Goal: Information Seeking & Learning: Learn about a topic

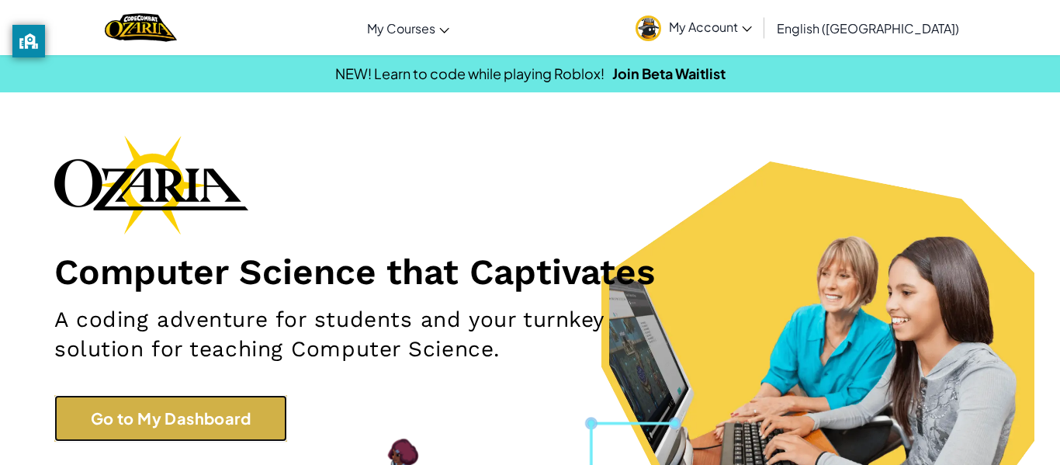
click at [194, 410] on link "Go to My Dashboard" at bounding box center [170, 418] width 233 height 47
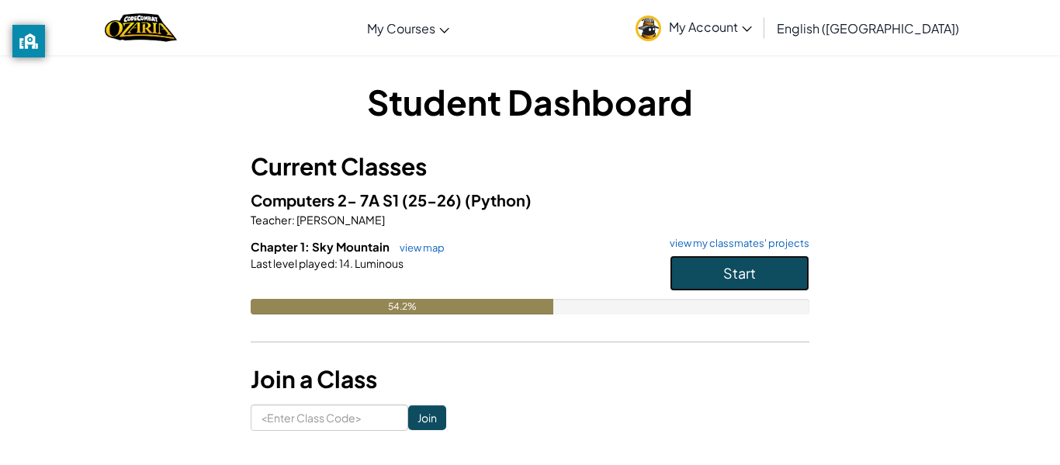
click at [758, 278] on button "Start" at bounding box center [740, 273] width 140 height 36
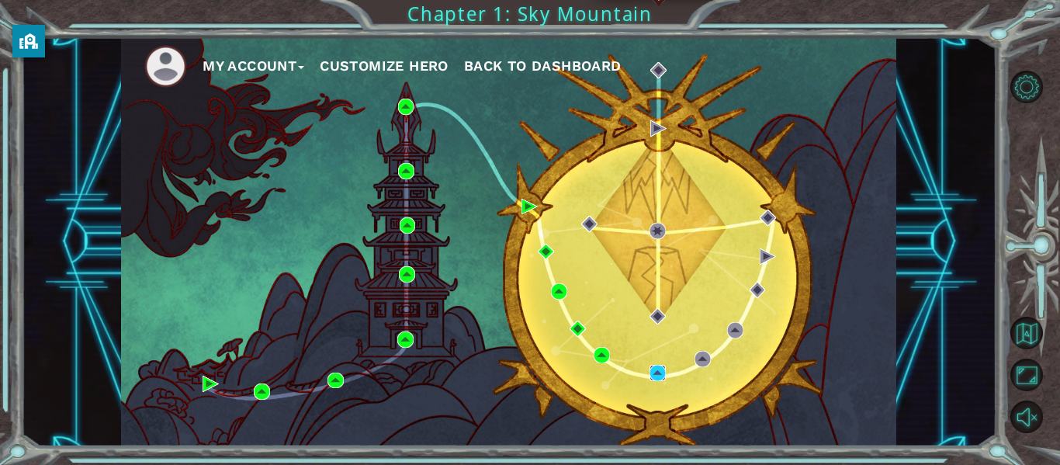
click at [654, 373] on img at bounding box center [658, 373] width 16 height 16
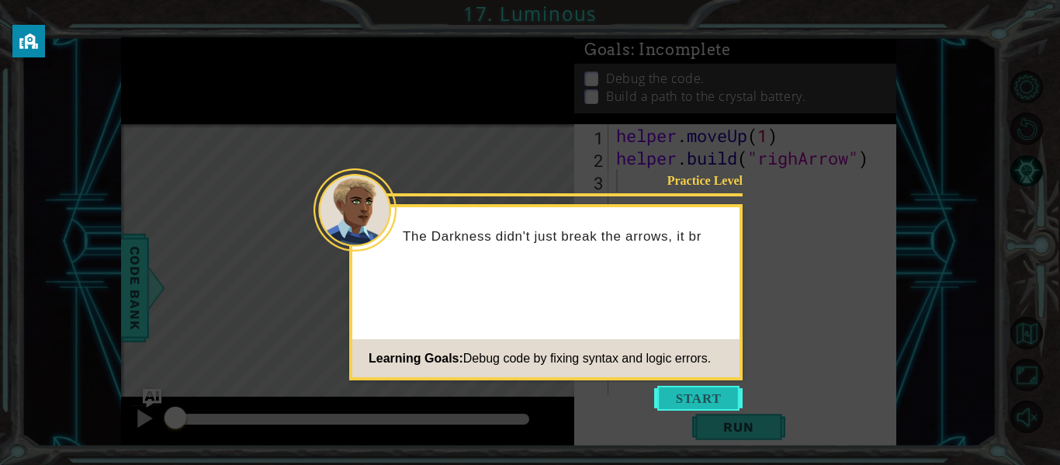
click at [668, 395] on button "Start" at bounding box center [698, 398] width 88 height 25
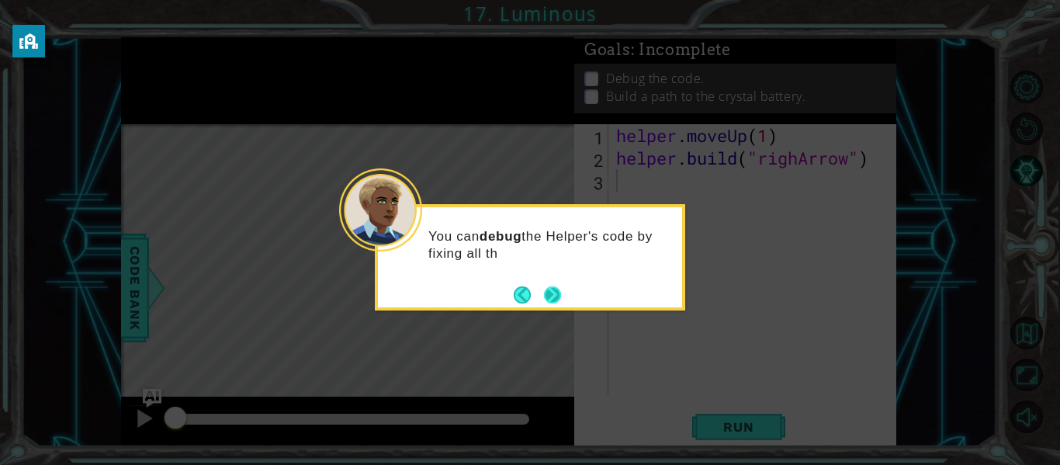
click at [544, 296] on button "Next" at bounding box center [552, 295] width 19 height 19
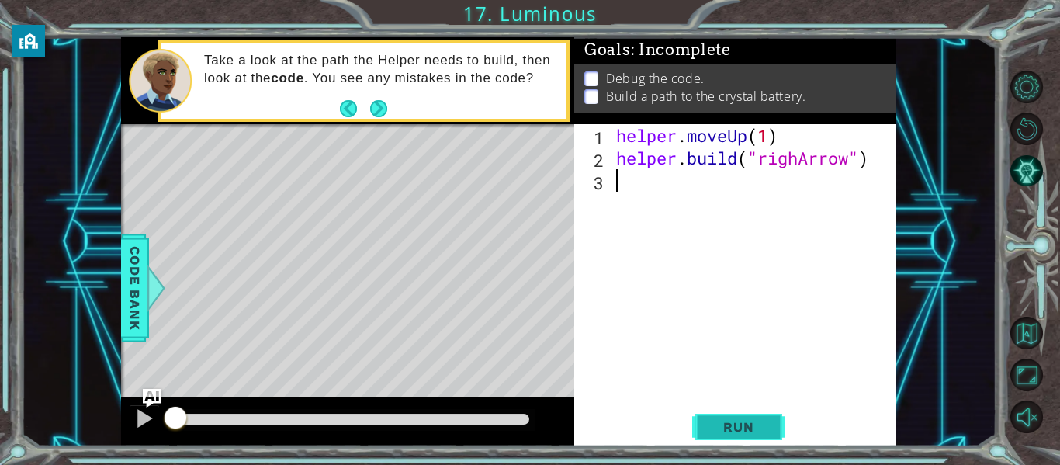
click at [745, 430] on span "Run" at bounding box center [738, 427] width 61 height 16
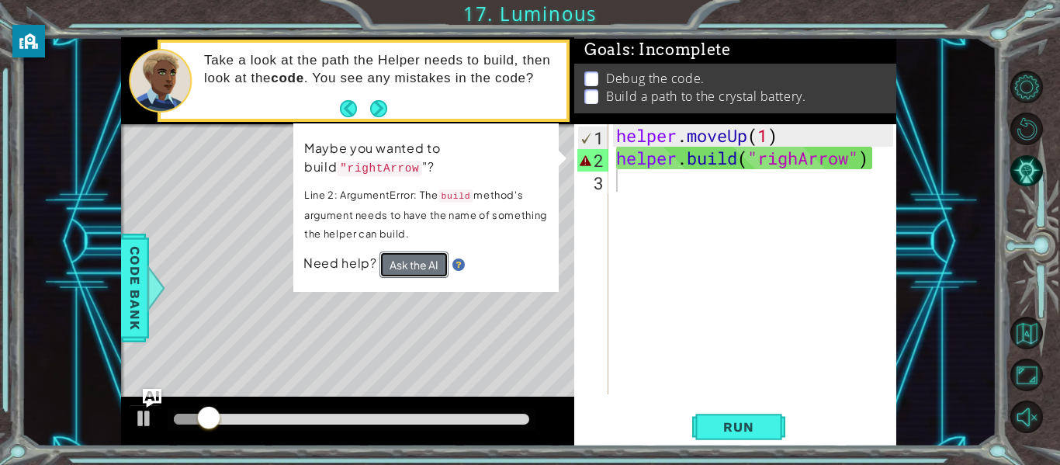
click at [394, 262] on button "Ask the AI" at bounding box center [414, 264] width 69 height 26
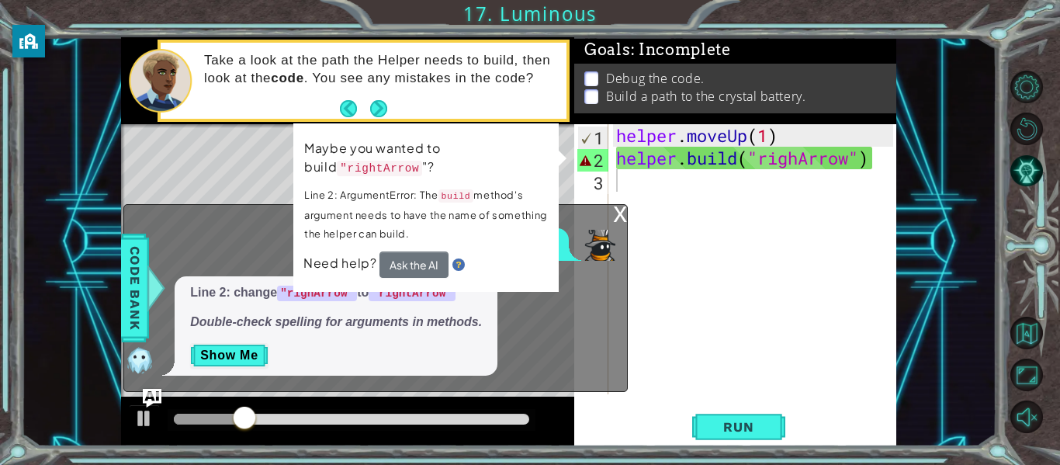
click at [619, 217] on div "x" at bounding box center [620, 213] width 14 height 16
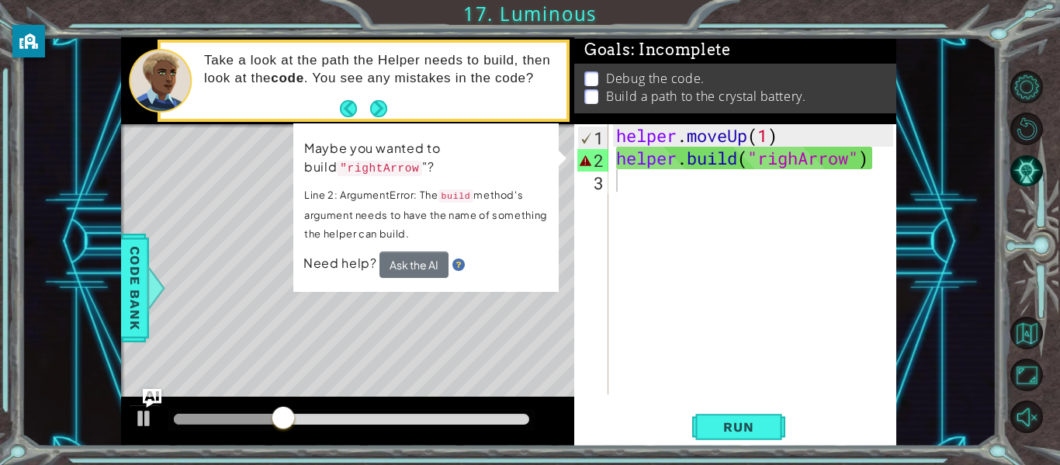
click at [869, 162] on div "helper . moveUp ( 1 ) helper . build ( "righArrow" )" at bounding box center [757, 281] width 288 height 315
click at [799, 162] on div "helper . moveUp ( 1 ) helper . build ( "righArrow" )" at bounding box center [757, 281] width 288 height 315
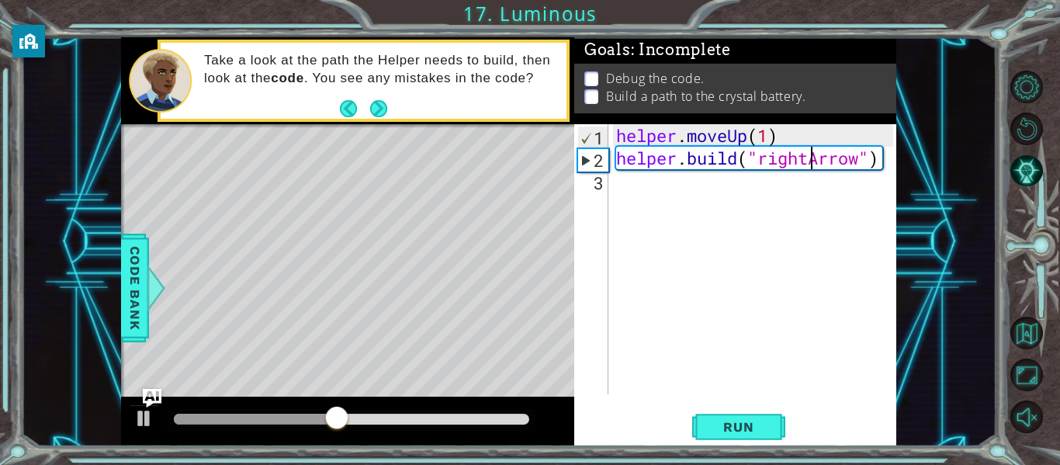
scroll to position [0, 9]
click at [719, 433] on span "Run" at bounding box center [738, 427] width 61 height 16
click at [859, 156] on div "helper . moveUp ( 1 ) helper . build ( "rightArrow" )" at bounding box center [757, 281] width 288 height 315
click at [879, 156] on div "helper . moveUp ( 1 ) helper . build ( "rightArrow" )" at bounding box center [757, 281] width 288 height 315
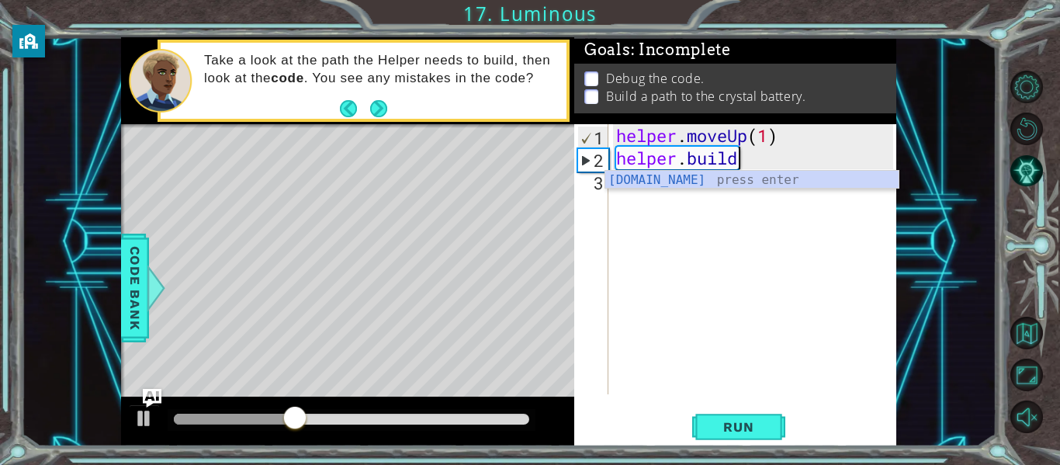
scroll to position [0, 5]
click at [664, 185] on div "[DOMAIN_NAME] press enter" at bounding box center [751, 199] width 293 height 56
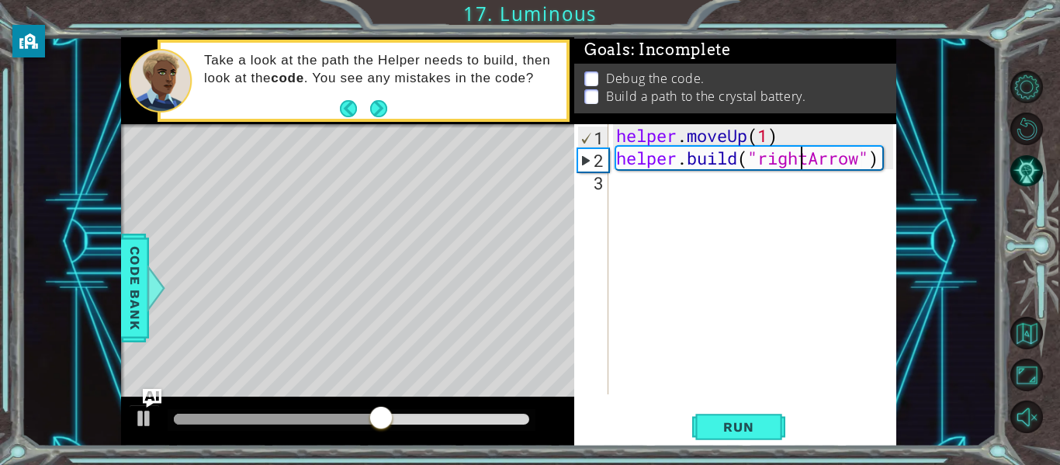
click at [803, 154] on div "helper . moveUp ( 1 ) helper . build ( "rightArrow" )" at bounding box center [757, 281] width 288 height 315
click at [807, 154] on div "helper . moveUp ( 1 ) helper . build ( "rightArrow" )" at bounding box center [757, 281] width 288 height 315
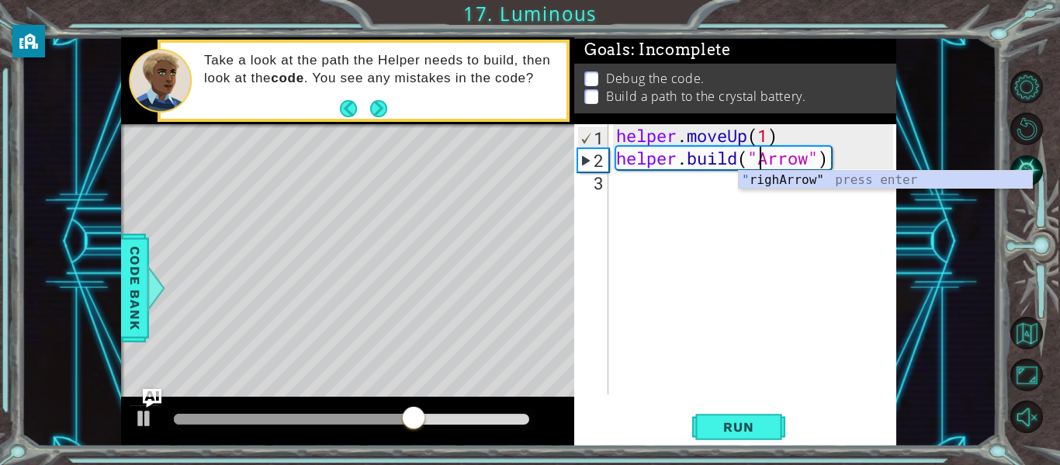
scroll to position [0, 8]
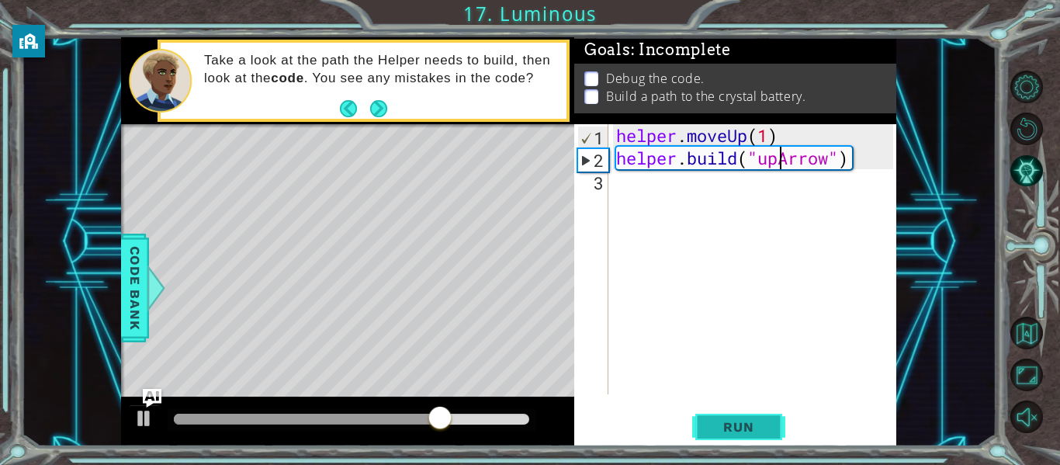
type textarea "[DOMAIN_NAME]("upArrow")"
click at [720, 431] on span "Run" at bounding box center [738, 427] width 61 height 16
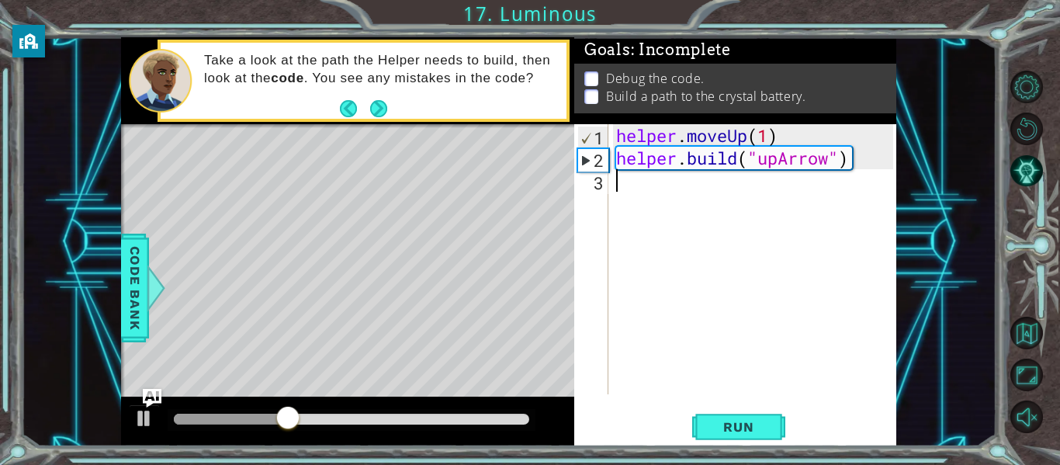
click at [662, 195] on div "helper . moveUp ( 1 ) helper . build ( "upArrow" )" at bounding box center [757, 281] width 288 height 315
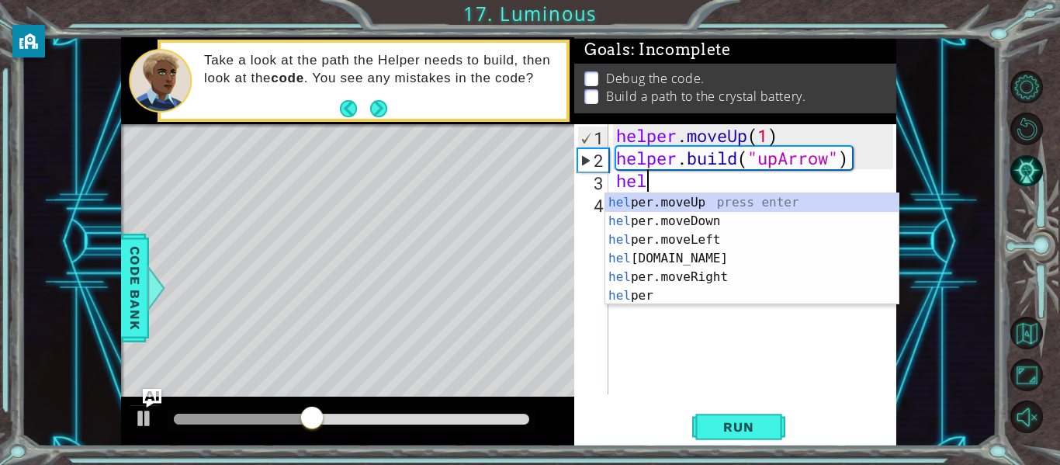
scroll to position [0, 1]
click at [665, 212] on div "help er.moveUp press enter help er.moveDown press enter help er.moveLeft press …" at bounding box center [751, 267] width 293 height 149
type textarea "helper.moveUp(1)"
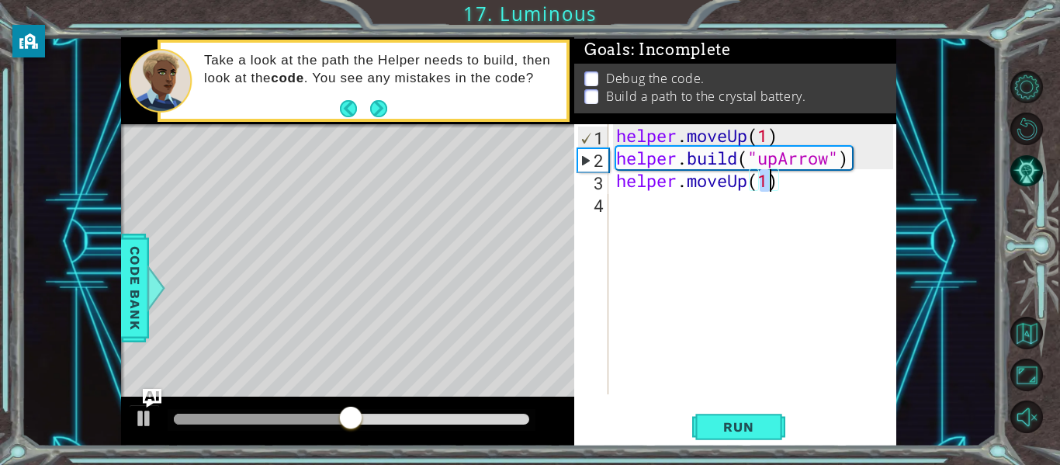
click at [660, 205] on div "helper . moveUp ( 1 ) helper . build ( "upArrow" ) helper . moveUp ( 1 )" at bounding box center [757, 281] width 288 height 315
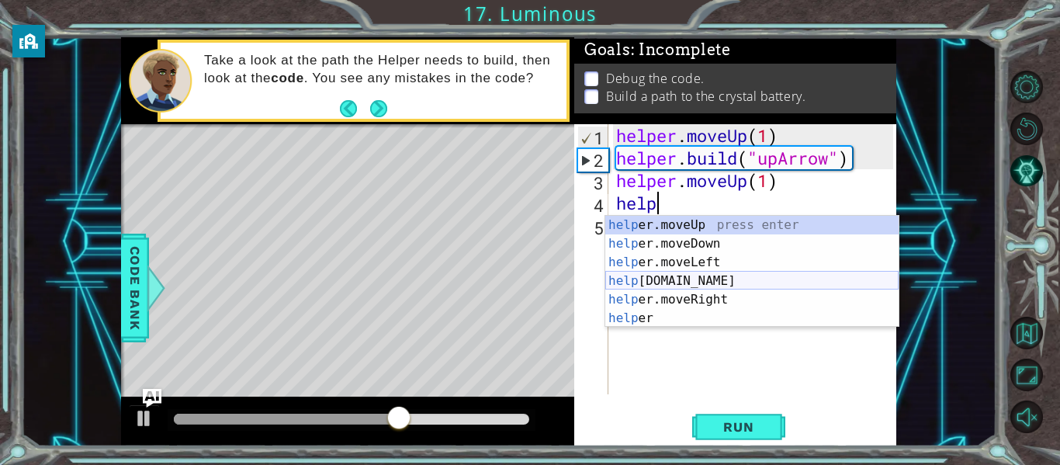
click at [699, 282] on div "help er.moveUp press enter help er.moveDown press enter help er.moveLeft press …" at bounding box center [751, 290] width 293 height 149
type textarea "[DOMAIN_NAME]("rightArrow")"
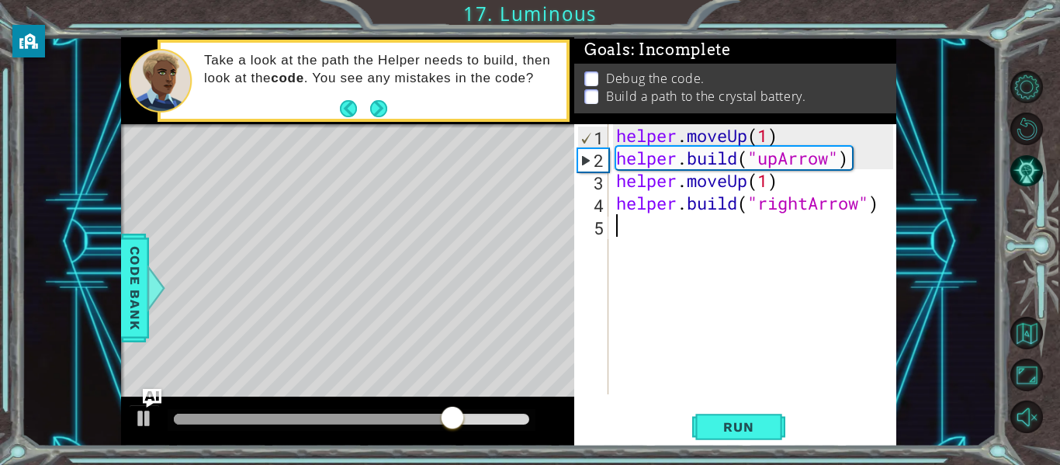
click at [631, 229] on div "helper . moveUp ( 1 ) helper . build ( "upArrow" ) helper . moveUp ( 1 ) helper…" at bounding box center [757, 281] width 288 height 315
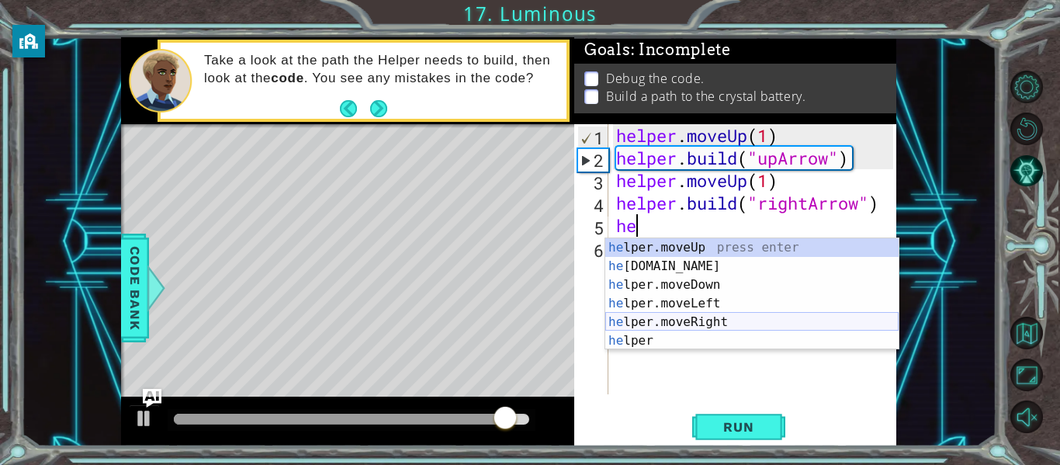
click at [685, 320] on div "he lper.moveUp press enter he [DOMAIN_NAME] press enter he lper.moveDown press …" at bounding box center [751, 312] width 293 height 149
type textarea "helper.moveRight(1)"
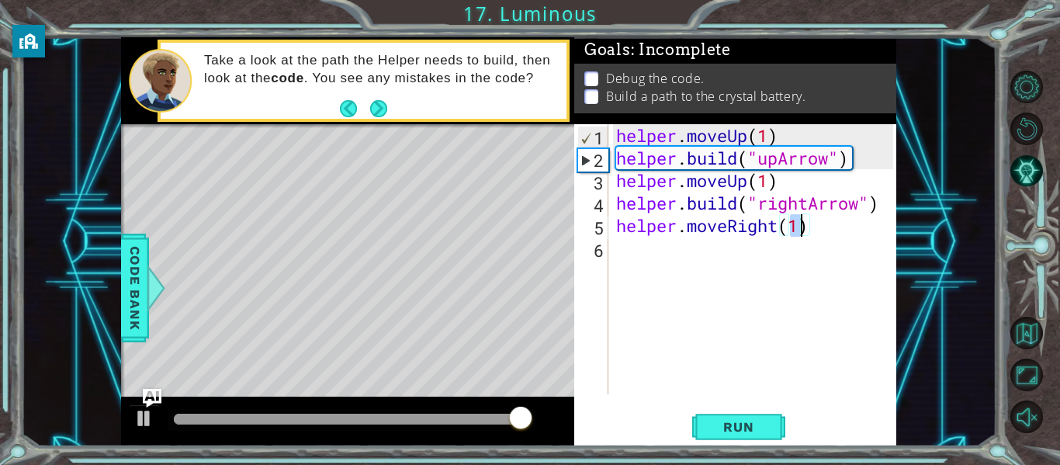
click at [636, 248] on div "helper . moveUp ( 1 ) helper . build ( "upArrow" ) helper . moveUp ( 1 ) helper…" at bounding box center [757, 281] width 288 height 315
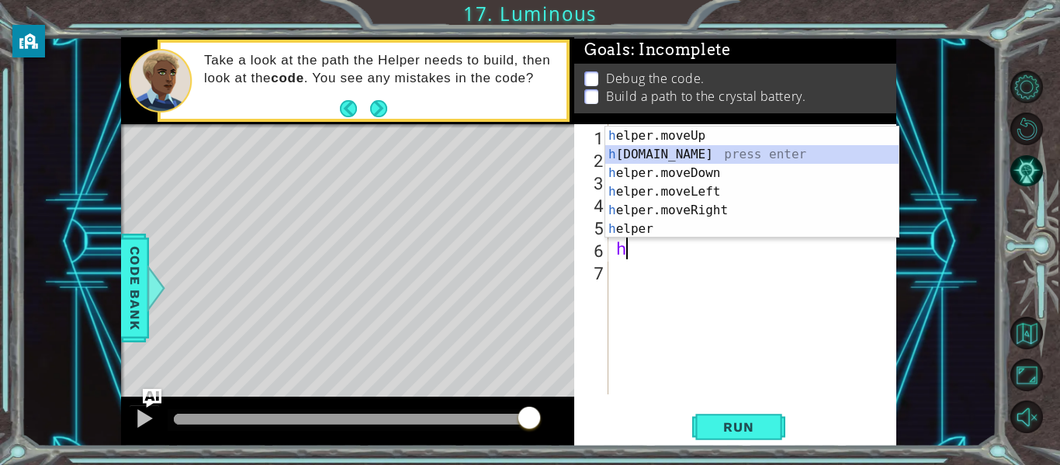
click at [671, 151] on div "h elper.moveUp press enter h [DOMAIN_NAME] press enter h elper.moveDown press e…" at bounding box center [751, 201] width 293 height 149
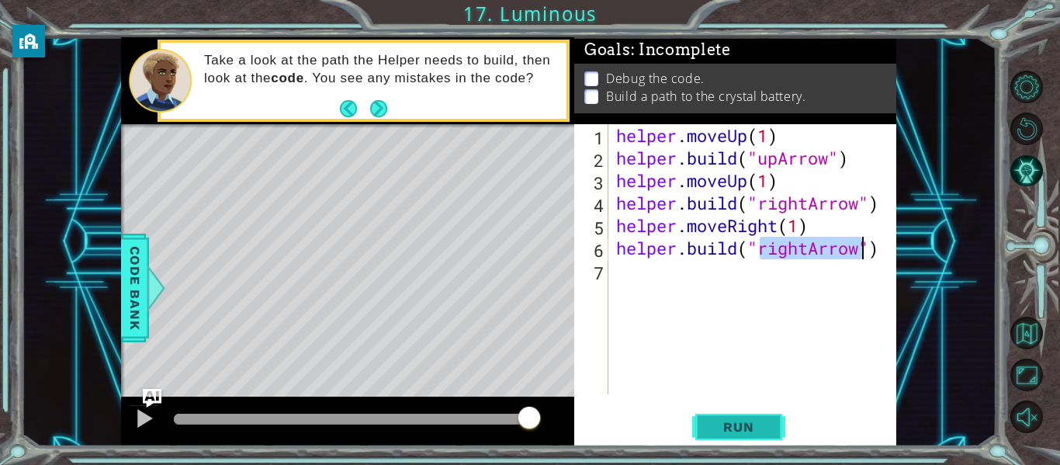
type textarea "[DOMAIN_NAME]("rightArrow")"
click at [692, 421] on button "Run" at bounding box center [738, 427] width 93 height 32
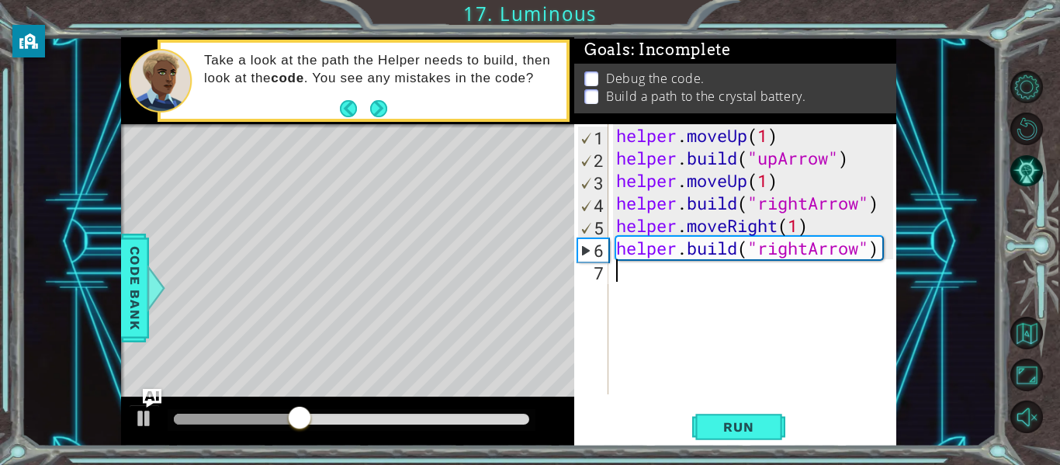
click at [638, 265] on div "helper . moveUp ( 1 ) helper . build ( "upArrow" ) helper . moveUp ( 1 ) helper…" at bounding box center [757, 281] width 288 height 315
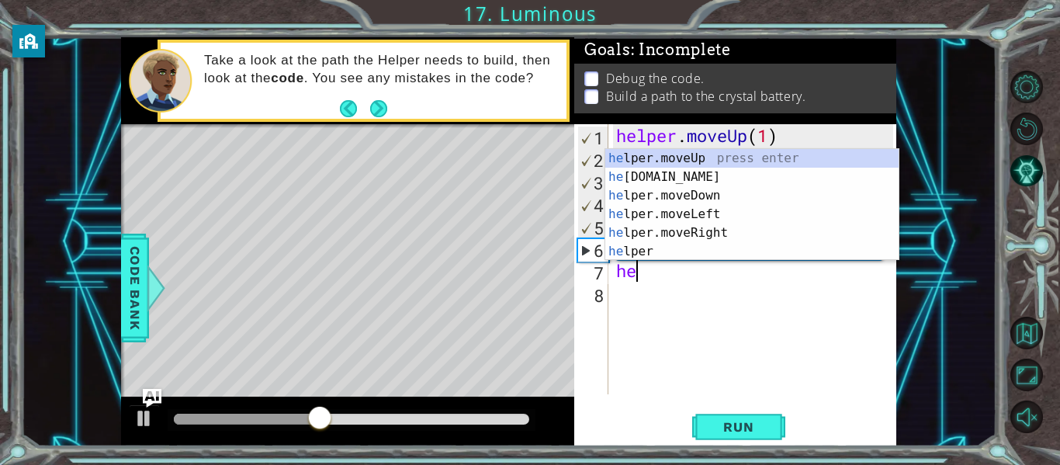
scroll to position [0, 1]
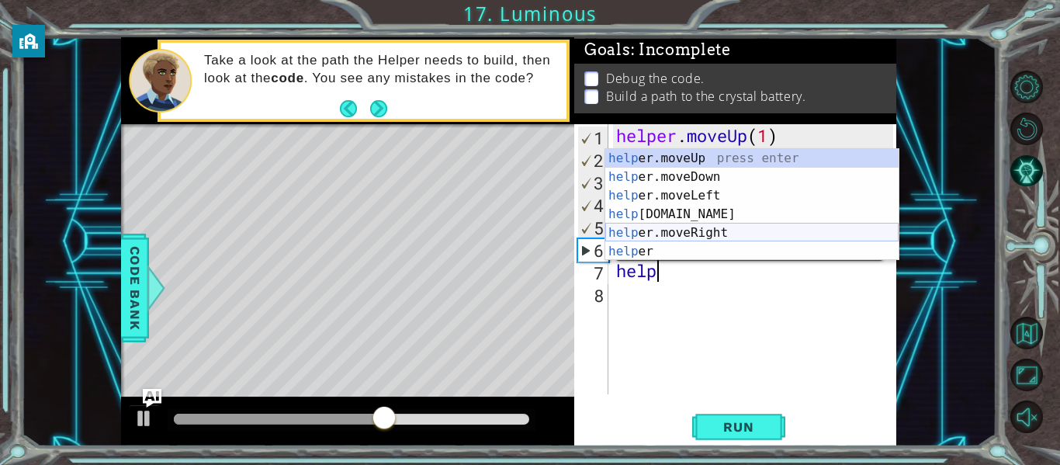
click at [725, 229] on div "help er.moveUp press enter help er.moveDown press enter help er.moveLeft press …" at bounding box center [751, 223] width 293 height 149
type textarea "helper.moveRight(1)"
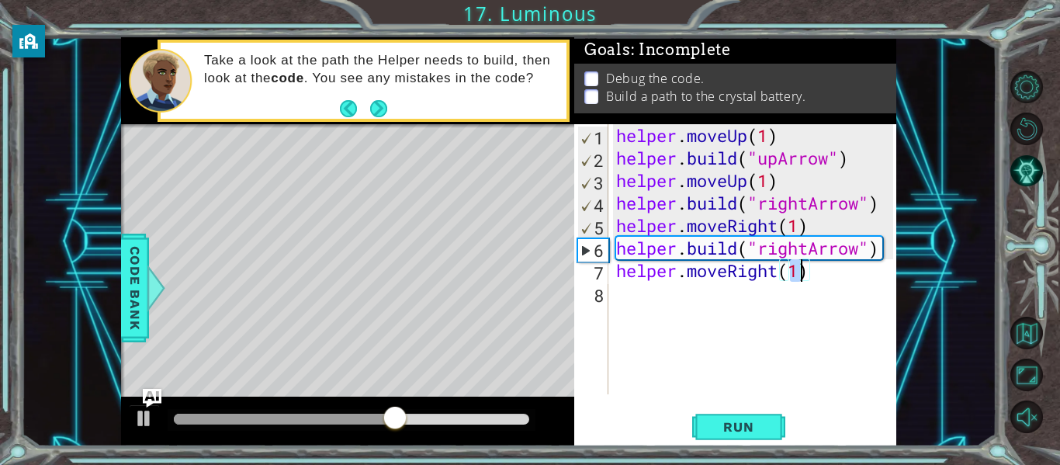
click at [675, 294] on div "helper . moveUp ( 1 ) helper . build ( "upArrow" ) helper . moveUp ( 1 ) helper…" at bounding box center [757, 281] width 288 height 315
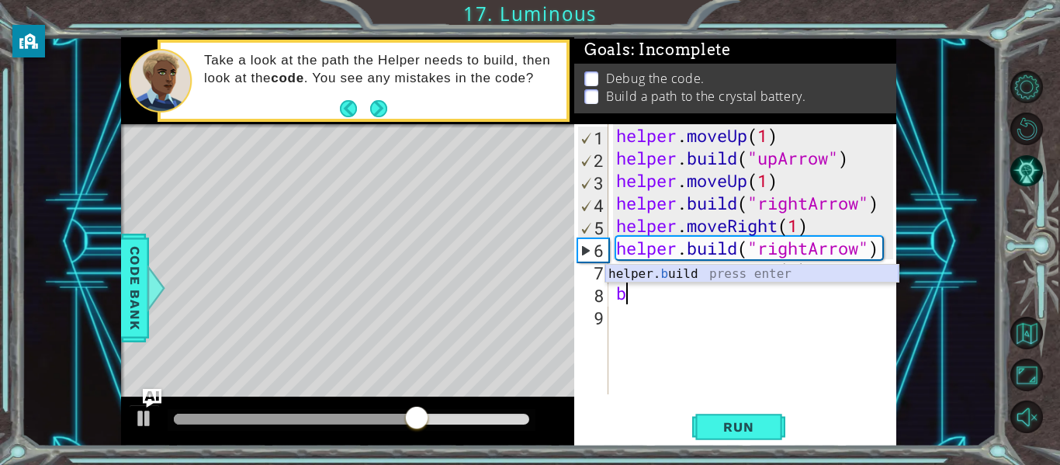
click at [681, 270] on div "helper. b uild press enter" at bounding box center [751, 293] width 293 height 56
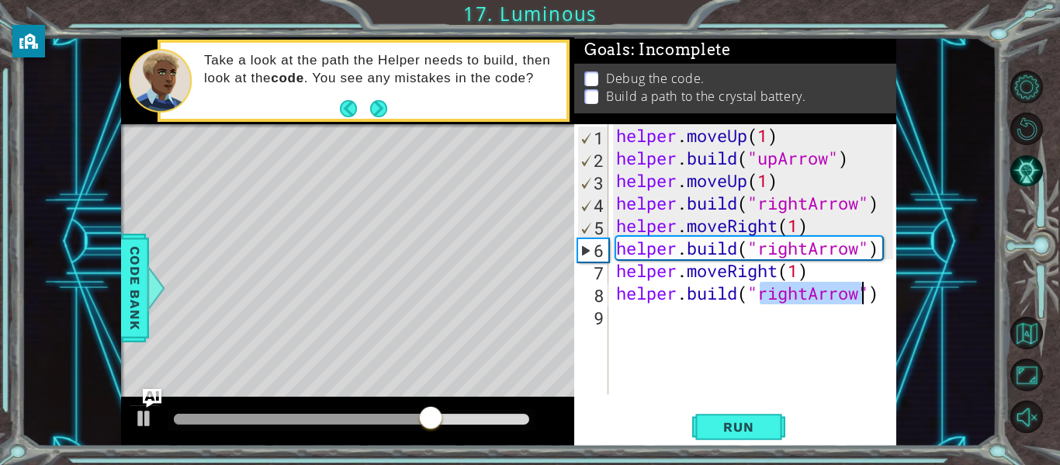
click at [814, 290] on div "helper . moveUp ( 1 ) helper . build ( "upArrow" ) helper . moveUp ( 1 ) helper…" at bounding box center [757, 281] width 288 height 315
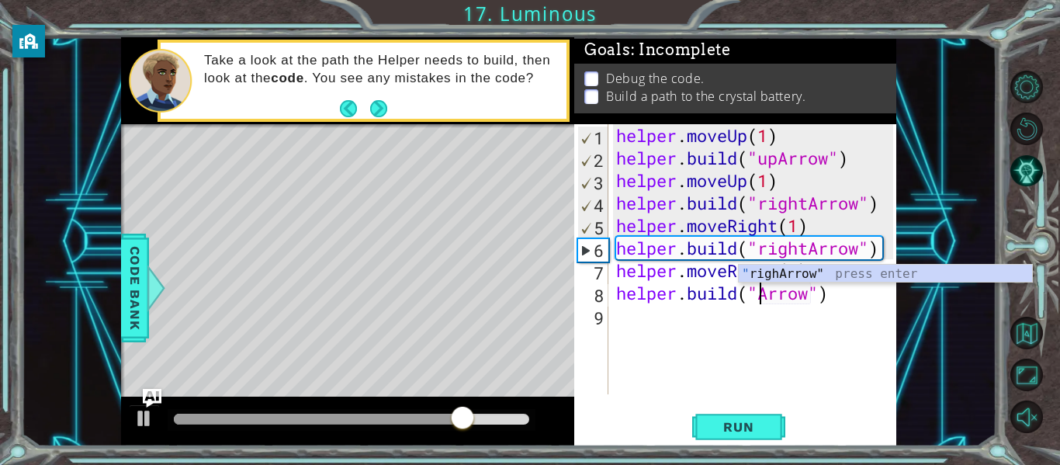
scroll to position [0, 8]
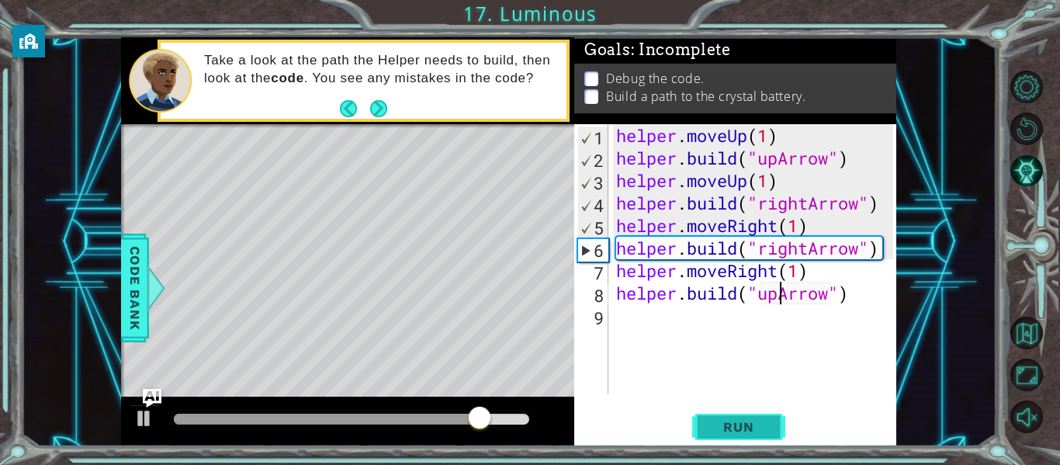
type textarea "[DOMAIN_NAME]("upArrow")"
click at [730, 425] on span "Run" at bounding box center [738, 427] width 61 height 16
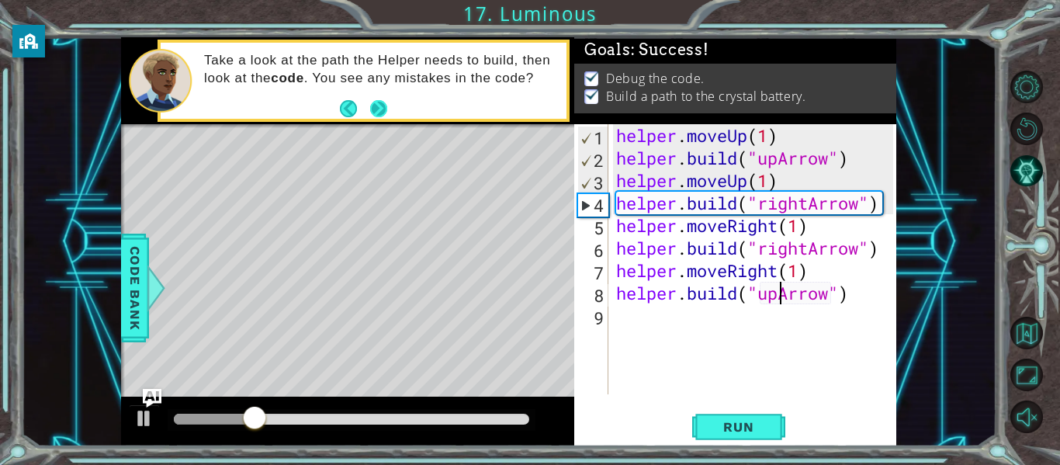
click at [387, 112] on button "Next" at bounding box center [379, 108] width 27 height 27
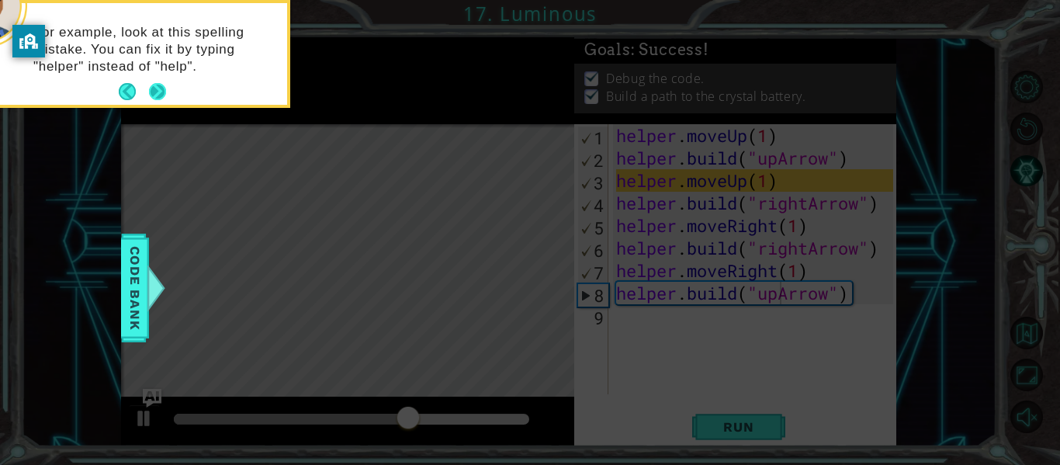
click at [159, 86] on button "Next" at bounding box center [158, 92] width 23 height 23
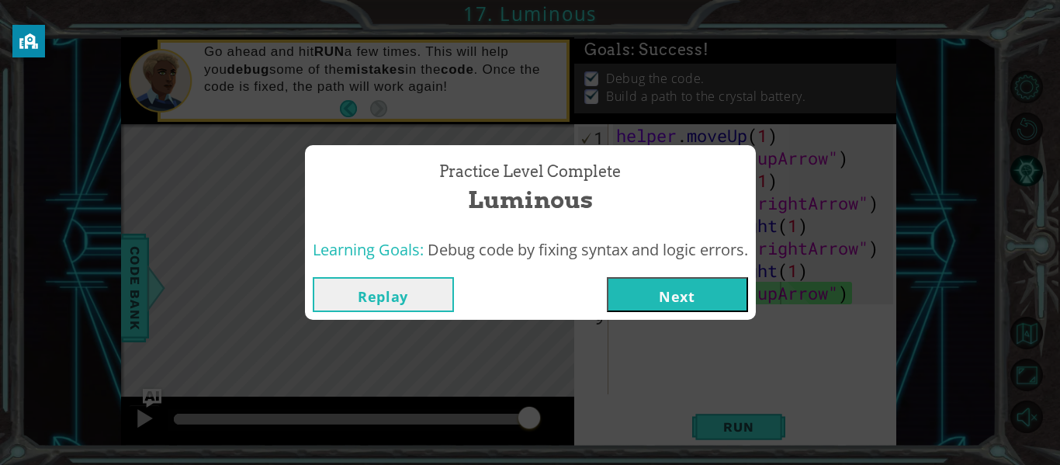
click at [685, 290] on button "Next" at bounding box center [677, 294] width 141 height 35
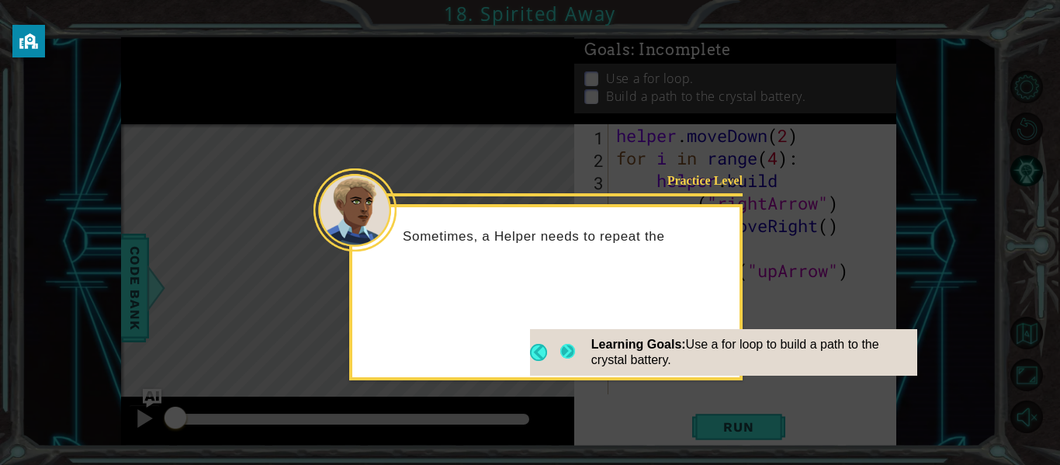
click at [572, 347] on button "Next" at bounding box center [568, 351] width 24 height 27
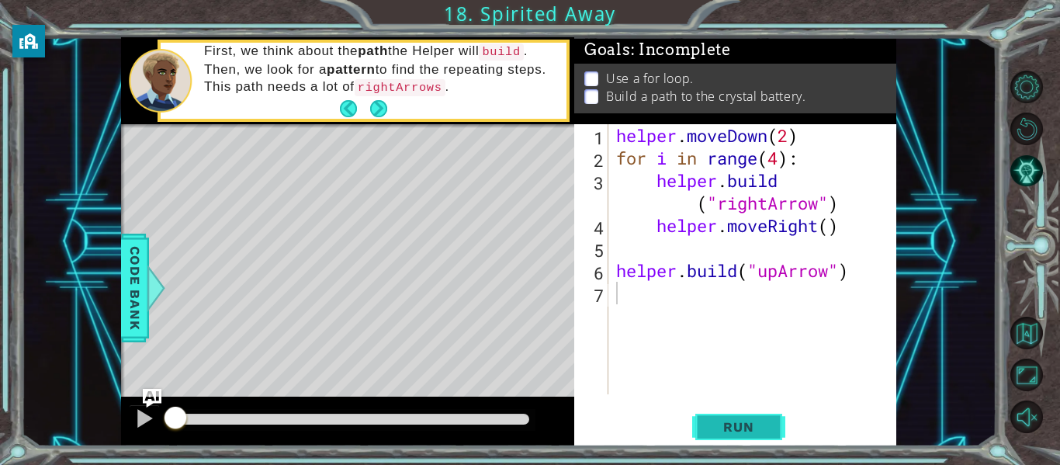
click at [720, 422] on span "Run" at bounding box center [738, 427] width 61 height 16
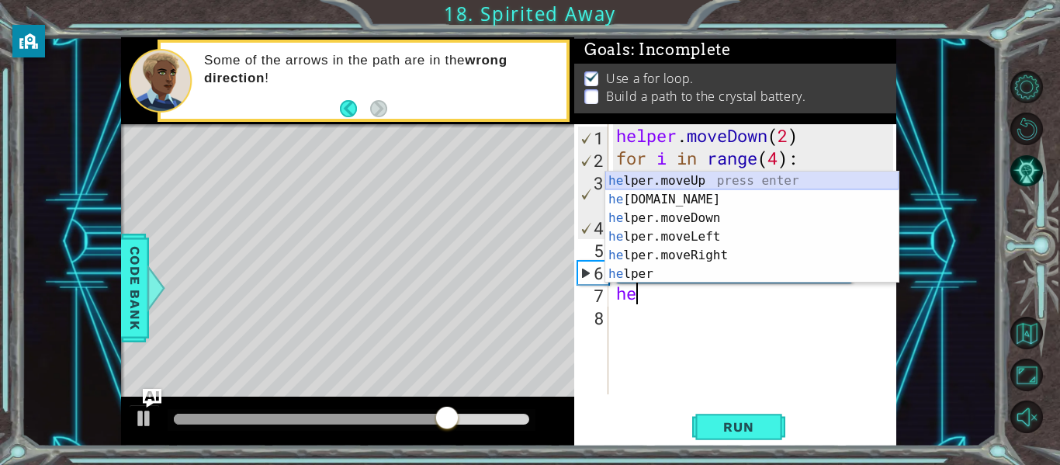
click at [677, 176] on div "he lper.moveUp press enter he [DOMAIN_NAME] press enter he lper.moveDown press …" at bounding box center [751, 246] width 293 height 149
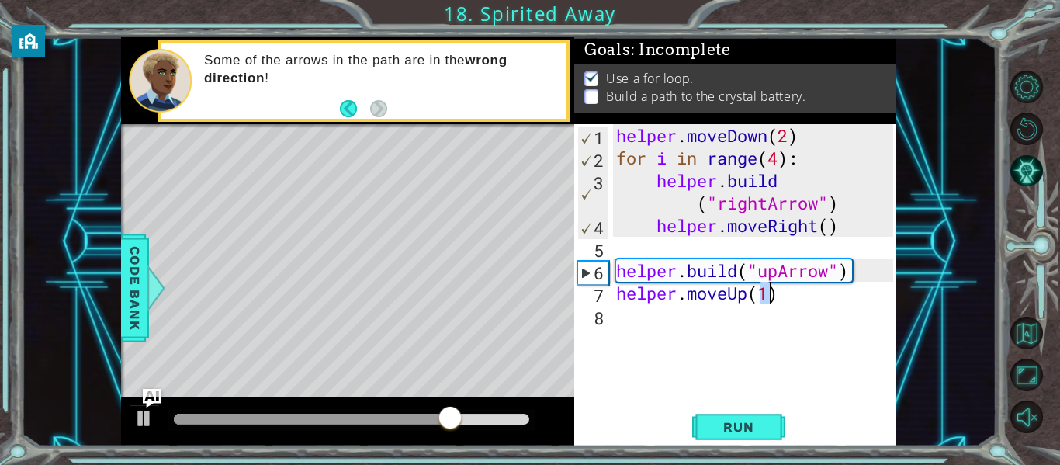
type textarea "helper.moveUp(1)"
click at [669, 321] on div "helper . moveDown ( 2 ) for i in range ( 4 ) : helper . build ( "rightArrow" ) …" at bounding box center [757, 281] width 288 height 315
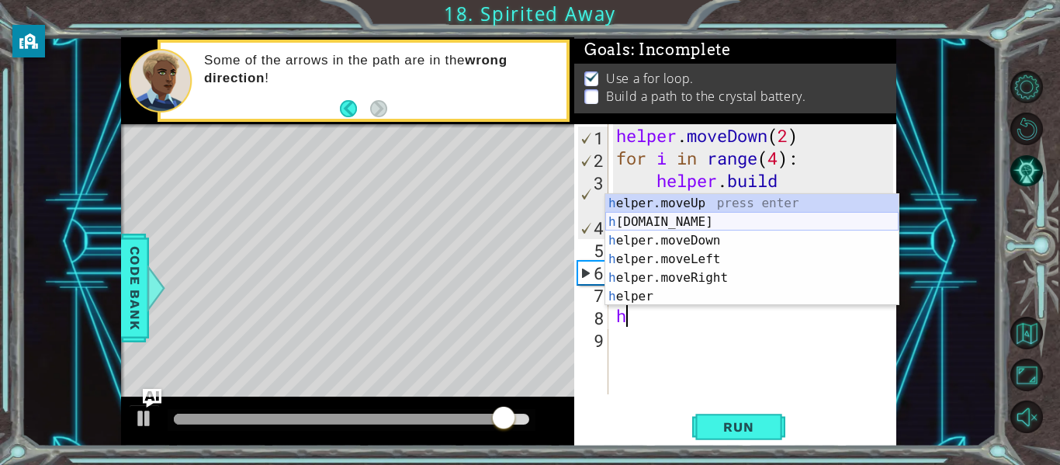
click at [653, 224] on div "h elper.moveUp press enter h [DOMAIN_NAME] press enter h elper.moveDown press e…" at bounding box center [751, 268] width 293 height 149
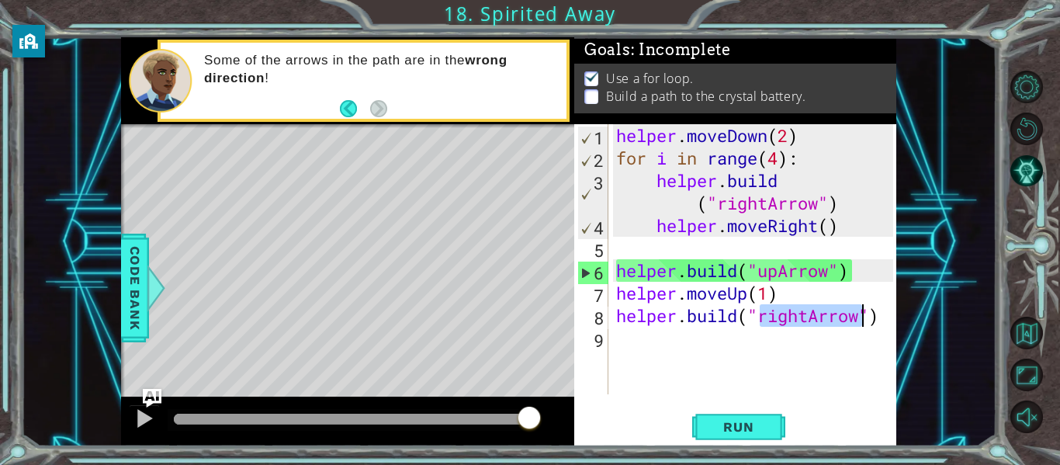
click at [810, 315] on div "helper . moveDown ( 2 ) for i in range ( 4 ) : helper . build ( "rightArrow" ) …" at bounding box center [757, 281] width 288 height 315
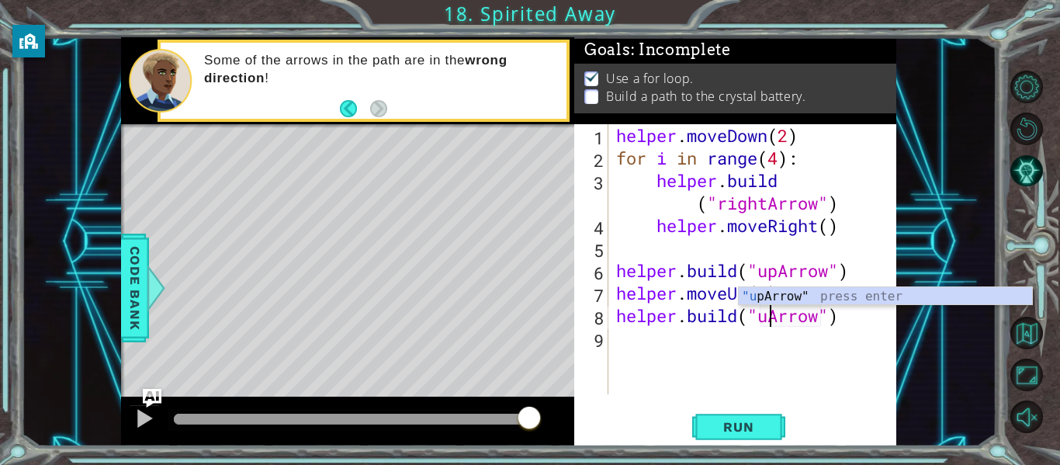
scroll to position [0, 8]
type textarea "[DOMAIN_NAME]("upArrow")"
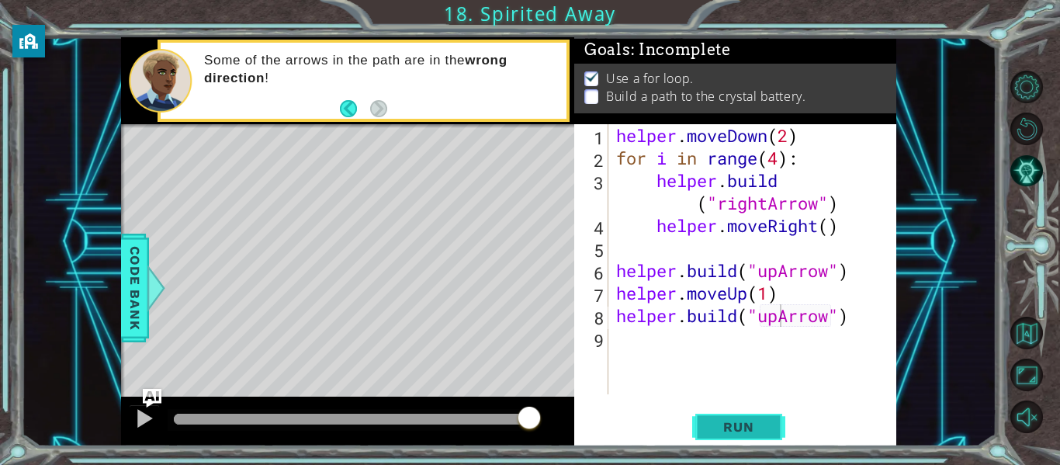
click at [711, 430] on span "Run" at bounding box center [738, 427] width 61 height 16
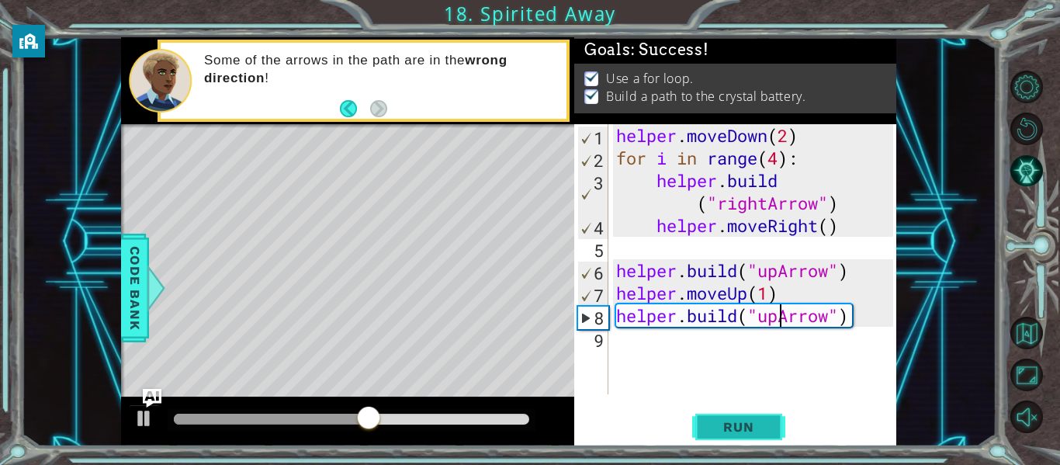
click at [711, 430] on span "Run" at bounding box center [738, 427] width 61 height 16
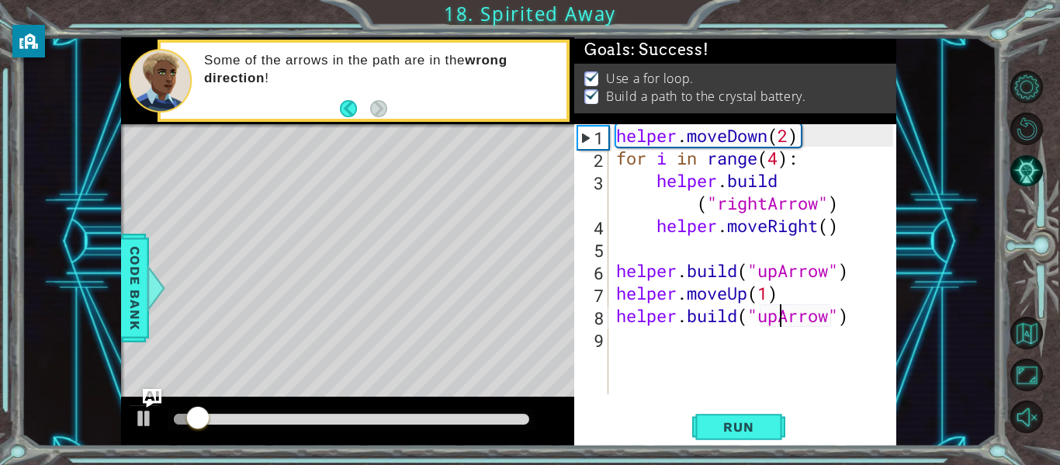
click at [661, 342] on div "helper . moveDown ( 2 ) for i in range ( 4 ) : helper . build ( "rightArrow" ) …" at bounding box center [757, 281] width 288 height 315
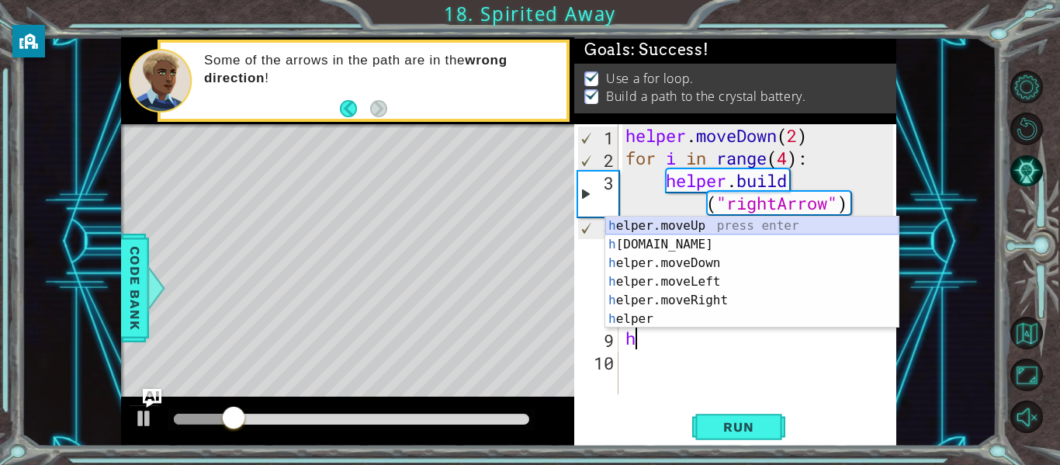
click at [643, 230] on div "h elper.moveUp press enter h [DOMAIN_NAME] press enter h elper.moveDown press e…" at bounding box center [751, 291] width 293 height 149
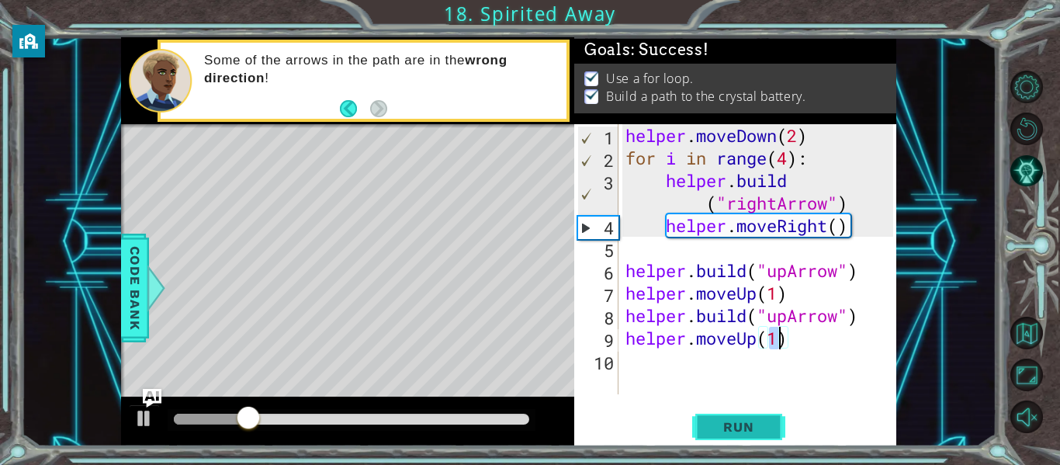
type textarea "helper.moveUp(1)"
click at [716, 420] on span "Run" at bounding box center [738, 427] width 61 height 16
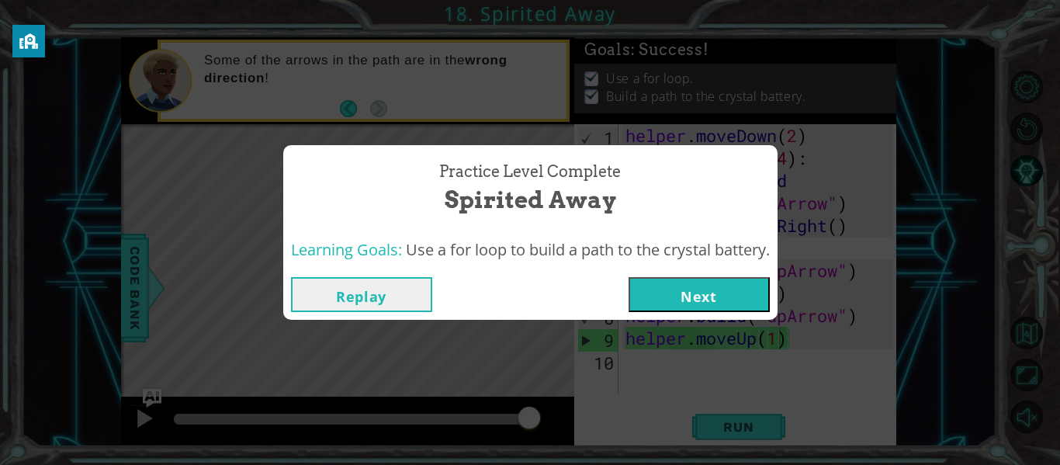
click at [695, 287] on button "Next" at bounding box center [699, 294] width 141 height 35
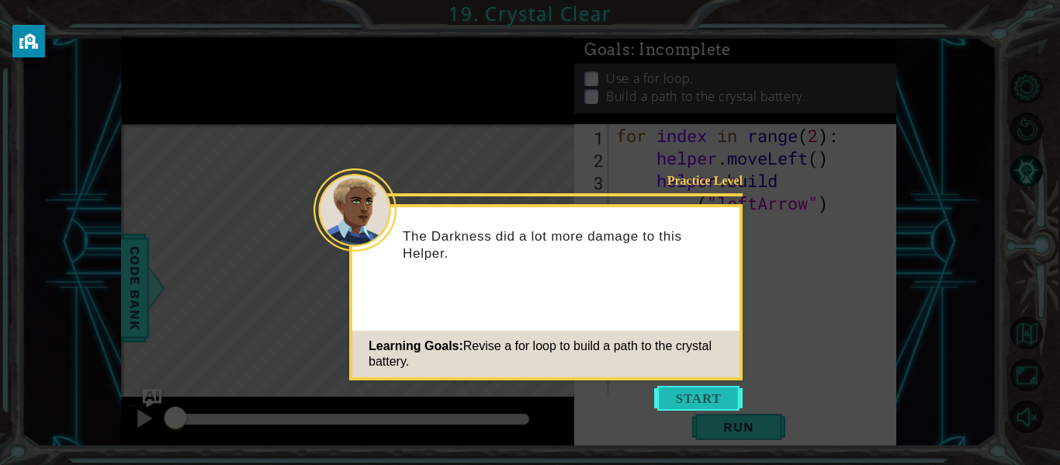
click at [684, 394] on button "Start" at bounding box center [698, 398] width 88 height 25
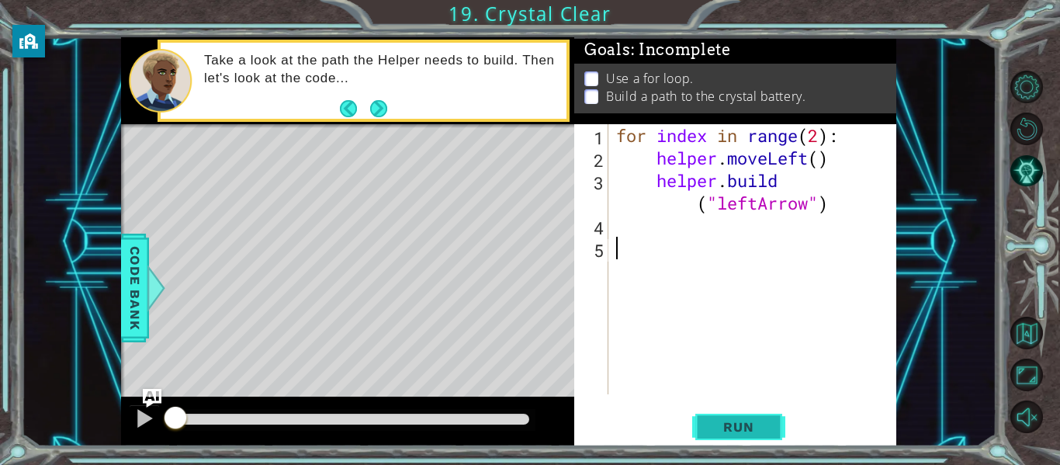
click at [726, 413] on button "Run" at bounding box center [738, 427] width 93 height 32
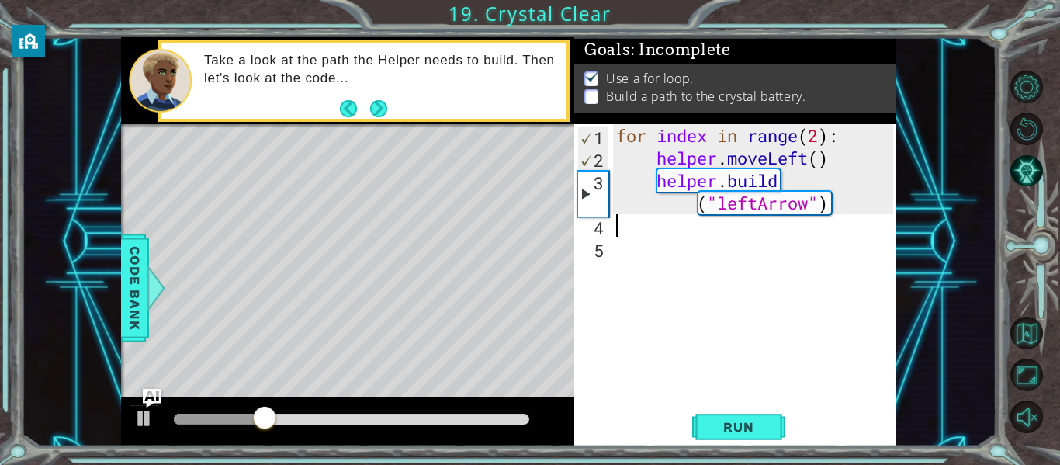
click at [618, 226] on div "for index in range ( 2 ) : helper . moveLeft ( ) helper . build ( "leftArrow" )" at bounding box center [757, 281] width 288 height 315
type textarea "m"
click at [820, 133] on div "for index in range ( 2 ) : helper . moveLeft ( ) helper . build ( "leftArrow" )" at bounding box center [757, 281] width 288 height 315
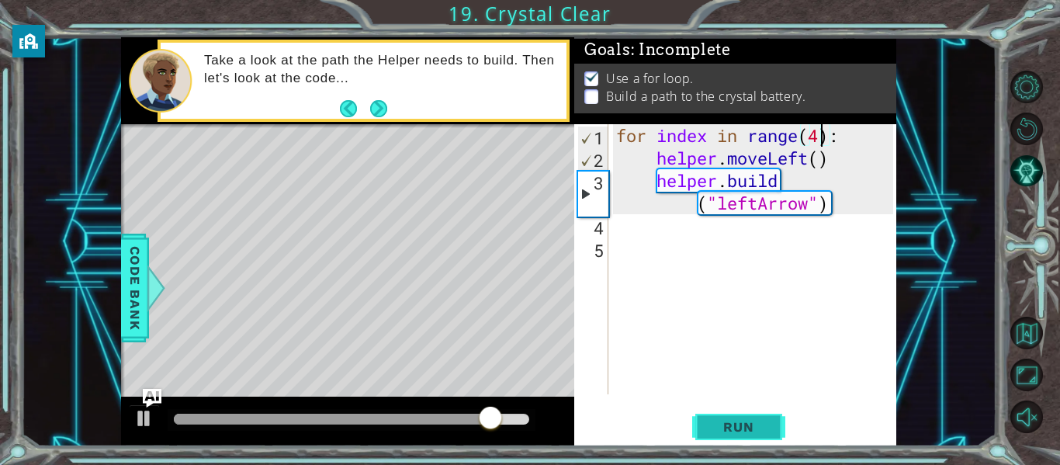
type textarea "for index in range(4):"
click at [761, 427] on span "Run" at bounding box center [738, 427] width 61 height 16
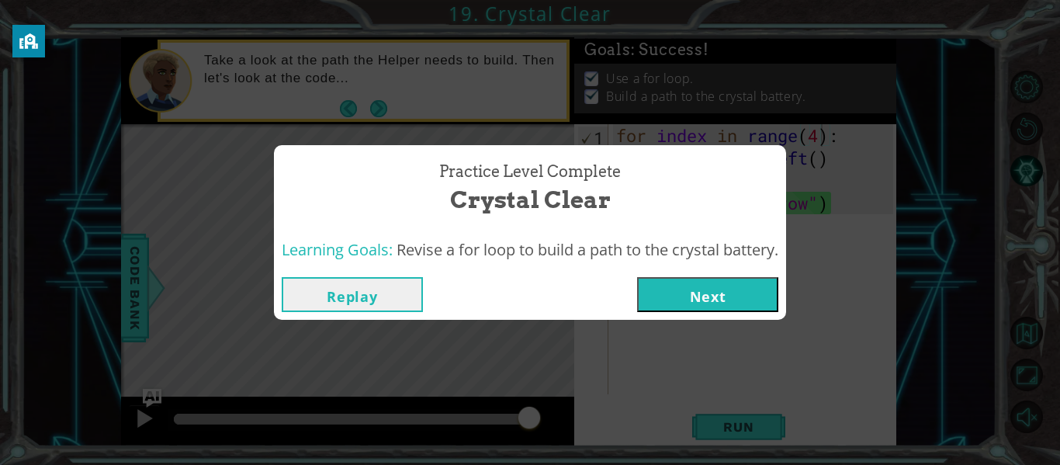
click at [701, 289] on button "Next" at bounding box center [707, 294] width 141 height 35
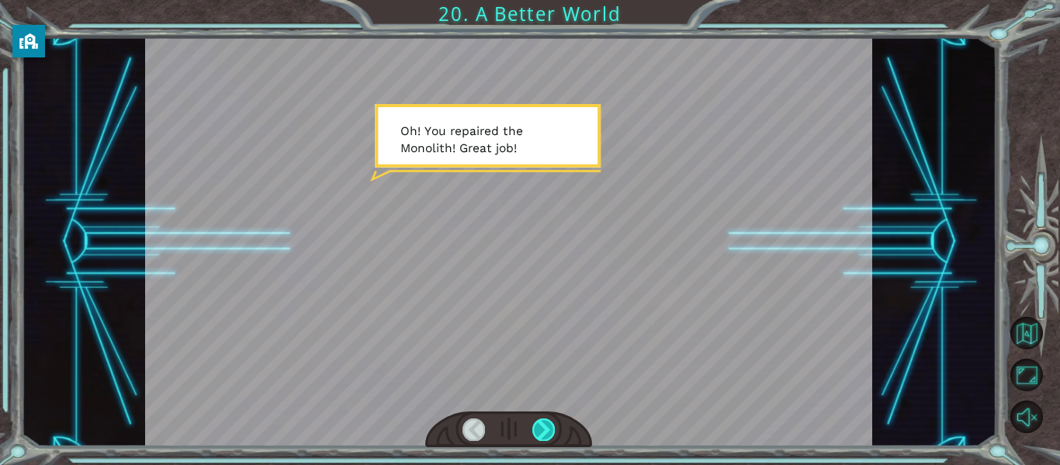
click at [550, 431] on div at bounding box center [543, 429] width 23 height 22
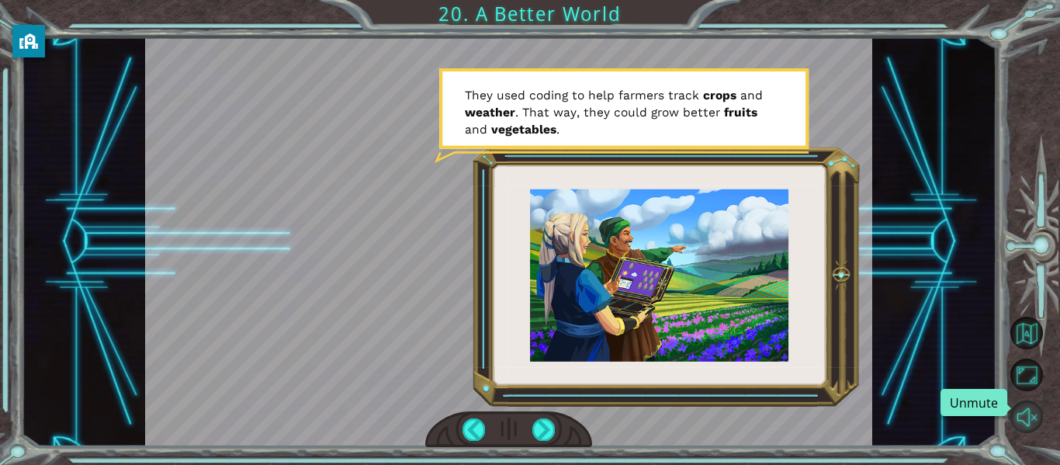
click at [1021, 406] on button "Unmute" at bounding box center [1027, 416] width 33 height 33
click at [548, 434] on div at bounding box center [543, 429] width 23 height 22
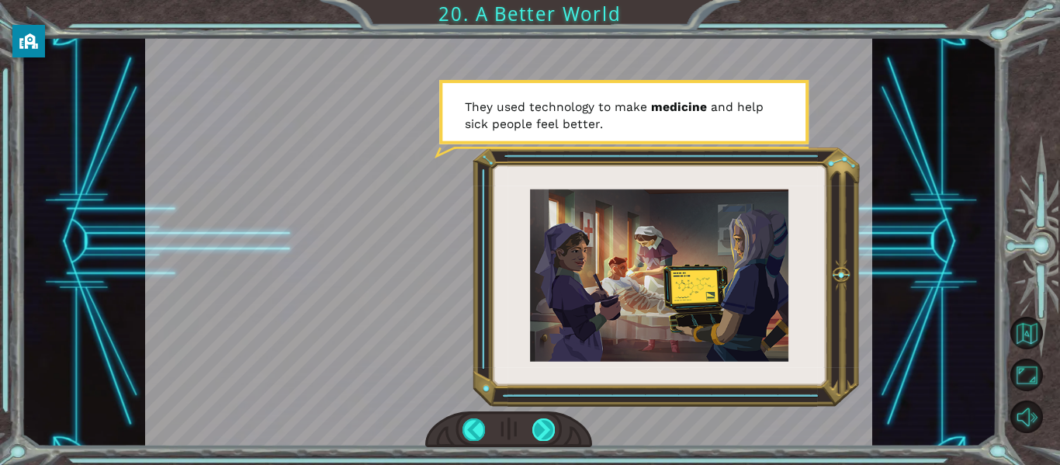
click at [548, 434] on div at bounding box center [543, 429] width 23 height 22
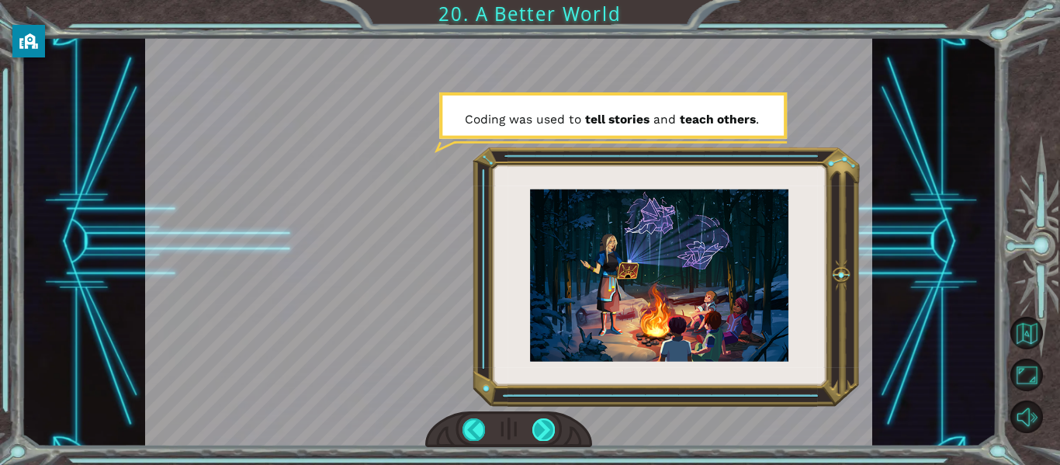
click at [548, 434] on div at bounding box center [543, 429] width 23 height 22
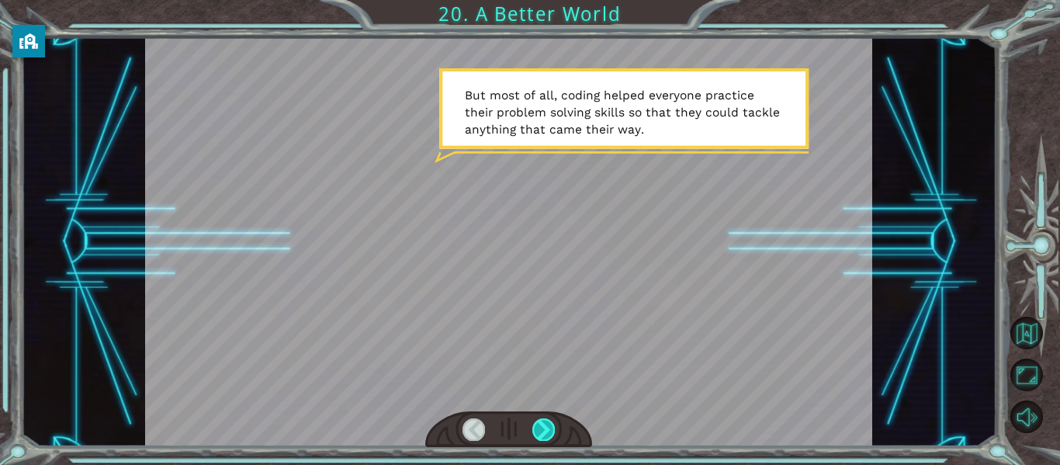
click at [548, 434] on div at bounding box center [543, 429] width 23 height 22
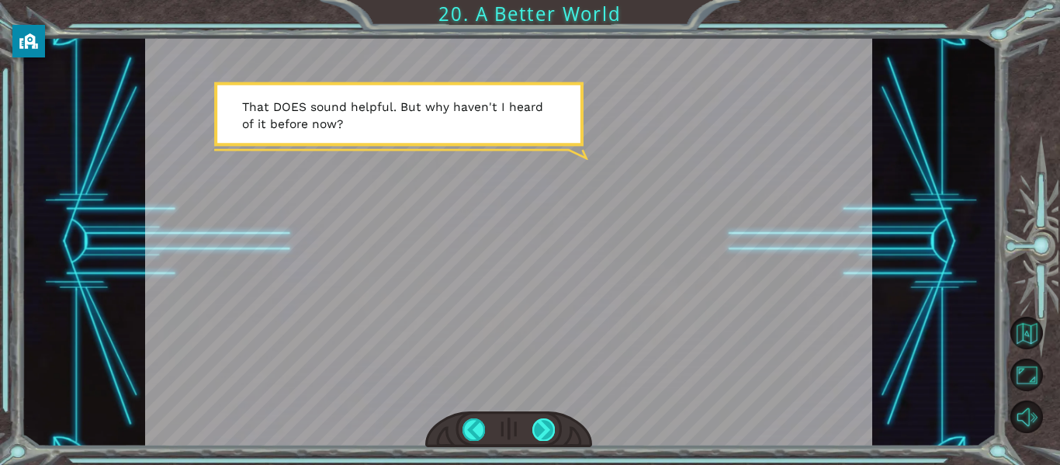
click at [549, 435] on div at bounding box center [543, 429] width 23 height 22
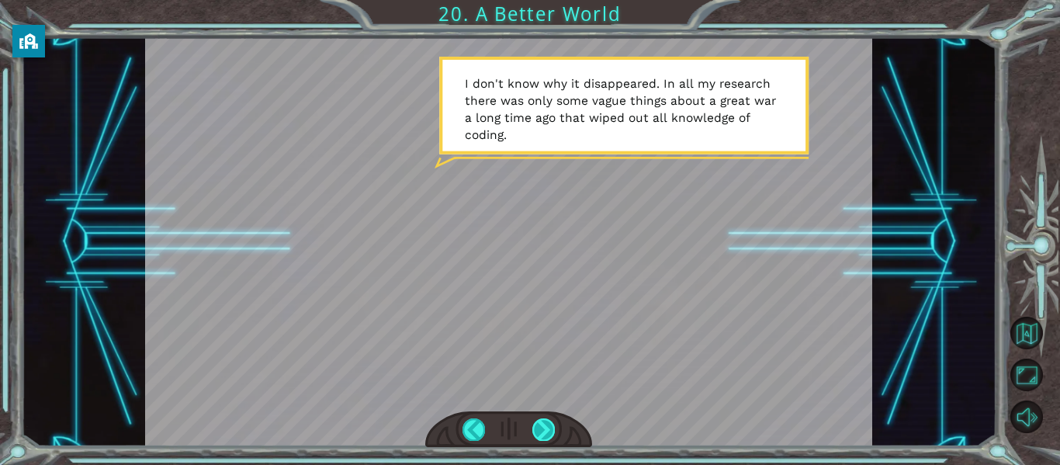
click at [549, 435] on div at bounding box center [543, 429] width 23 height 22
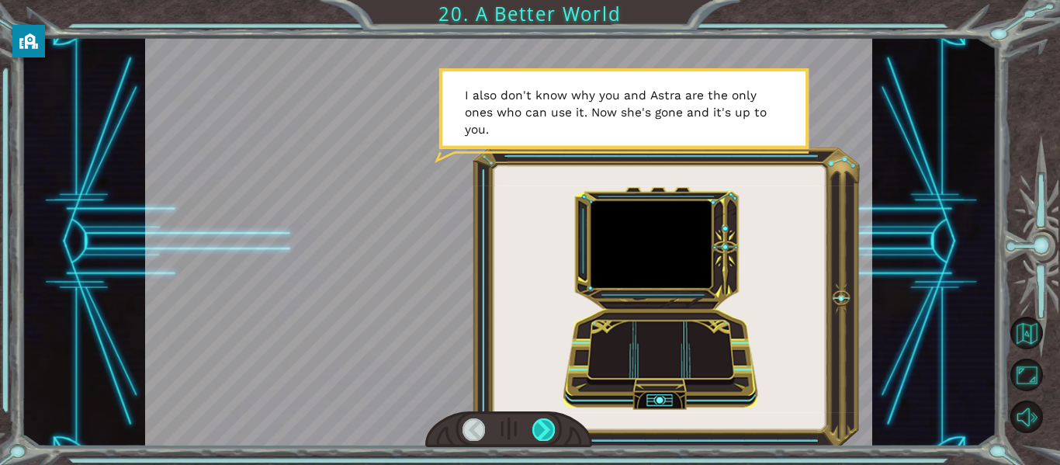
click at [549, 435] on div at bounding box center [543, 429] width 23 height 22
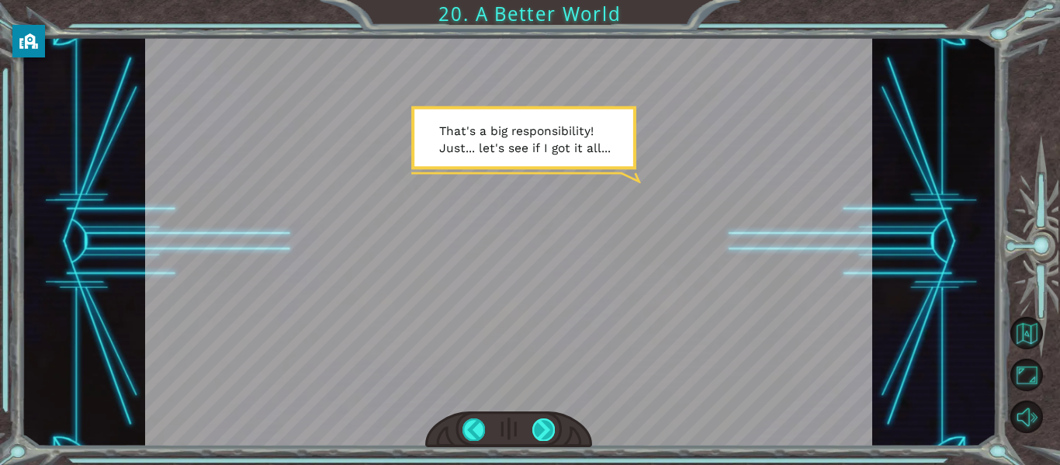
click at [549, 435] on div at bounding box center [543, 429] width 23 height 22
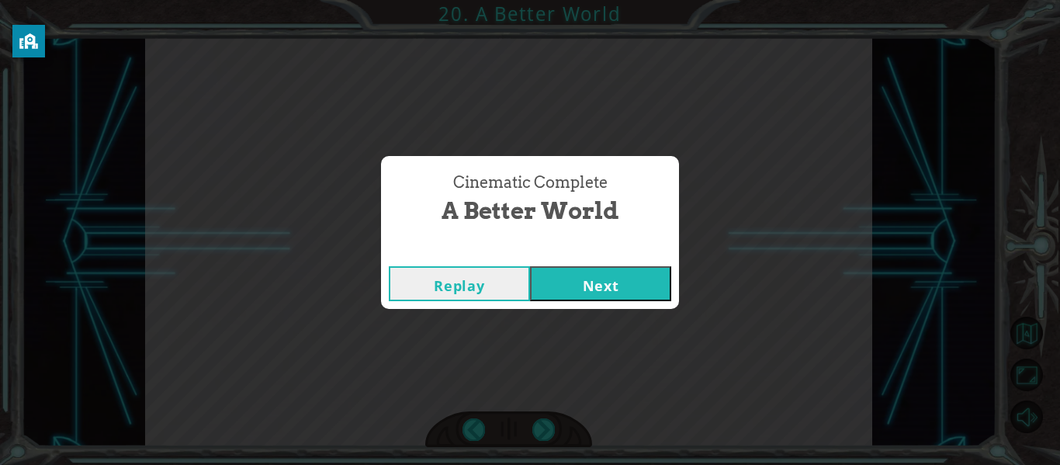
click at [599, 284] on button "Next" at bounding box center [600, 283] width 141 height 35
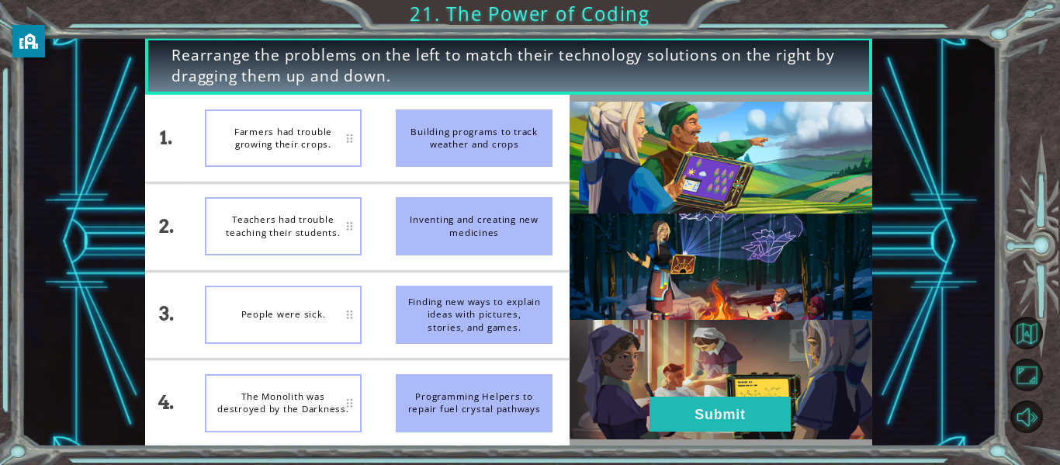
drag, startPoint x: 439, startPoint y: 325, endPoint x: 411, endPoint y: 307, distance: 33.6
click at [411, 307] on div "Finding new ways to explain ideas with pictures, stories, and games." at bounding box center [474, 315] width 157 height 58
click at [252, 306] on div "People were sick." at bounding box center [283, 315] width 157 height 58
drag, startPoint x: 252, startPoint y: 306, endPoint x: 609, endPoint y: 199, distance: 372.7
click at [609, 199] on div "1. 2. 3. 4. Farmers had trouble growing their crops. Teachers had trouble teach…" at bounding box center [508, 271] width 727 height 352
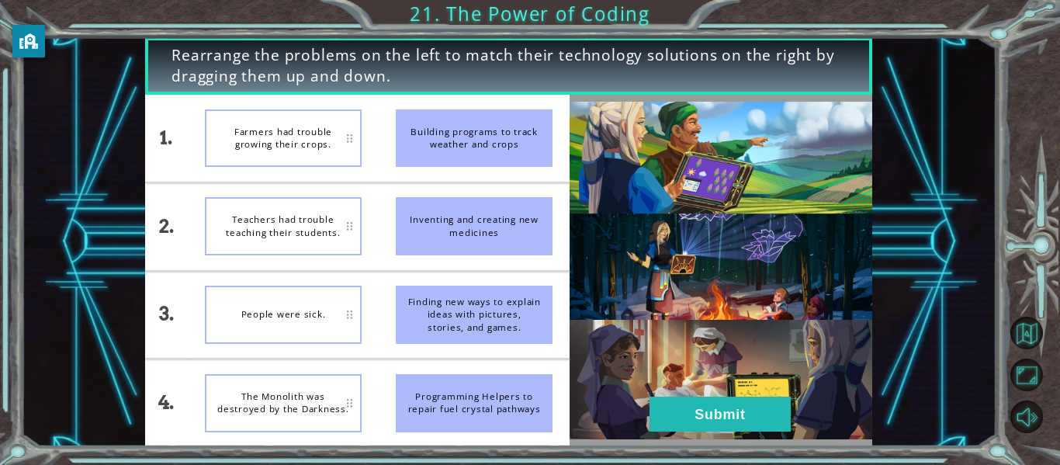
drag, startPoint x: 435, startPoint y: 158, endPoint x: 203, endPoint y: 137, distance: 233.0
click at [203, 137] on div "1. 2. 3. 4. Farmers had trouble growing their crops. Teachers had trouble teach…" at bounding box center [357, 271] width 425 height 352
click at [396, 136] on div "Building programs to track weather and crops" at bounding box center [474, 138] width 157 height 58
drag, startPoint x: 506, startPoint y: 130, endPoint x: 382, endPoint y: 138, distance: 124.5
click at [382, 138] on li "Building programs to track weather and crops" at bounding box center [474, 138] width 191 height 87
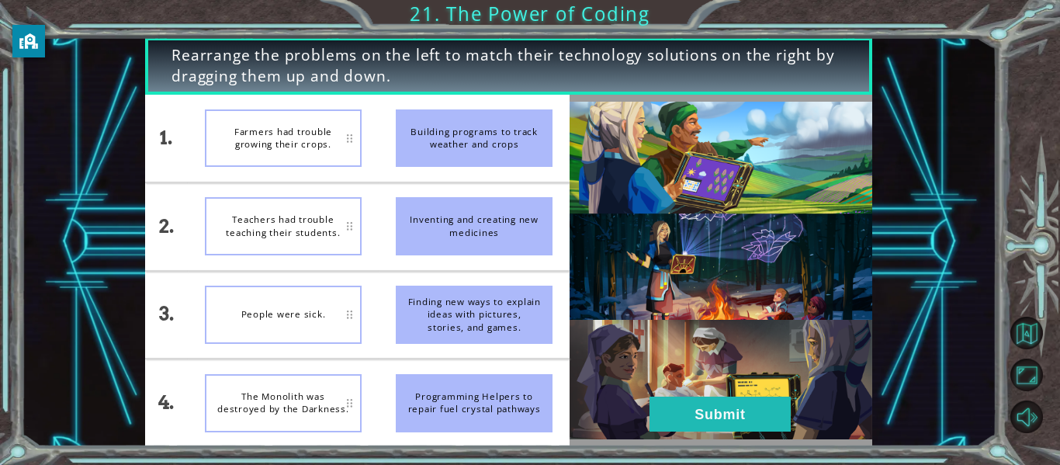
drag, startPoint x: 484, startPoint y: 411, endPoint x: 446, endPoint y: 388, distance: 44.9
click at [446, 388] on div "Programming Helpers to repair fuel crystal pathways" at bounding box center [474, 403] width 157 height 58
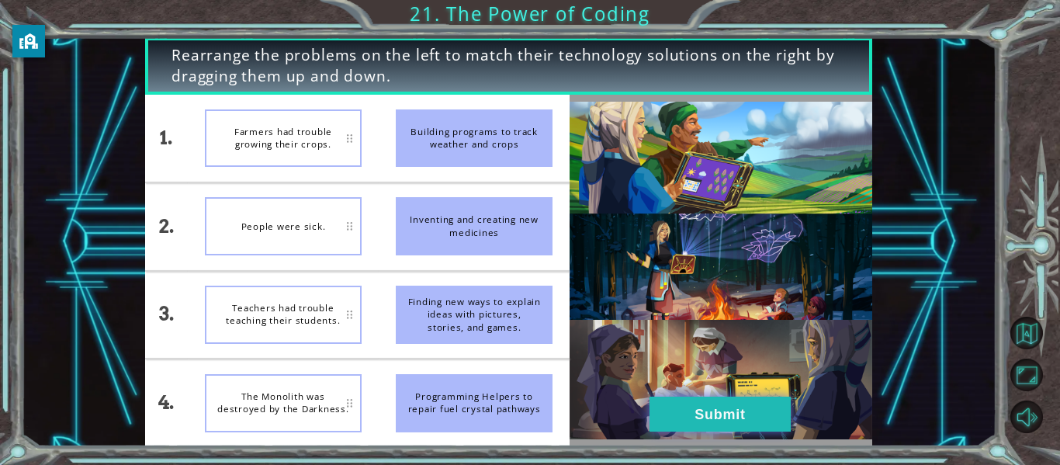
click at [760, 411] on button "Submit" at bounding box center [720, 414] width 141 height 35
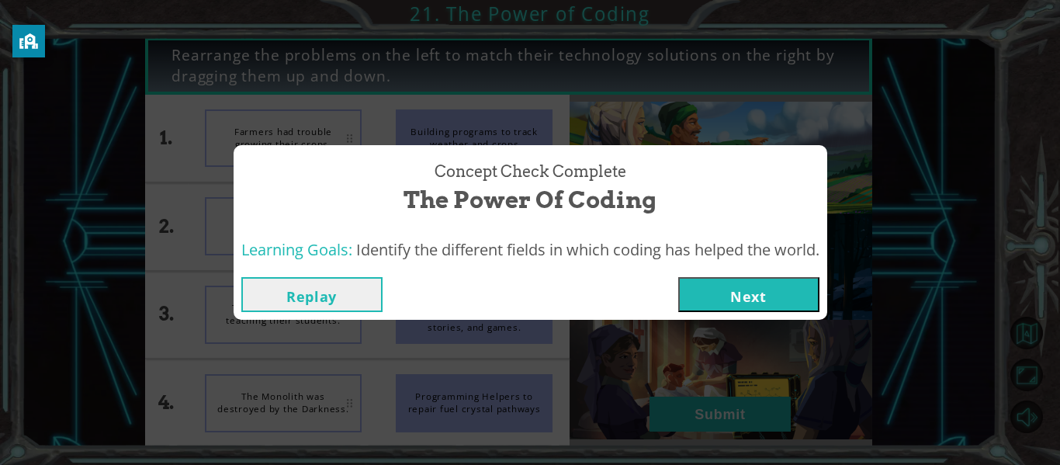
click at [747, 301] on button "Next" at bounding box center [748, 294] width 141 height 35
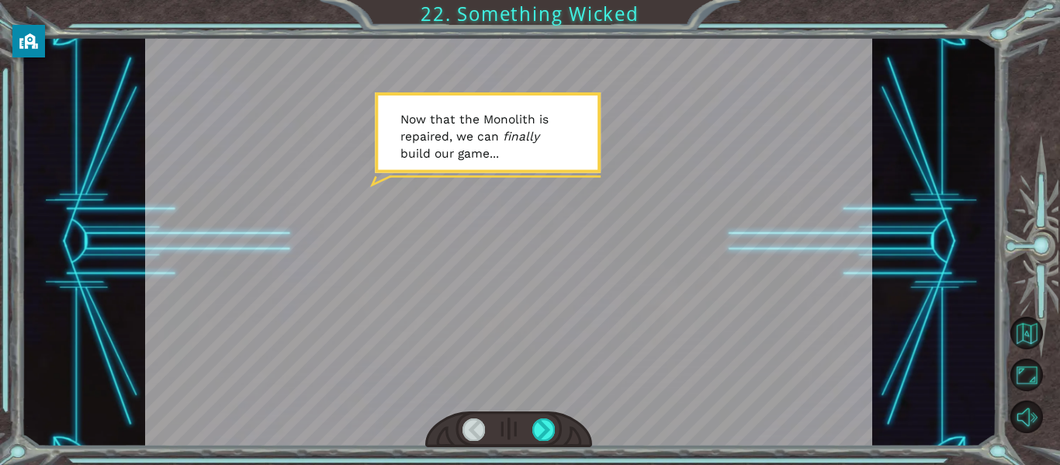
click at [879, 342] on div "Temporary Text N o w t h a t t h e M o n o l i t h i s r e p a i r e d , w e c …" at bounding box center [509, 241] width 976 height 409
click at [550, 429] on div at bounding box center [543, 429] width 23 height 22
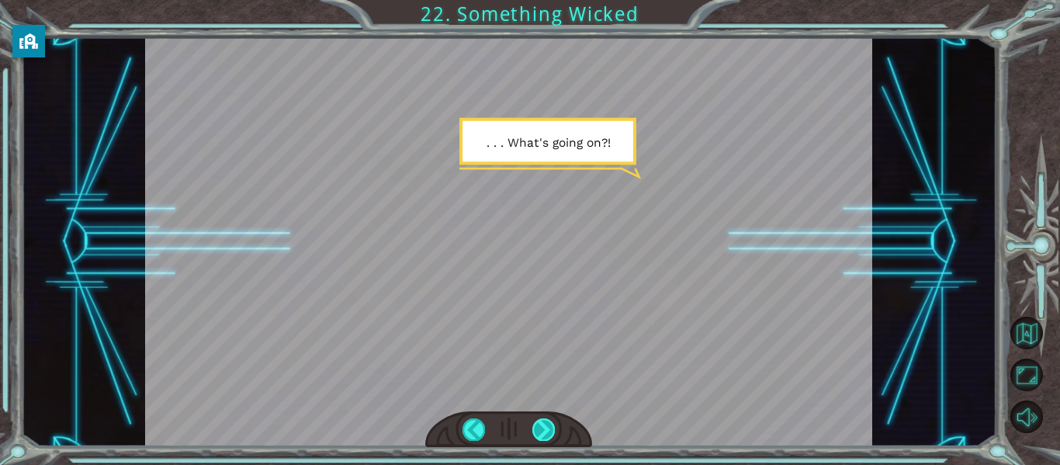
click at [550, 429] on div at bounding box center [543, 429] width 23 height 22
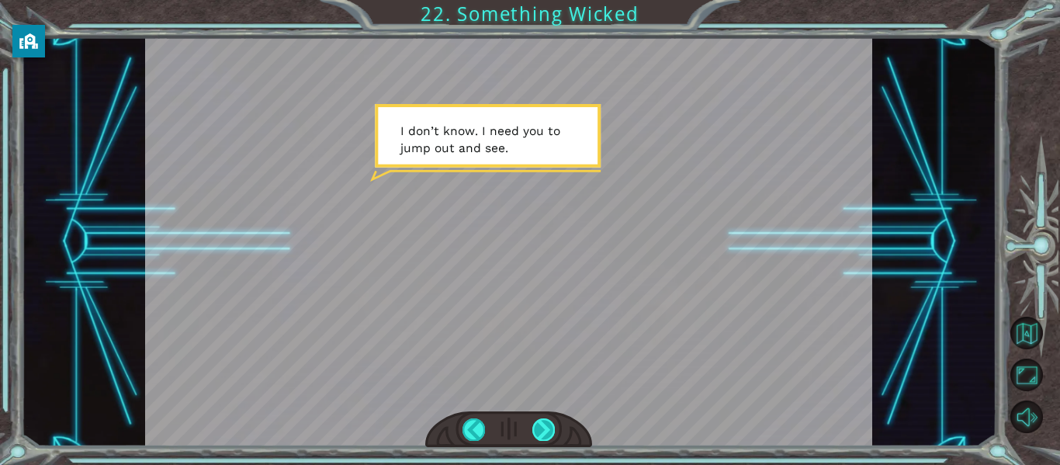
click at [550, 429] on div at bounding box center [543, 429] width 23 height 22
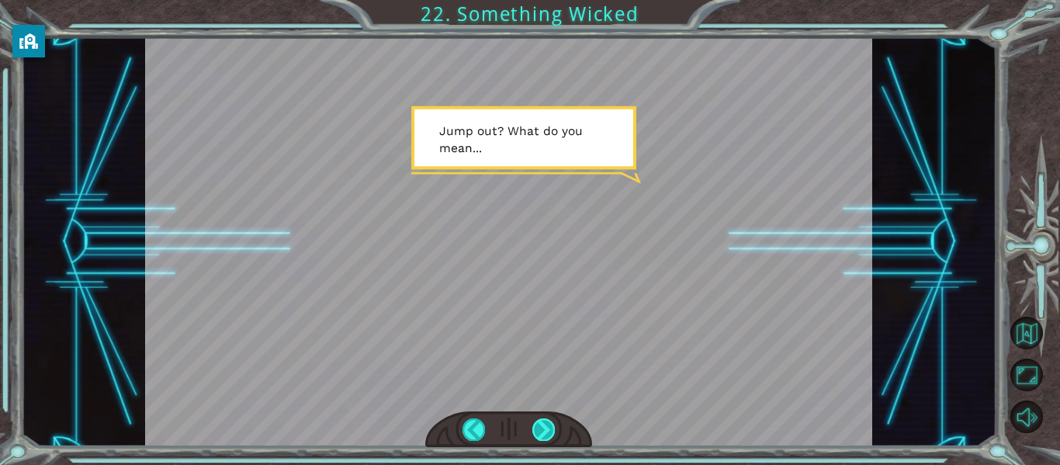
click at [550, 429] on div at bounding box center [543, 429] width 23 height 22
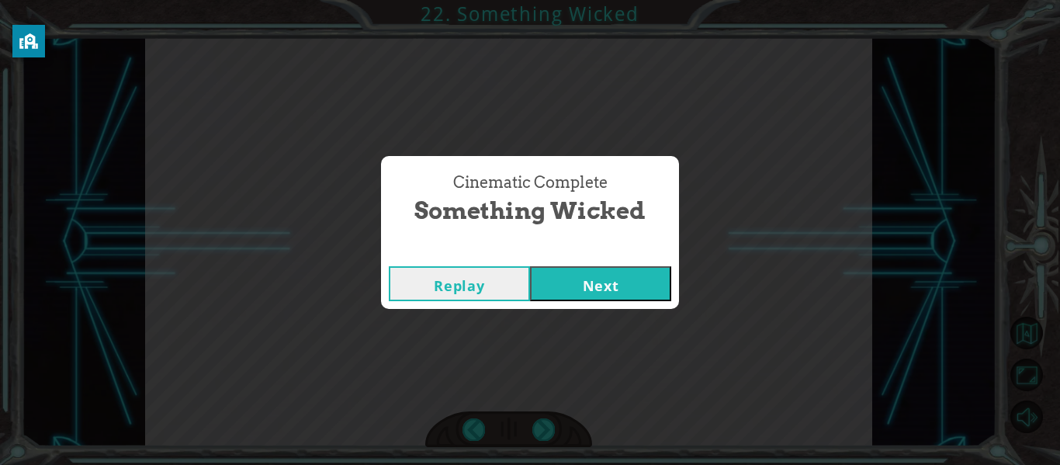
click at [567, 283] on button "Next" at bounding box center [600, 283] width 141 height 35
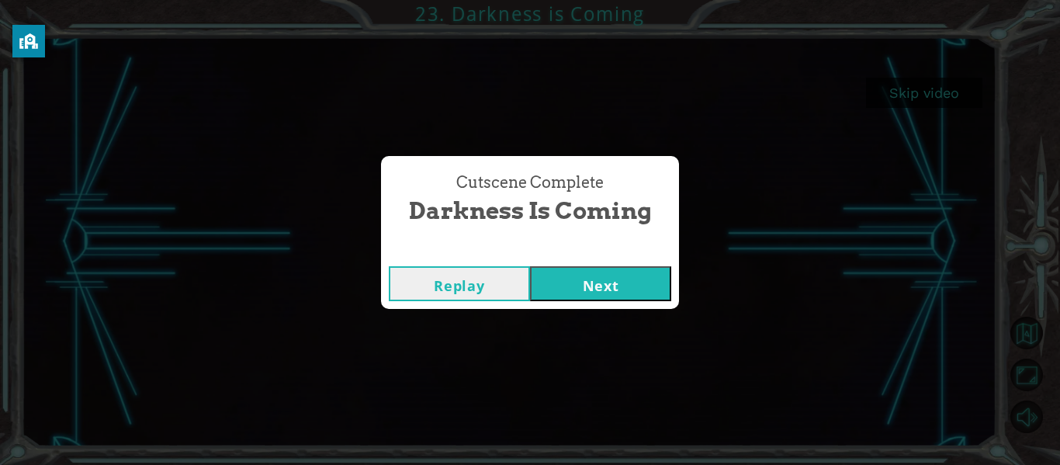
click at [611, 283] on button "Next" at bounding box center [600, 283] width 141 height 35
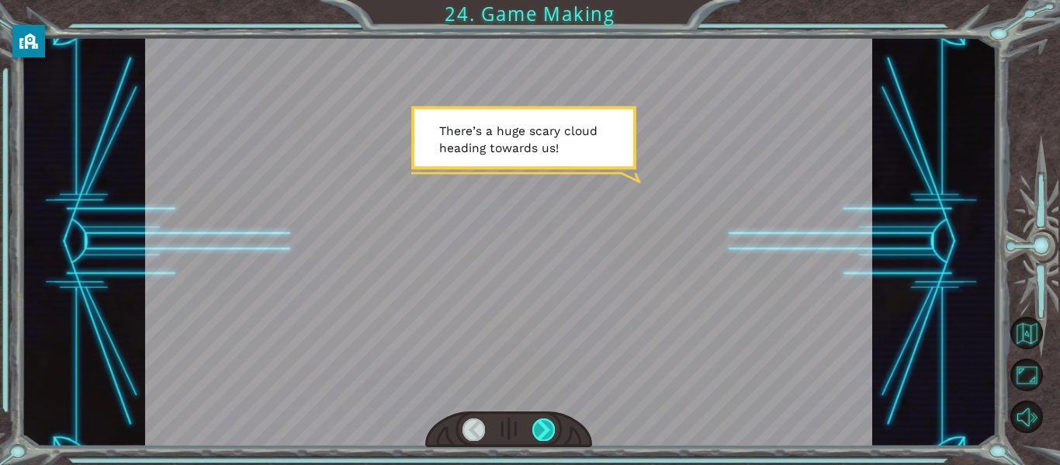
click at [539, 428] on div at bounding box center [543, 429] width 23 height 22
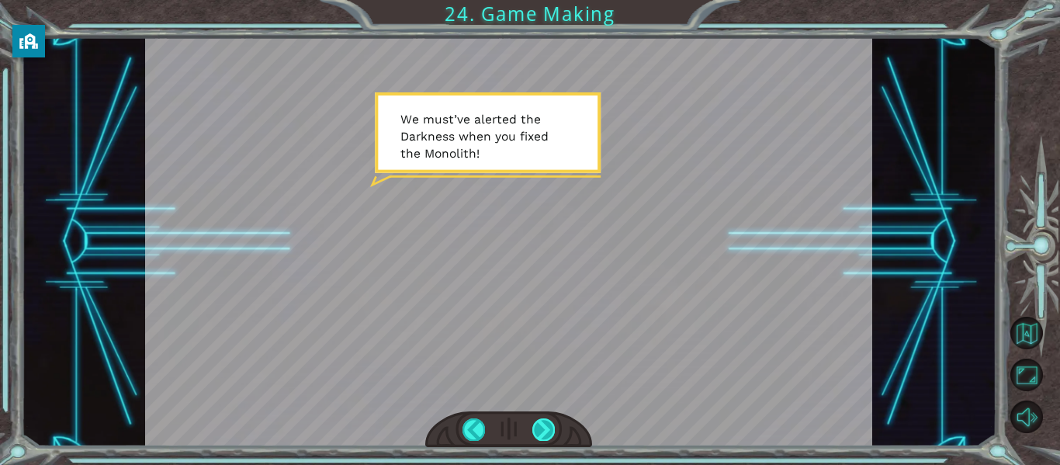
click at [540, 428] on div at bounding box center [543, 429] width 23 height 22
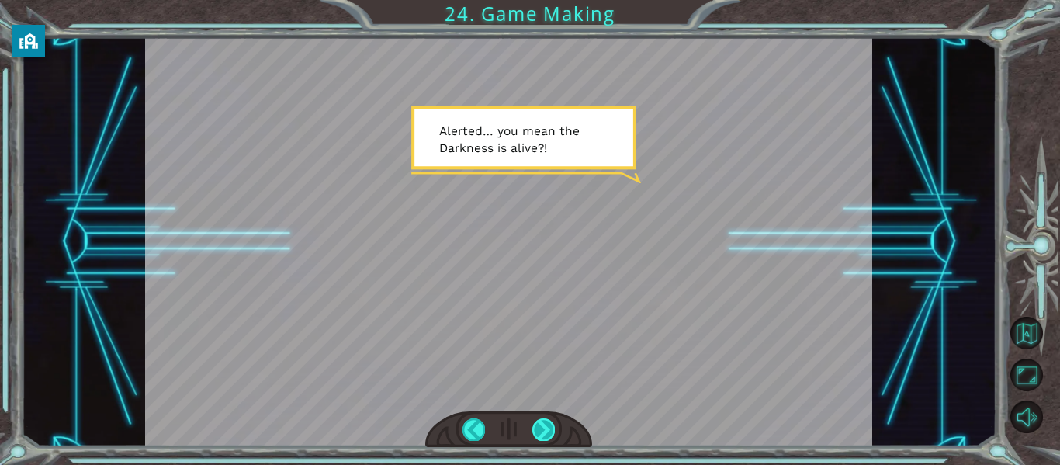
click at [539, 428] on div at bounding box center [543, 429] width 23 height 22
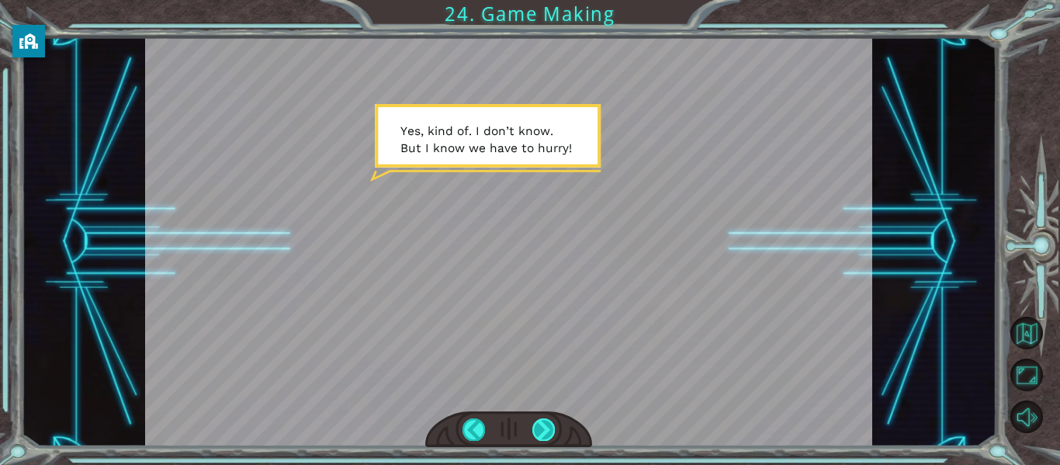
click at [539, 428] on div at bounding box center [543, 429] width 23 height 22
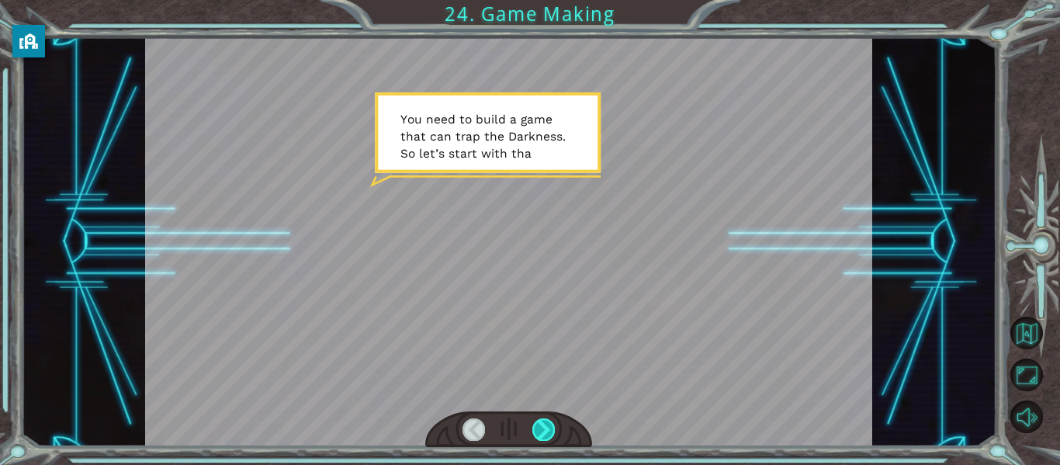
click at [539, 428] on div at bounding box center [543, 429] width 23 height 22
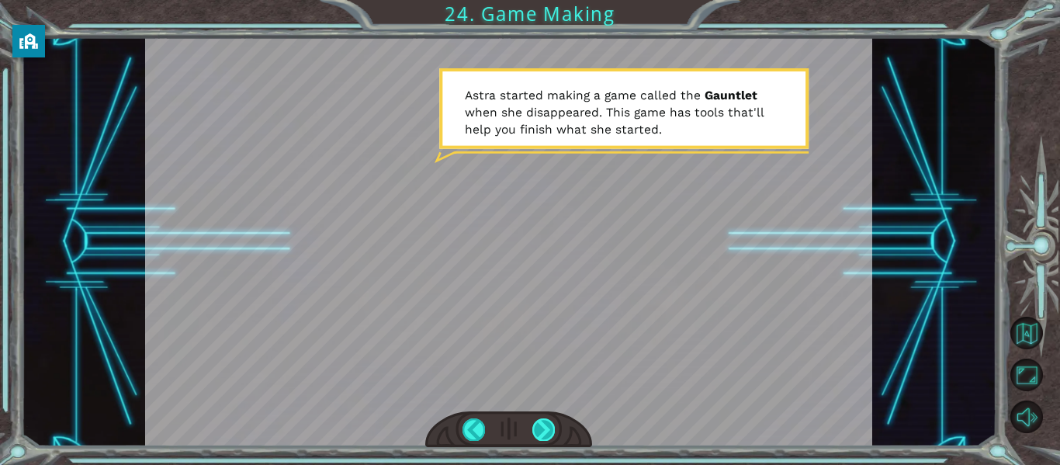
click at [539, 428] on div at bounding box center [543, 429] width 23 height 22
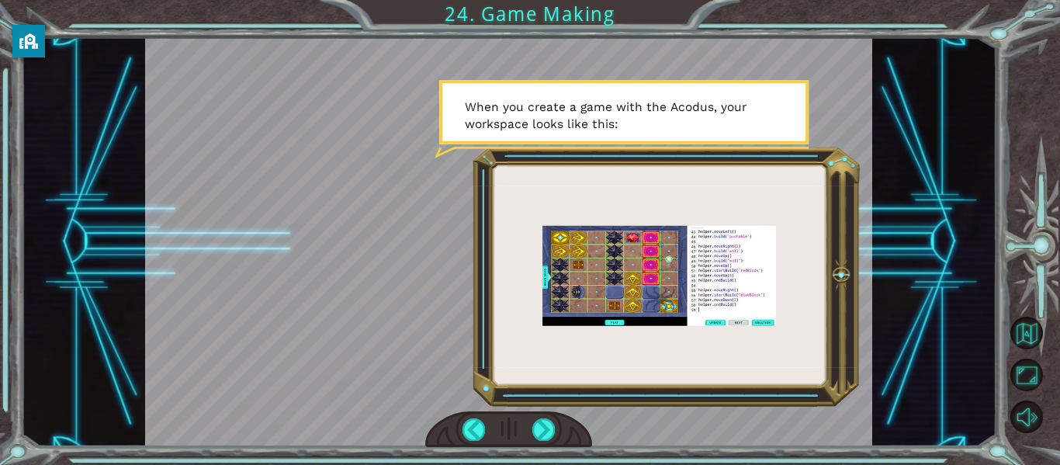
click at [519, 438] on div at bounding box center [509, 429] width 168 height 36
click at [545, 427] on div at bounding box center [543, 429] width 23 height 22
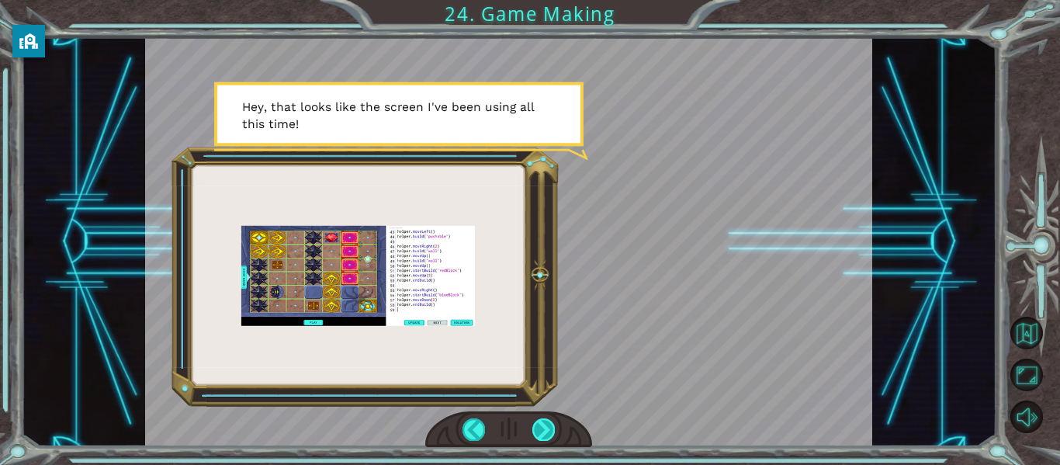
click at [545, 428] on div at bounding box center [543, 429] width 23 height 22
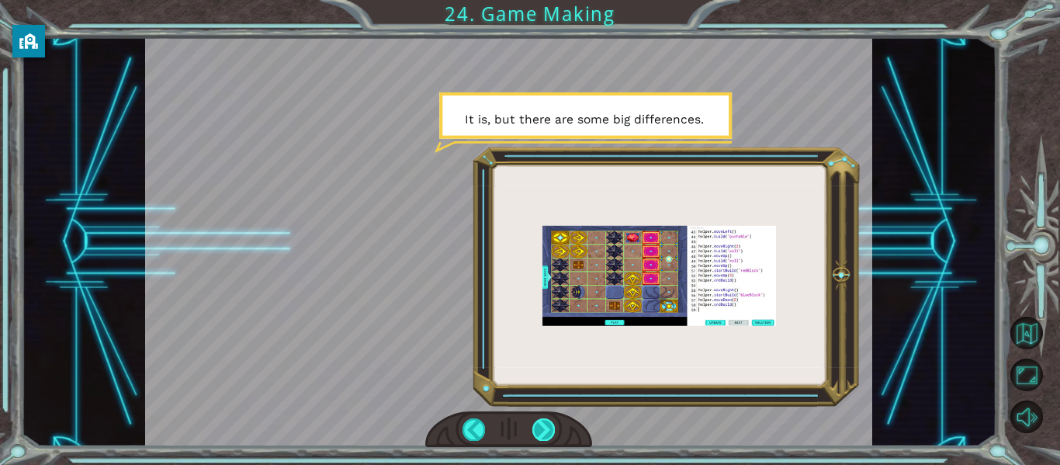
click at [545, 427] on div at bounding box center [543, 429] width 23 height 22
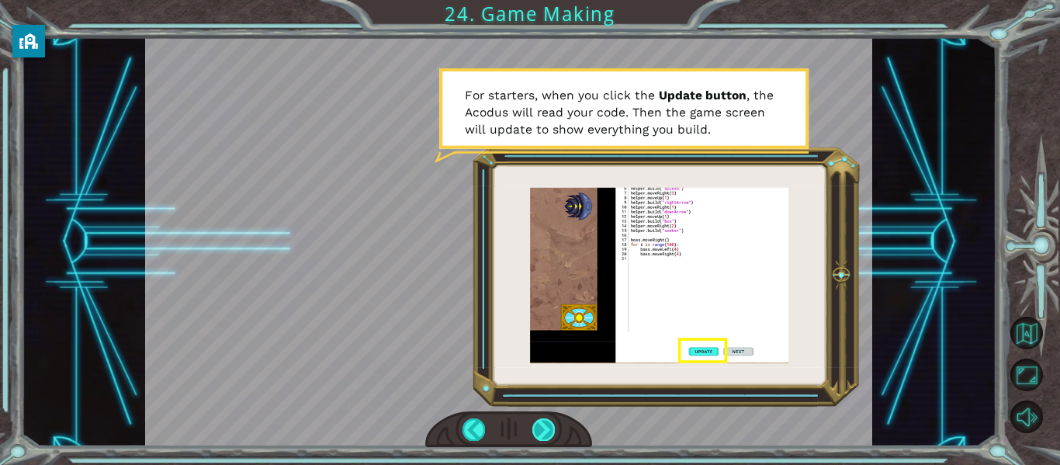
click at [546, 430] on div at bounding box center [543, 429] width 23 height 22
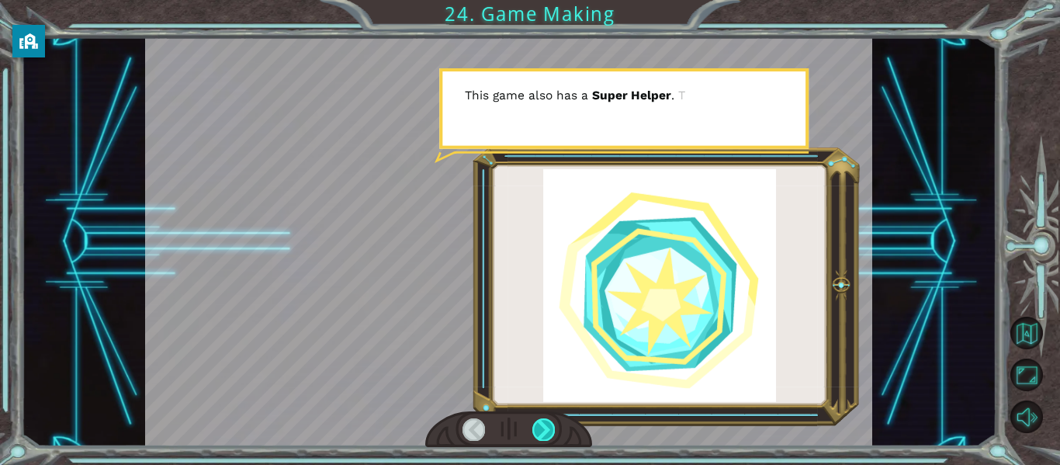
click at [546, 430] on div at bounding box center [543, 429] width 23 height 22
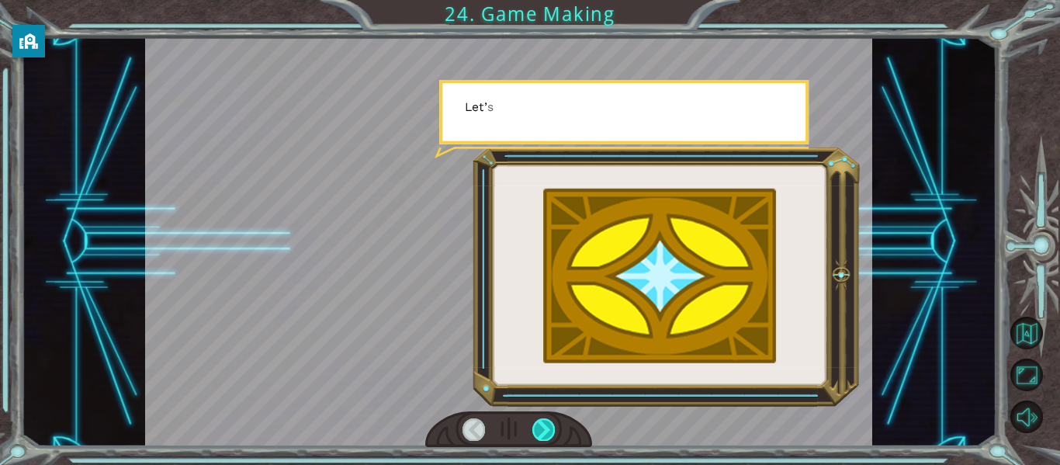
click at [546, 430] on div at bounding box center [543, 429] width 23 height 22
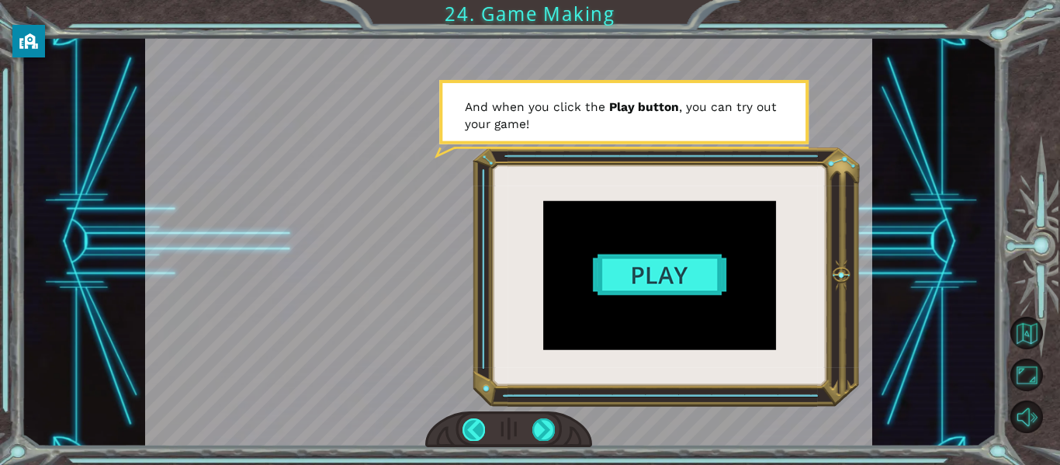
click at [472, 425] on div at bounding box center [474, 429] width 23 height 22
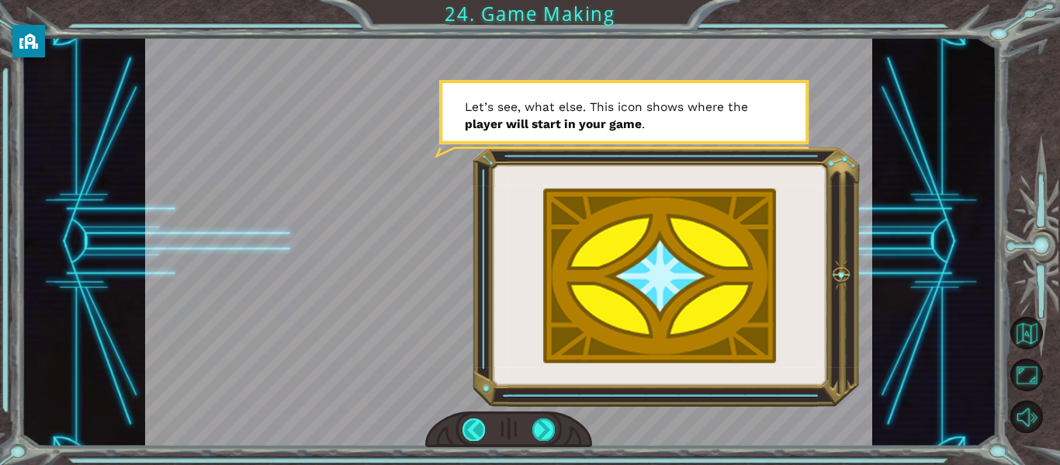
click at [472, 425] on div at bounding box center [474, 429] width 23 height 22
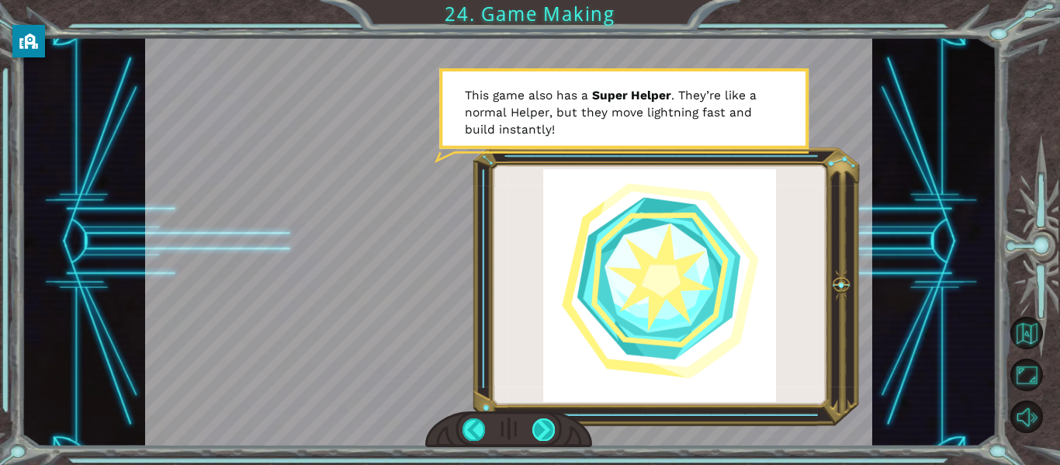
click at [534, 429] on div at bounding box center [543, 429] width 23 height 22
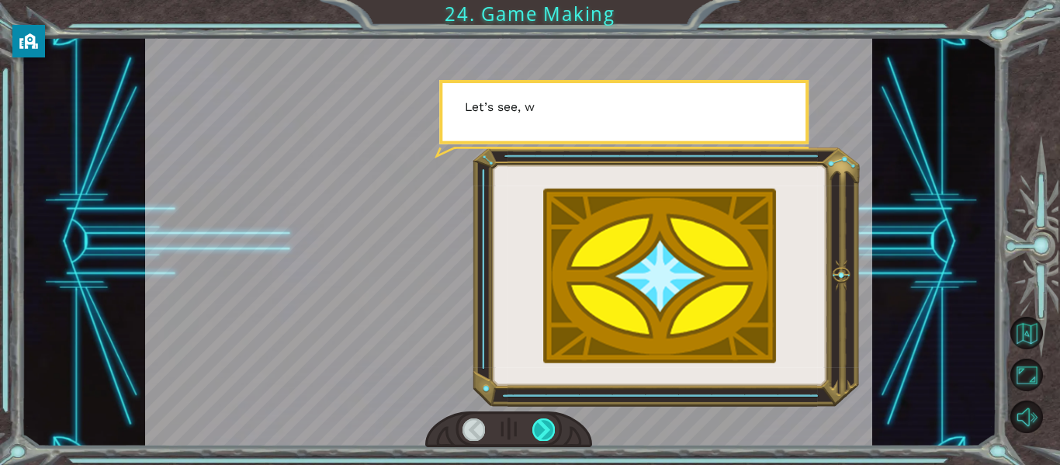
click at [542, 430] on div at bounding box center [543, 429] width 23 height 22
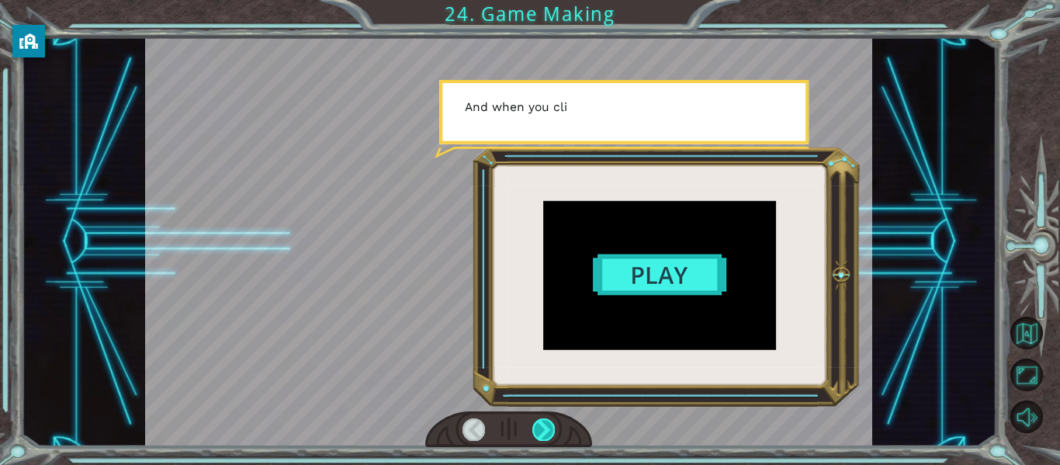
click at [542, 430] on div at bounding box center [543, 429] width 23 height 22
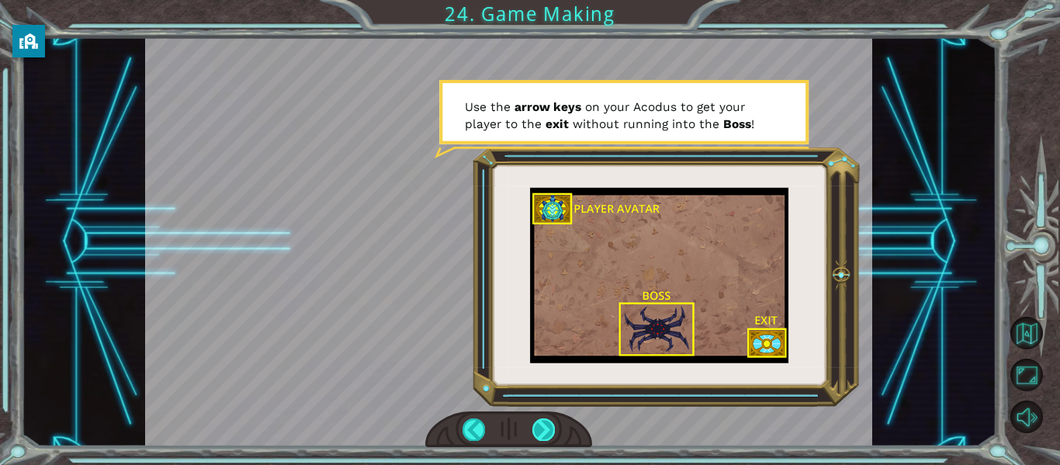
click at [550, 431] on div at bounding box center [543, 429] width 23 height 22
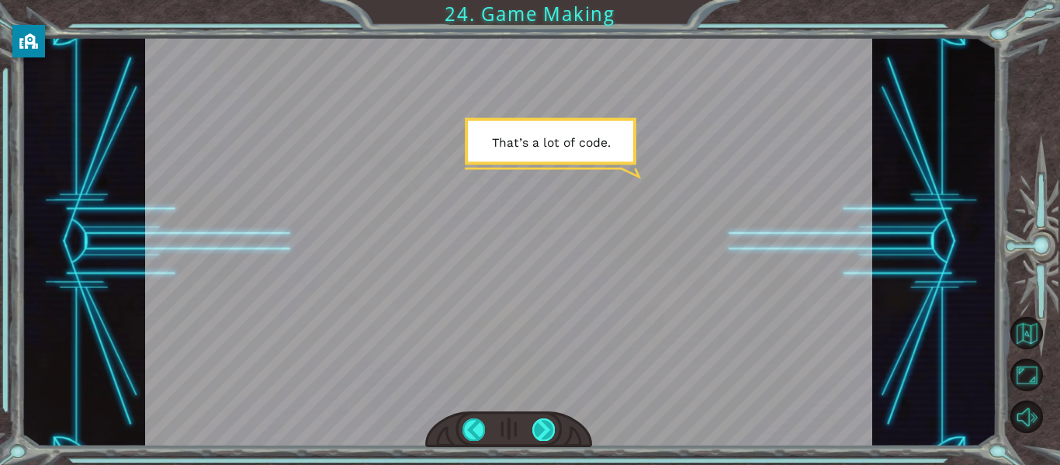
click at [550, 430] on div at bounding box center [543, 429] width 23 height 22
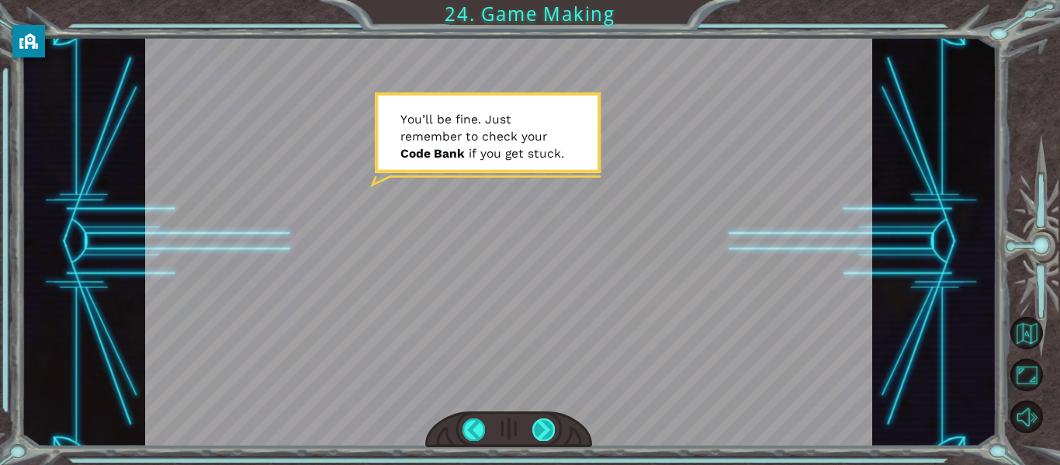
click at [550, 430] on div at bounding box center [543, 429] width 23 height 22
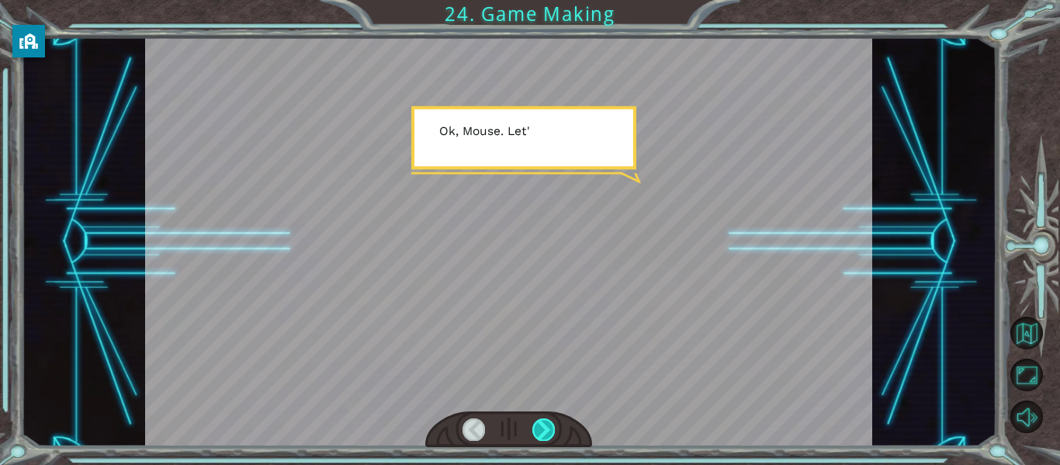
click at [550, 430] on div at bounding box center [543, 429] width 23 height 22
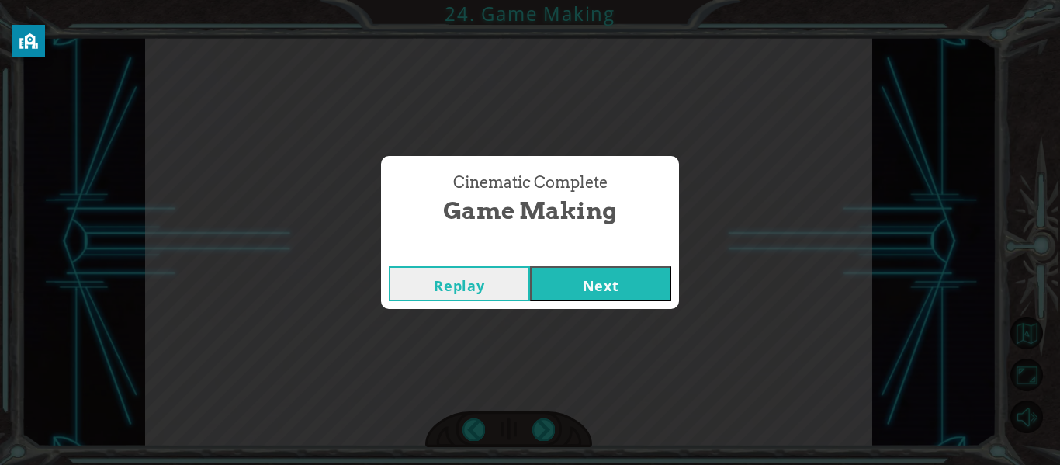
click at [553, 270] on button "Next" at bounding box center [600, 283] width 141 height 35
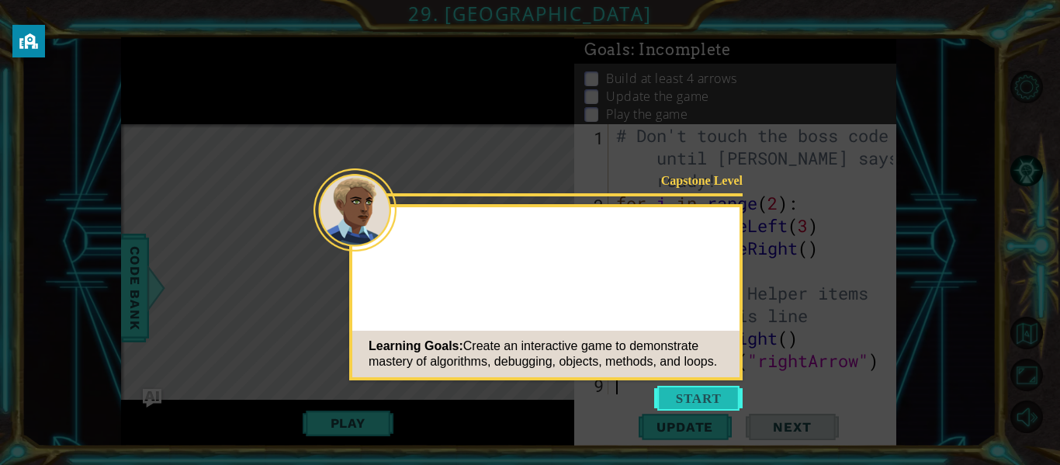
click at [681, 394] on button "Start" at bounding box center [698, 398] width 88 height 25
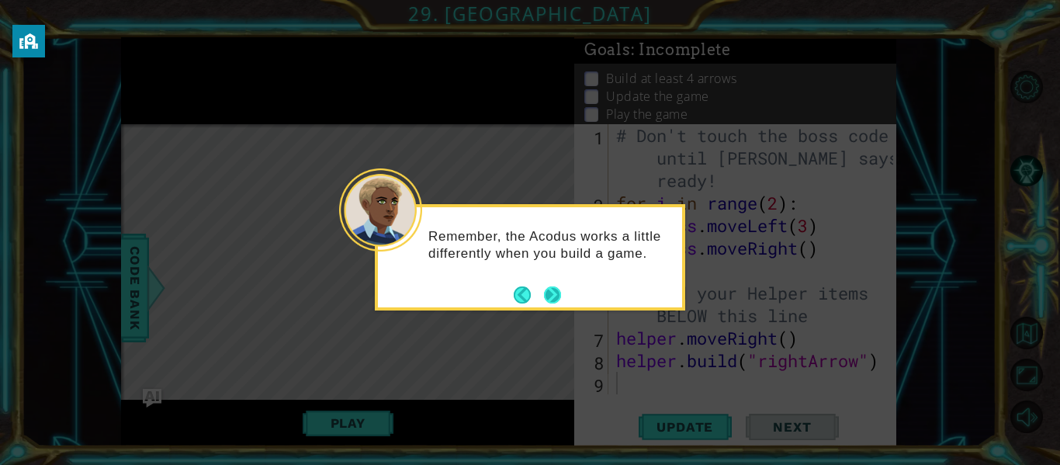
click at [548, 290] on button "Next" at bounding box center [552, 294] width 17 height 17
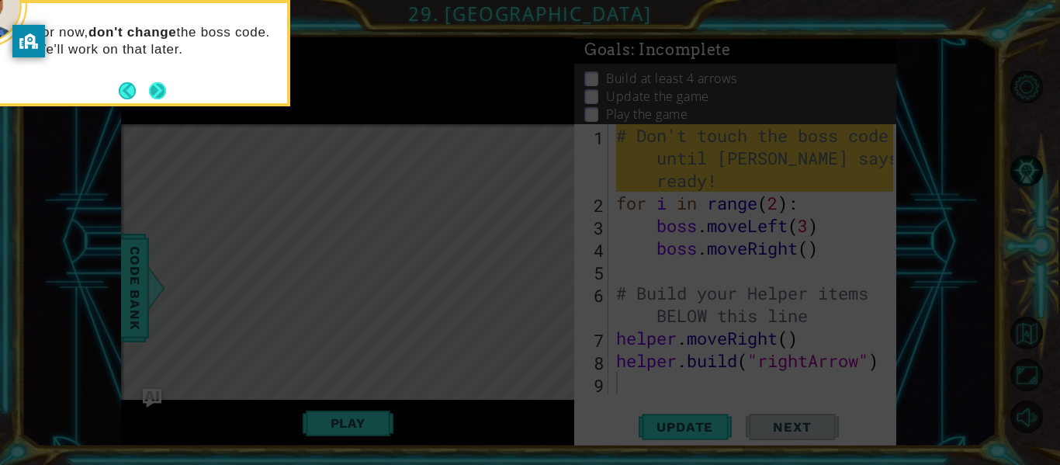
click at [158, 93] on button "Next" at bounding box center [157, 90] width 23 height 23
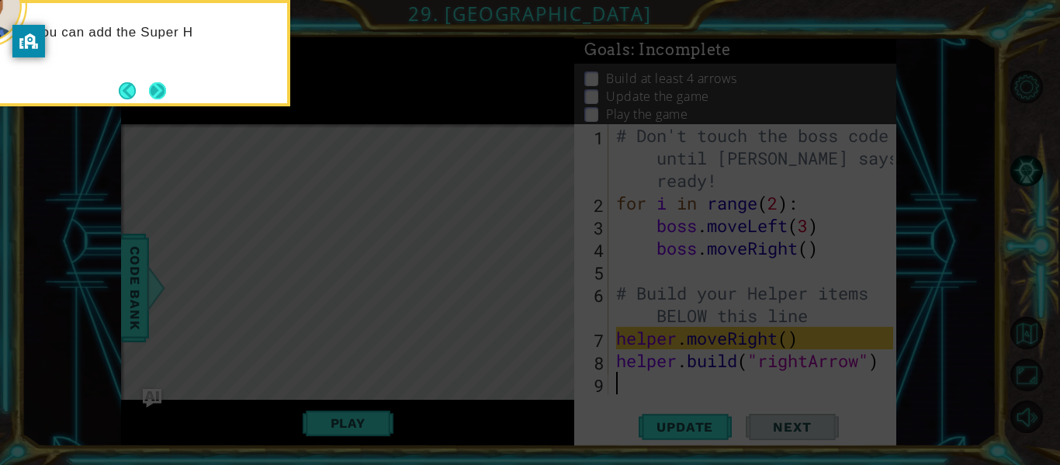
click at [164, 95] on button "Next" at bounding box center [158, 91] width 28 height 28
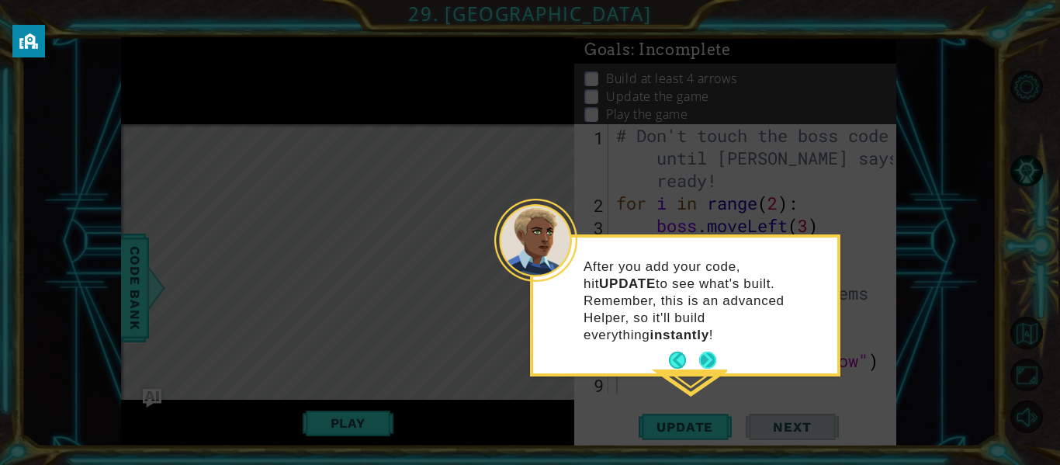
click at [706, 346] on button "Next" at bounding box center [708, 360] width 28 height 28
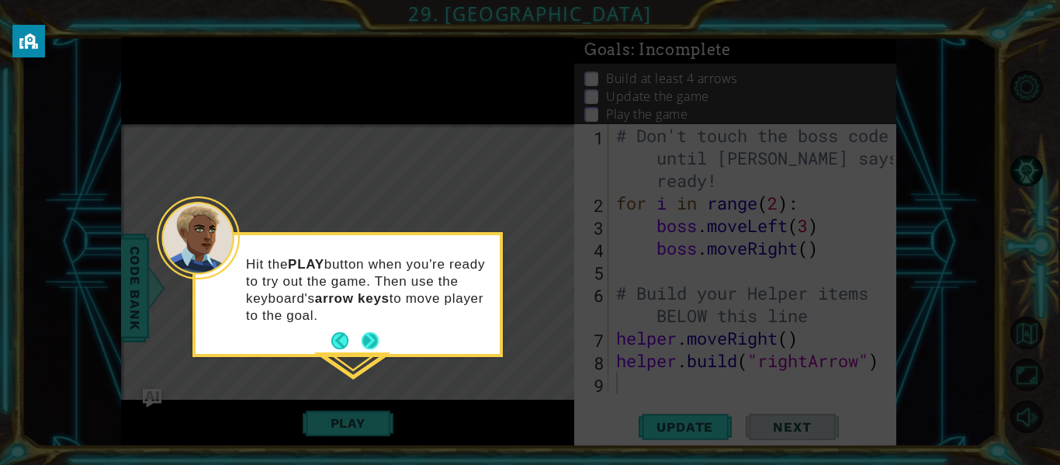
click at [370, 321] on p "Hit the PLAY button when you're ready to try out the game. Then use the keyboar…" at bounding box center [367, 290] width 243 height 68
click at [369, 326] on div "Hit the PLAY button when you're ready to try out the game. Then use the keyboar…" at bounding box center [348, 294] width 304 height 119
click at [369, 338] on button "Next" at bounding box center [371, 341] width 18 height 18
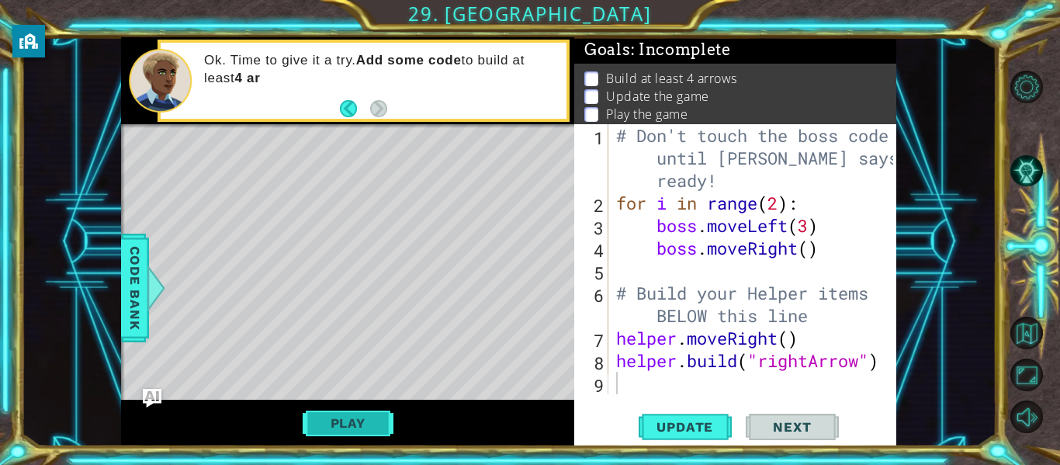
click at [355, 421] on button "Play" at bounding box center [348, 422] width 91 height 29
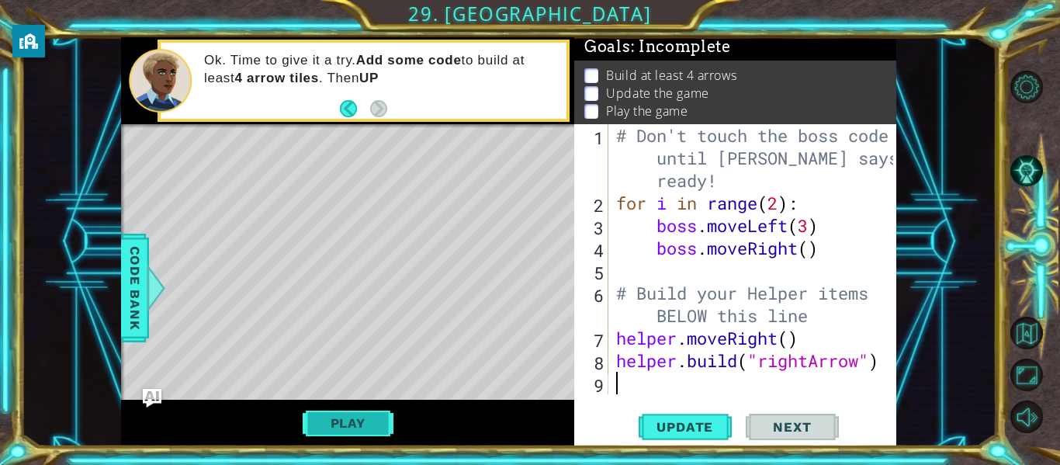
scroll to position [4, 0]
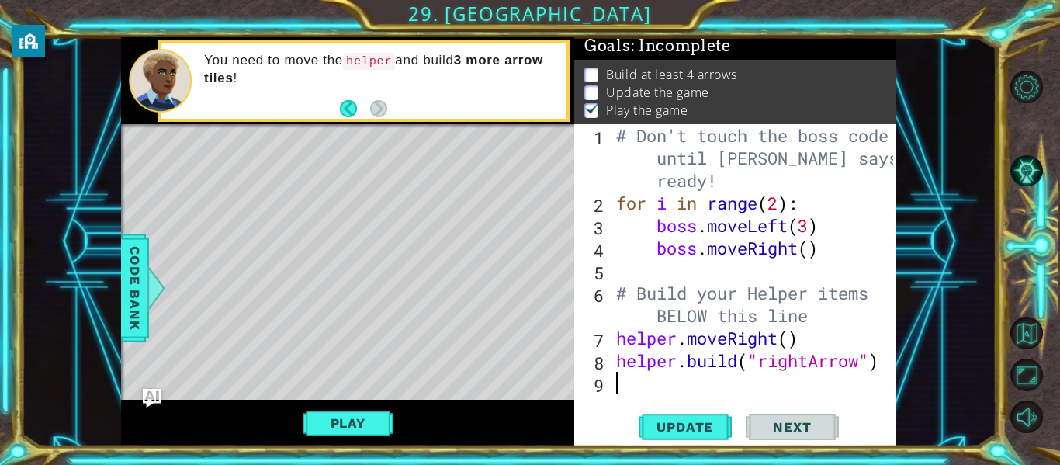
click at [813, 432] on span "Next" at bounding box center [792, 427] width 69 height 16
click at [810, 425] on span "Next" at bounding box center [792, 427] width 69 height 16
type textarea "h"
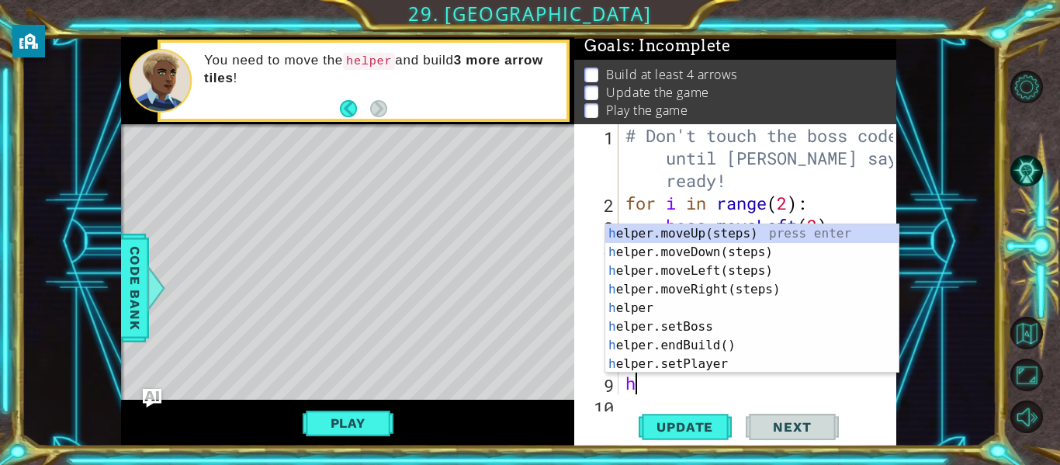
scroll to position [23, 0]
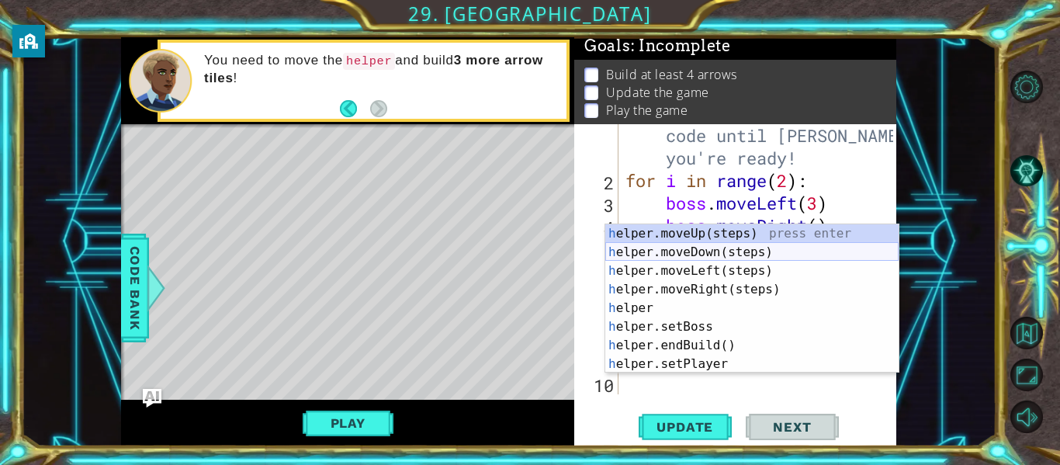
click at [747, 252] on div "h elper.moveUp(steps) press enter h elper.moveDown(steps) press enter h elper.m…" at bounding box center [751, 317] width 293 height 186
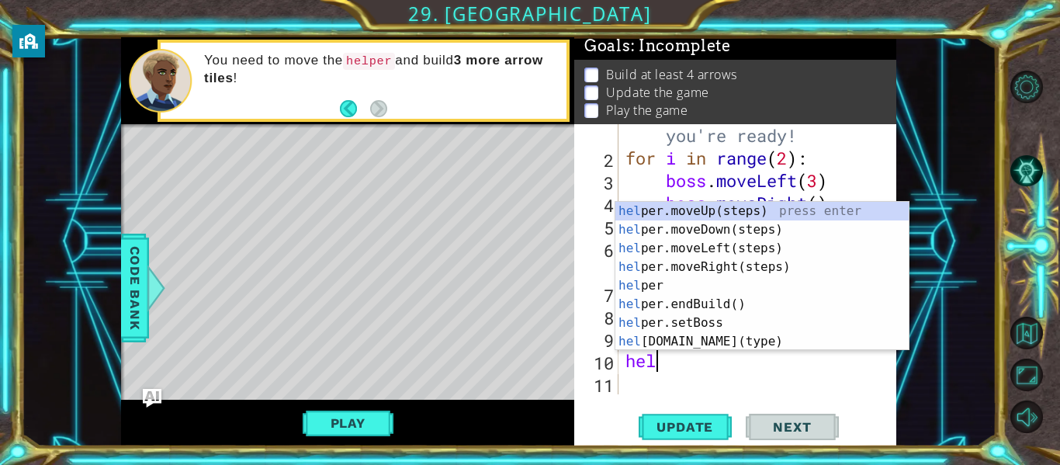
scroll to position [0, 1]
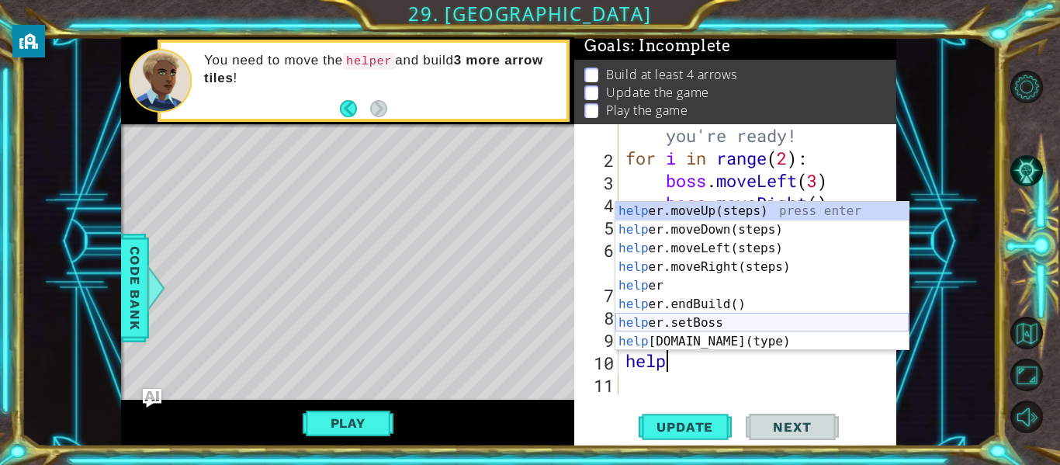
click at [689, 320] on div "help er.moveUp(steps) press enter help er.moveDown(steps) press enter help er.m…" at bounding box center [761, 295] width 293 height 186
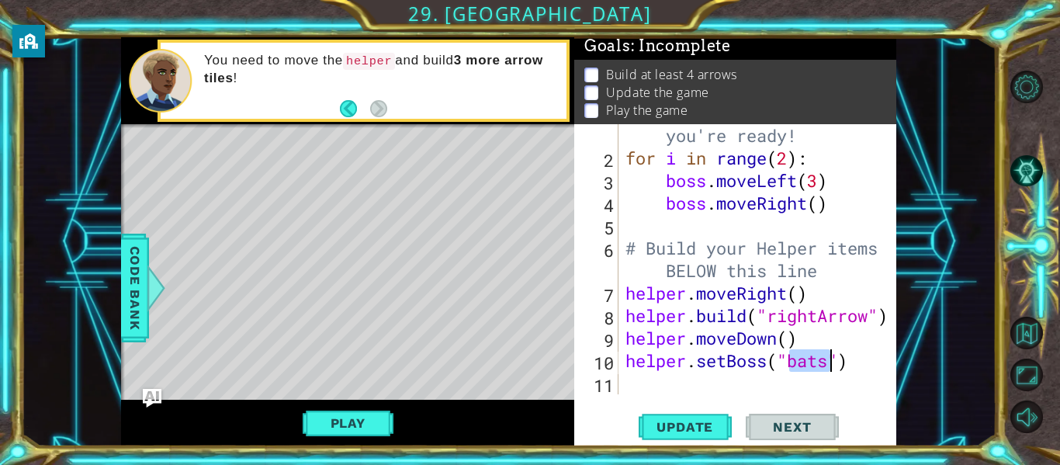
click at [775, 426] on span "Next" at bounding box center [792, 427] width 69 height 16
click at [699, 422] on span "Update" at bounding box center [685, 427] width 88 height 16
click at [346, 417] on button "Play" at bounding box center [348, 422] width 91 height 29
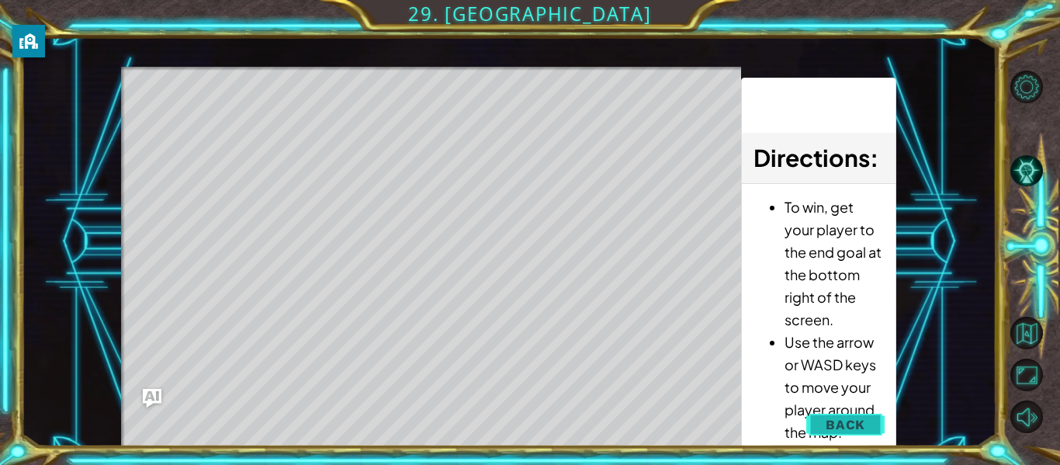
click at [831, 425] on span "Back" at bounding box center [846, 425] width 40 height 16
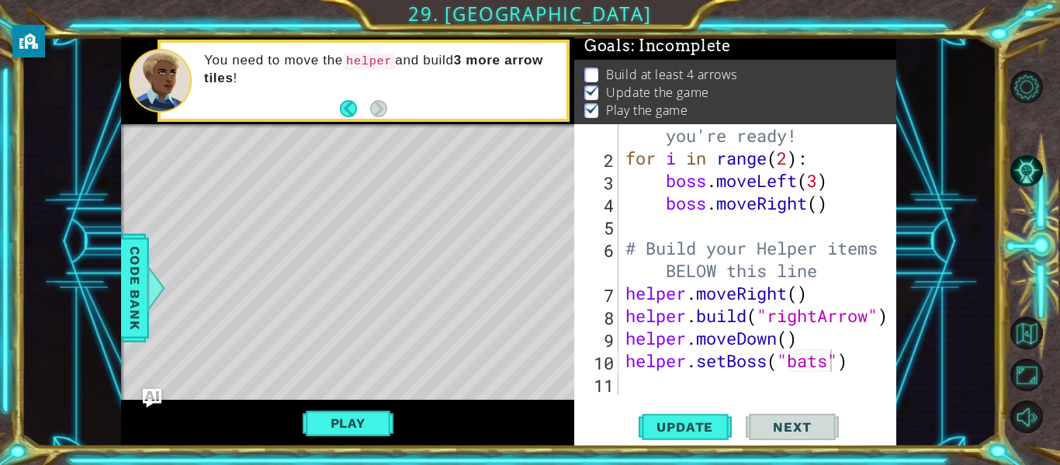
click at [855, 358] on div "# Don't touch the boss code until [PERSON_NAME] says you're ready! for i in ran…" at bounding box center [761, 259] width 279 height 360
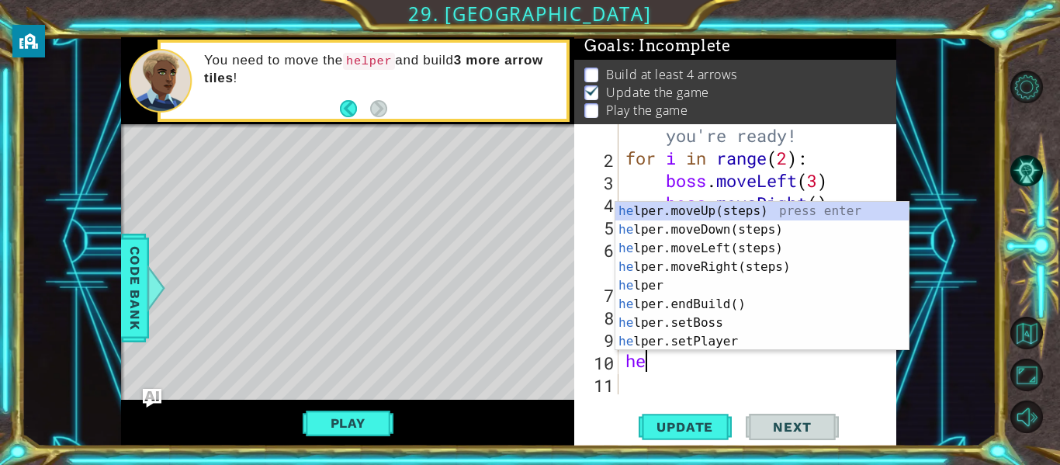
scroll to position [0, 0]
type textarea "h"
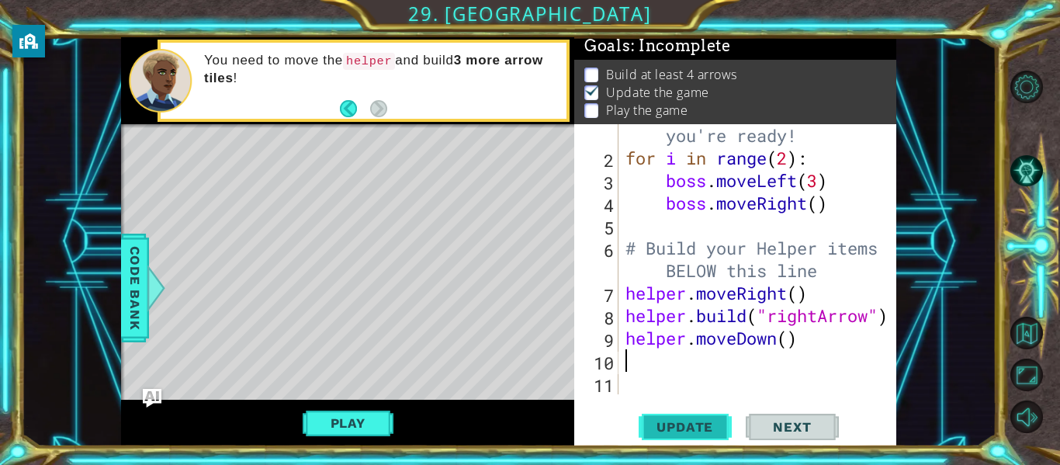
click at [704, 431] on span "Update" at bounding box center [685, 427] width 88 height 16
click at [366, 423] on button "Play" at bounding box center [348, 422] width 91 height 29
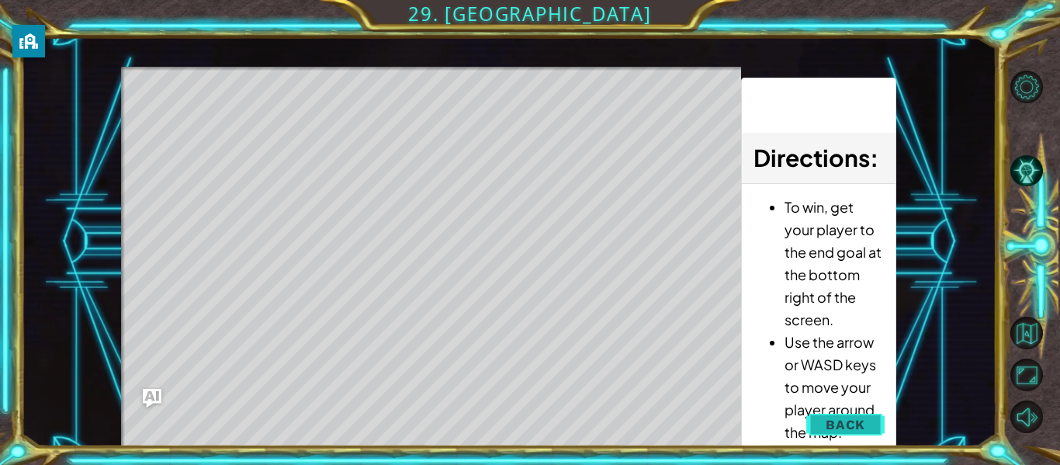
click at [818, 422] on button "Back" at bounding box center [845, 424] width 78 height 31
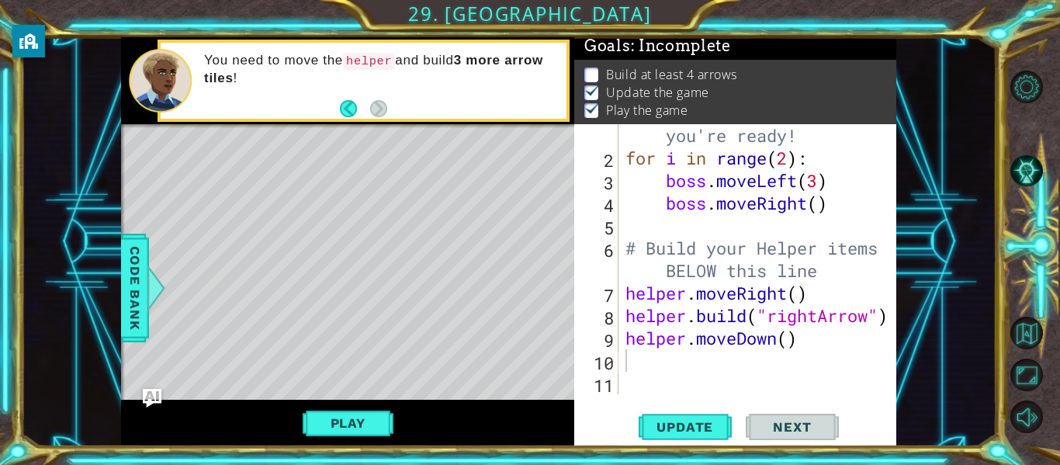
click at [650, 377] on div "# Don't touch the boss code until [PERSON_NAME] says you're ready! for i in ran…" at bounding box center [761, 259] width 279 height 360
click at [636, 357] on div "# Don't touch the boss code until [PERSON_NAME] says you're ready! for i in ran…" at bounding box center [761, 259] width 279 height 360
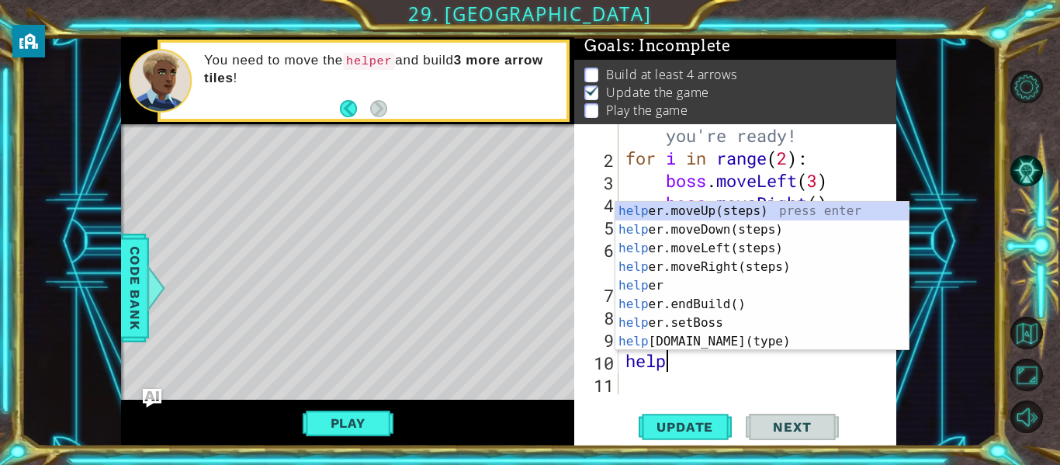
scroll to position [0, 2]
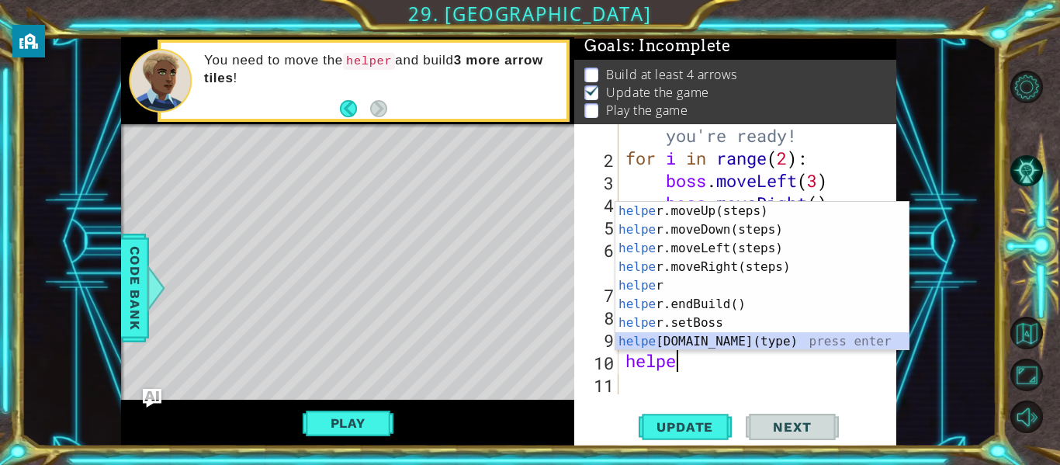
click at [667, 339] on div "helpe [PERSON_NAME]moveUp(steps) press enter helpe r.moveDown(steps) press ente…" at bounding box center [761, 295] width 293 height 186
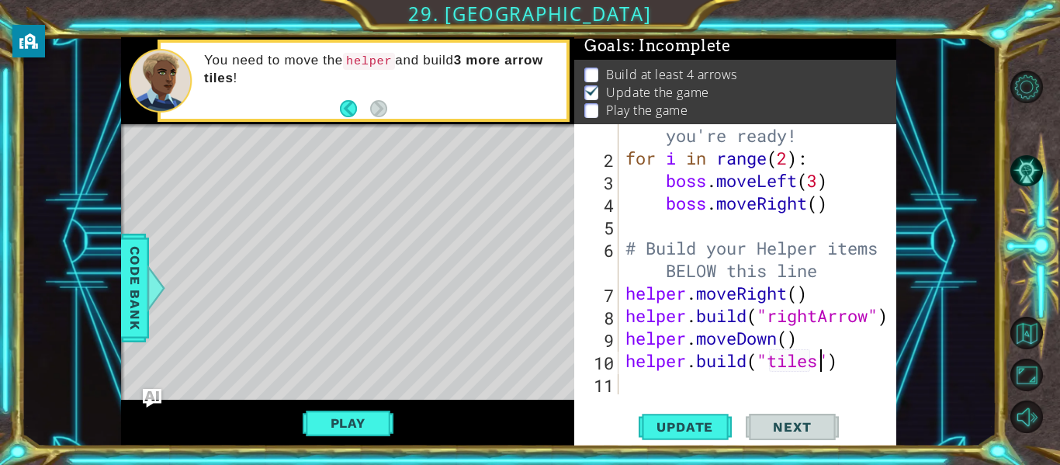
scroll to position [0, 9]
click at [666, 431] on span "Update" at bounding box center [685, 427] width 88 height 16
type textarea "[DOMAIN_NAME]("wall")"
click at [695, 424] on span "Update" at bounding box center [685, 427] width 88 height 16
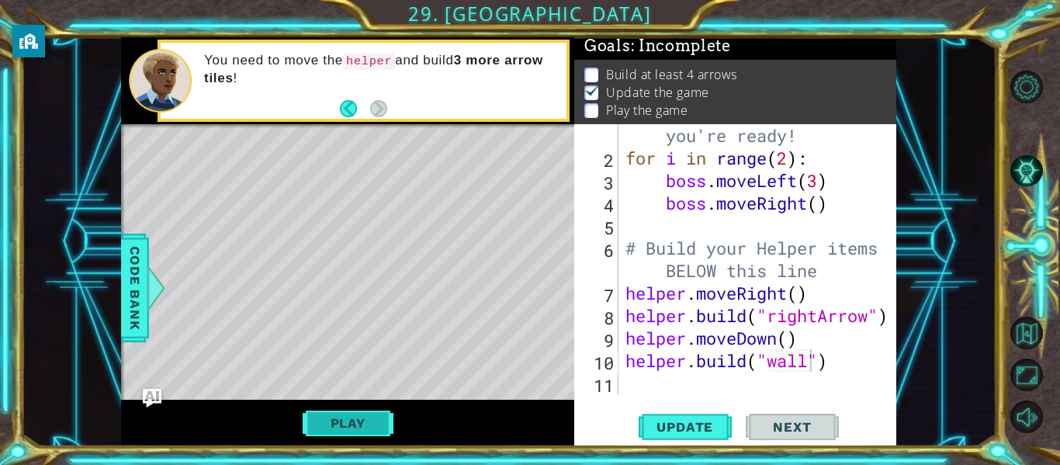
click at [357, 418] on button "Play" at bounding box center [348, 422] width 91 height 29
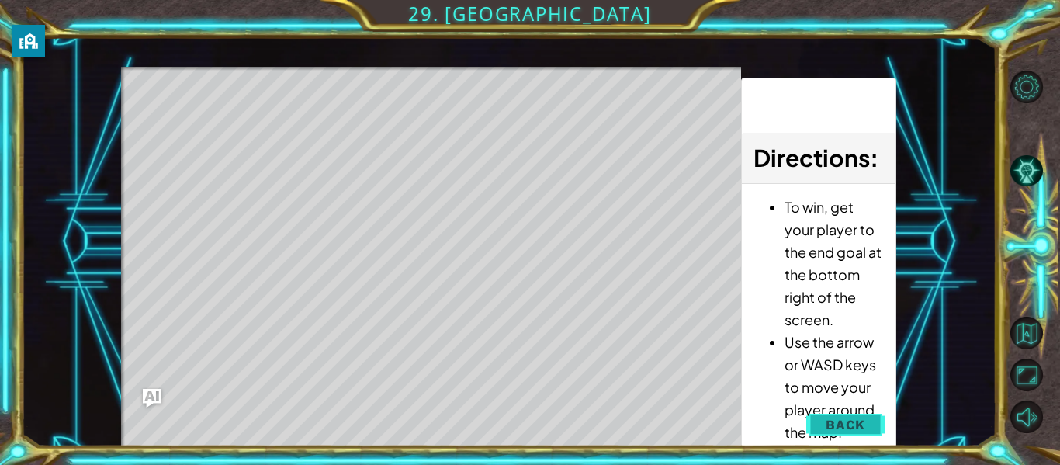
click at [825, 414] on button "Back" at bounding box center [845, 424] width 78 height 31
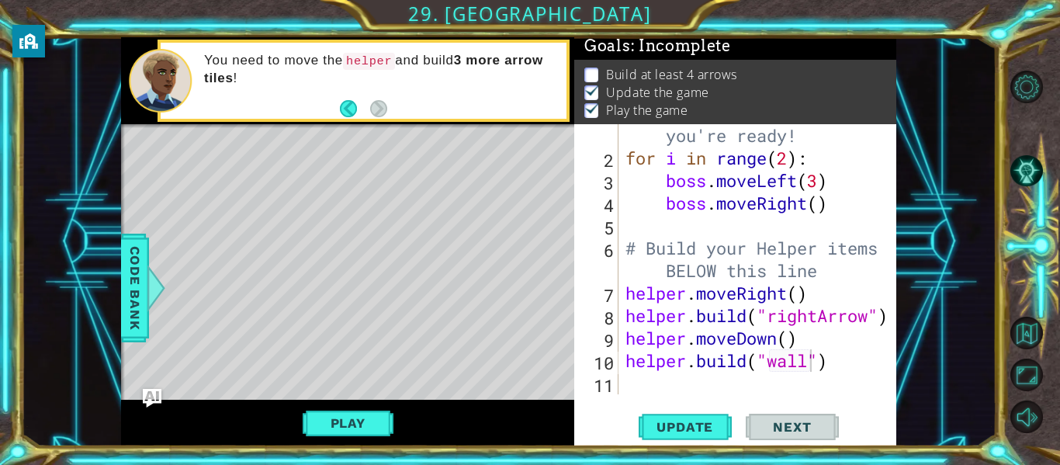
scroll to position [0, 0]
click at [691, 382] on div "# Don't touch the boss code until [PERSON_NAME] says you're ready! for i in ran…" at bounding box center [761, 259] width 279 height 360
type textarea "g"
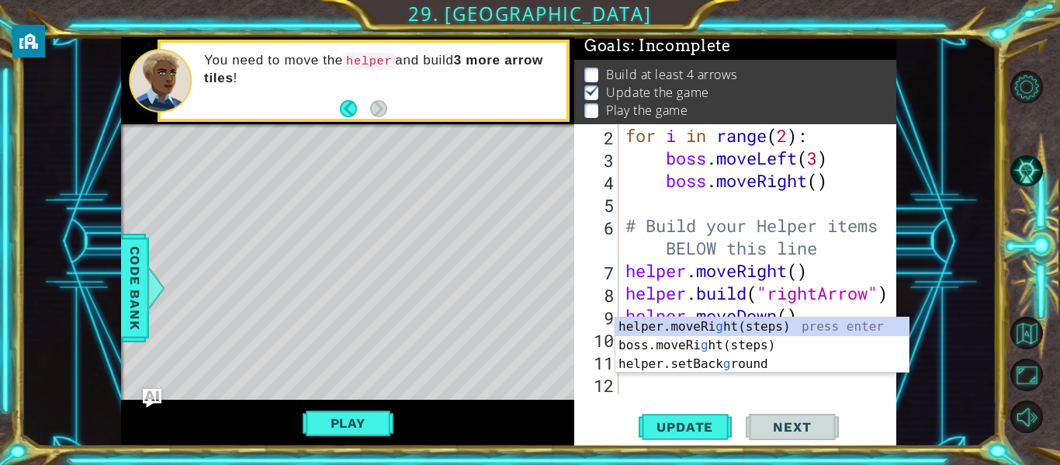
scroll to position [68, 0]
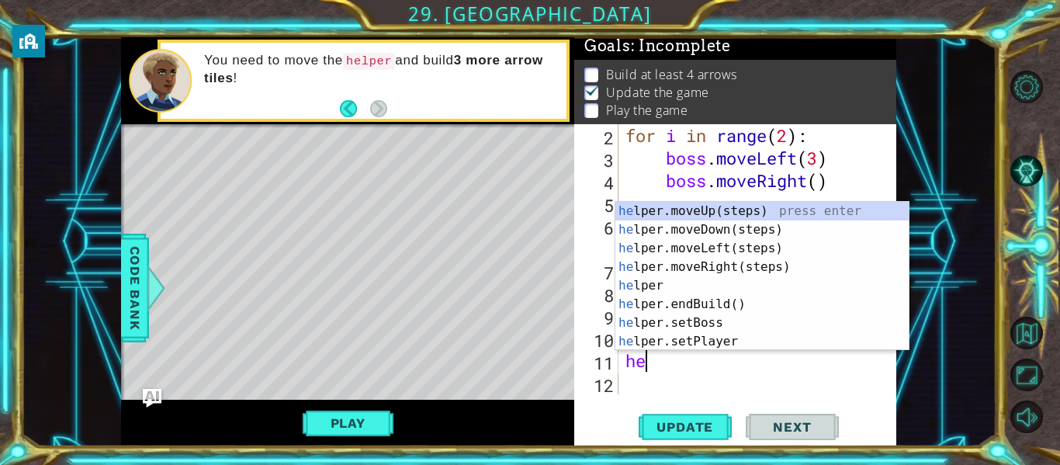
click at [697, 349] on body "1 ההההההההההההההההההההההההההההההההההההההההההההההההההההההההההההההההההההההההההההה…" at bounding box center [530, 232] width 1060 height 465
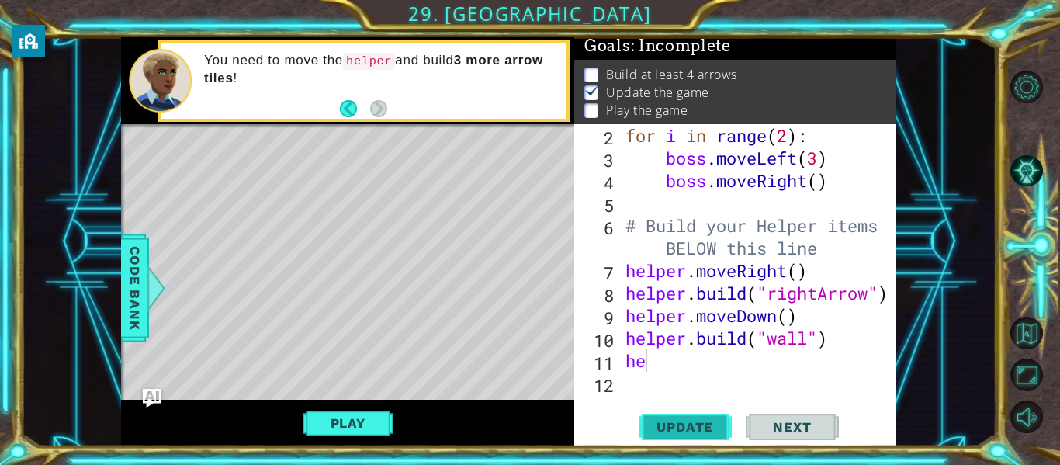
click at [690, 421] on span "Update" at bounding box center [685, 427] width 88 height 16
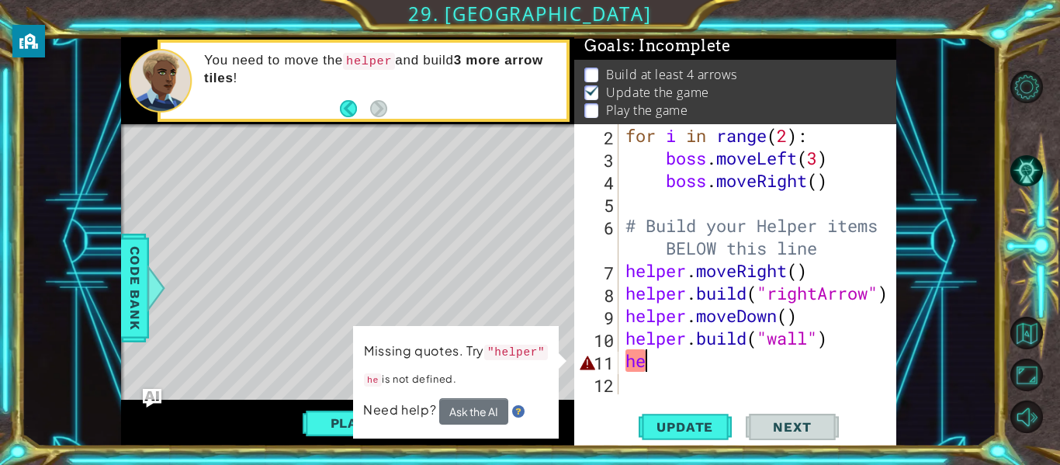
click at [704, 360] on div "for i in range ( 2 ) : boss . moveLeft ( 3 ) boss . moveRight ( ) # Build your …" at bounding box center [761, 281] width 279 height 315
type textarea "h"
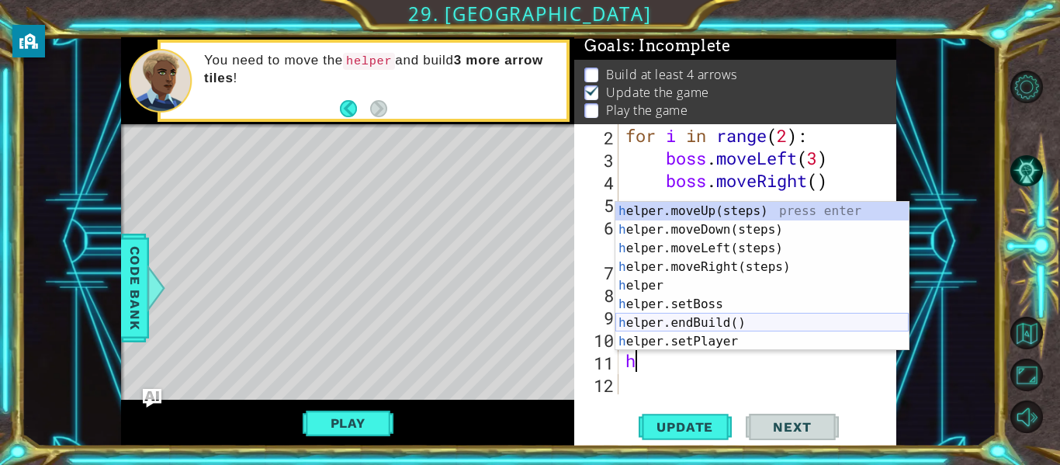
click at [763, 328] on div "h elper.moveUp(steps) press enter h elper.moveDown(steps) press enter h elper.m…" at bounding box center [761, 295] width 293 height 186
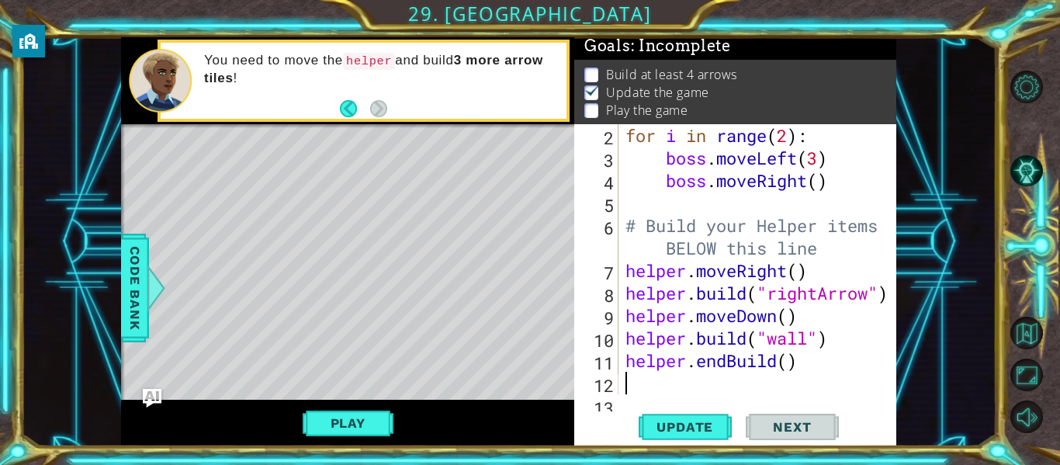
scroll to position [90, 0]
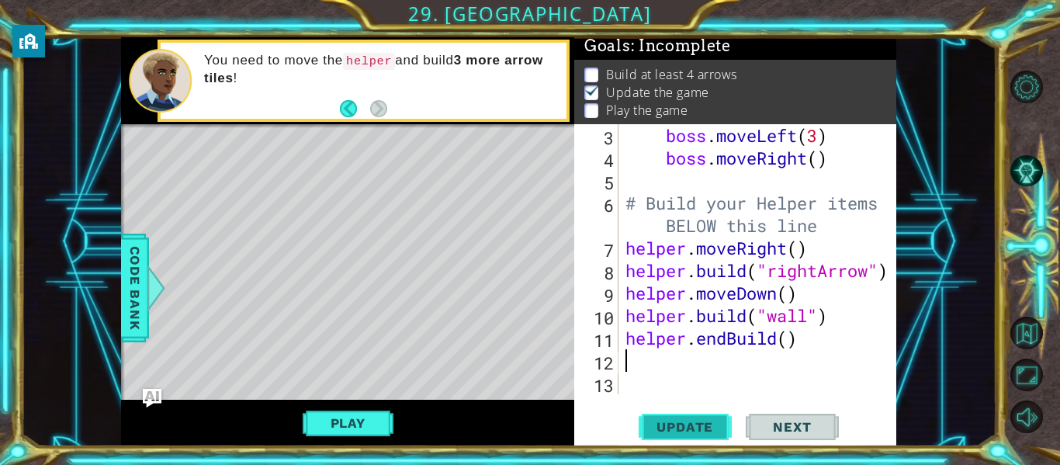
click at [681, 419] on span "Update" at bounding box center [685, 427] width 88 height 16
click at [335, 425] on button "Play" at bounding box center [348, 422] width 91 height 29
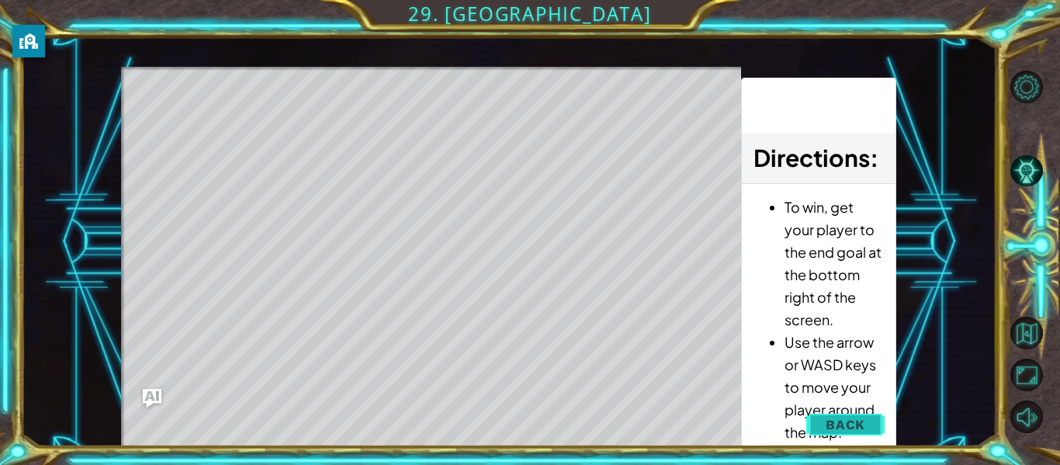
click at [862, 425] on span "Back" at bounding box center [846, 425] width 40 height 16
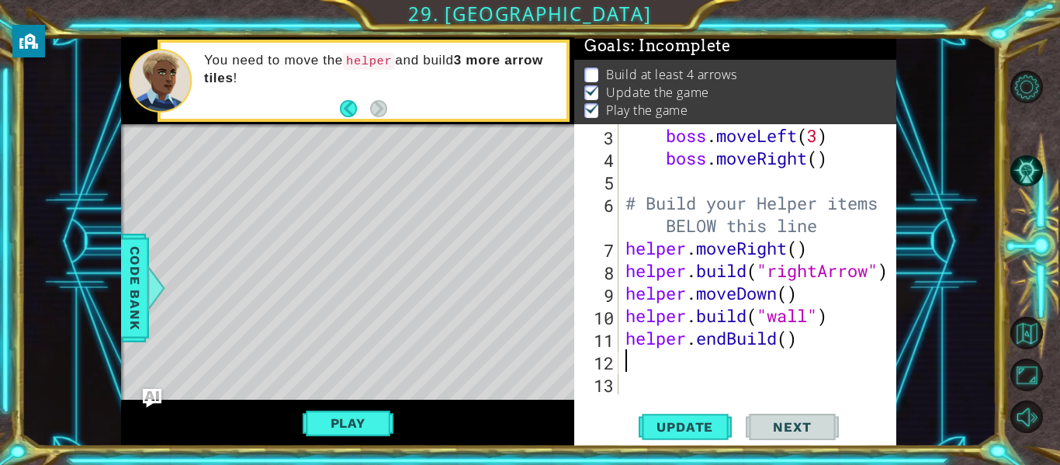
click at [655, 355] on div "boss . moveLeft ( 3 ) boss . moveRight ( ) # Build your Helper items BELOW this…" at bounding box center [761, 281] width 279 height 315
click at [802, 342] on div "boss . moveLeft ( 3 ) boss . moveRight ( ) # Build your Helper items BELOW this…" at bounding box center [761, 281] width 279 height 315
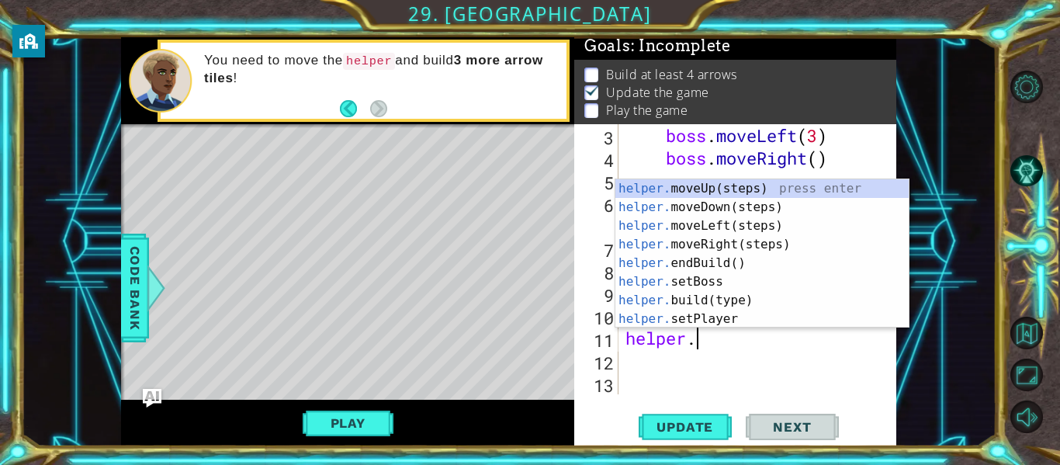
type textarea "helper"
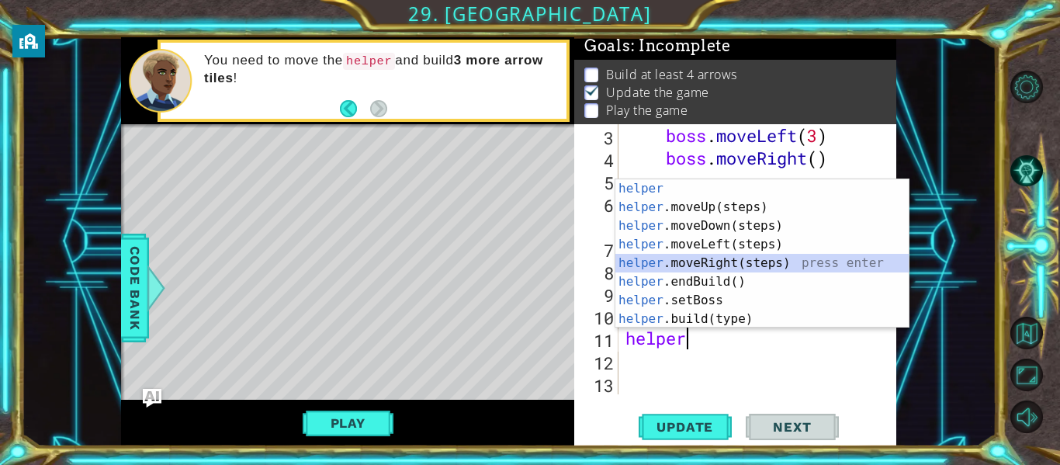
click at [775, 258] on div "helper press enter helper .moveUp(steps) press enter helper .moveDown(steps) pr…" at bounding box center [761, 272] width 293 height 186
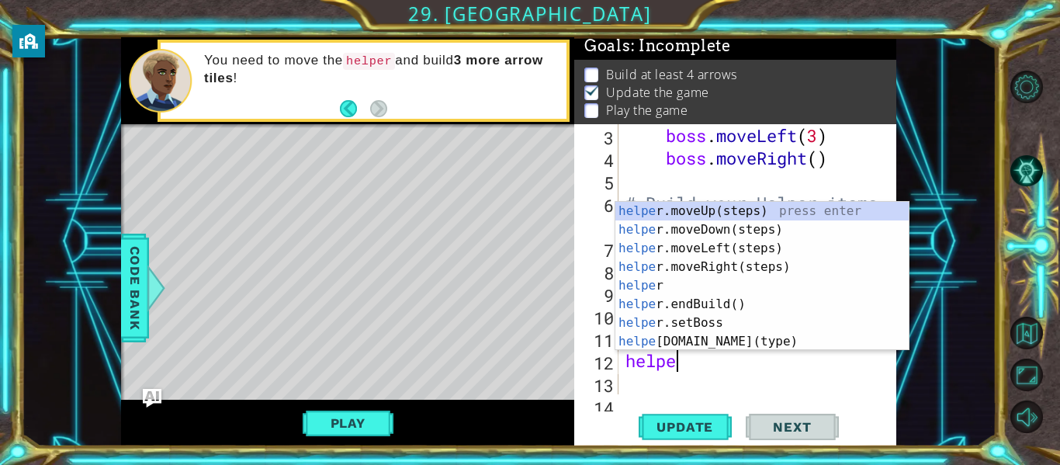
type textarea "helper"
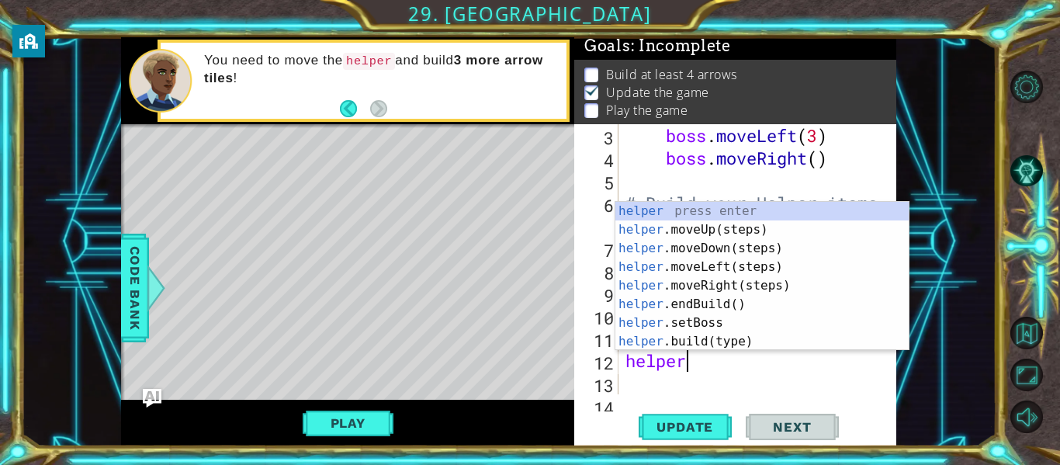
scroll to position [0, 2]
click at [700, 308] on div "helper press enter helper .moveUp(steps) press enter helper .moveDown(steps) pr…" at bounding box center [761, 295] width 293 height 186
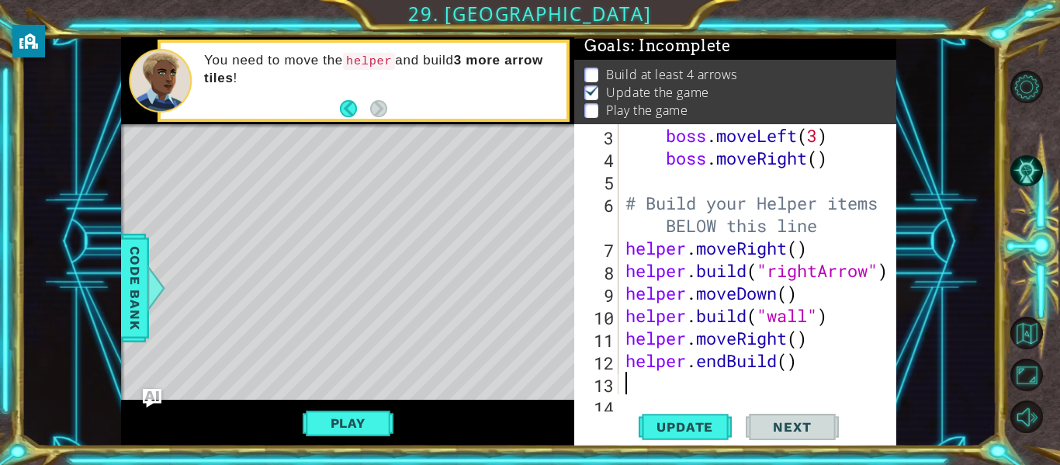
scroll to position [0, 0]
click at [732, 362] on div "boss . moveLeft ( 3 ) boss . moveRight ( ) # Build your Helper items BELOW this…" at bounding box center [761, 281] width 279 height 315
click at [742, 362] on div "boss . moveLeft ( 3 ) boss . moveRight ( ) # Build your Helper items BELOW this…" at bounding box center [761, 281] width 279 height 315
click at [747, 359] on div "boss . moveLeft ( 3 ) boss . moveRight ( ) # Build your Helper items BELOW this…" at bounding box center [761, 281] width 279 height 315
click at [758, 361] on div "boss . moveLeft ( 3 ) boss . moveRight ( ) # Build your Helper items BELOW this…" at bounding box center [761, 281] width 279 height 315
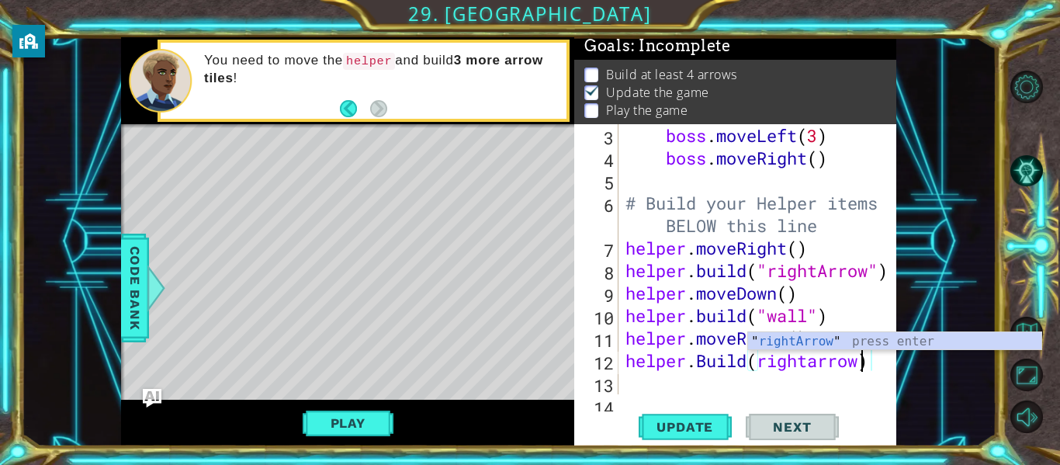
scroll to position [0, 10]
click at [671, 434] on span "Update" at bounding box center [685, 427] width 88 height 16
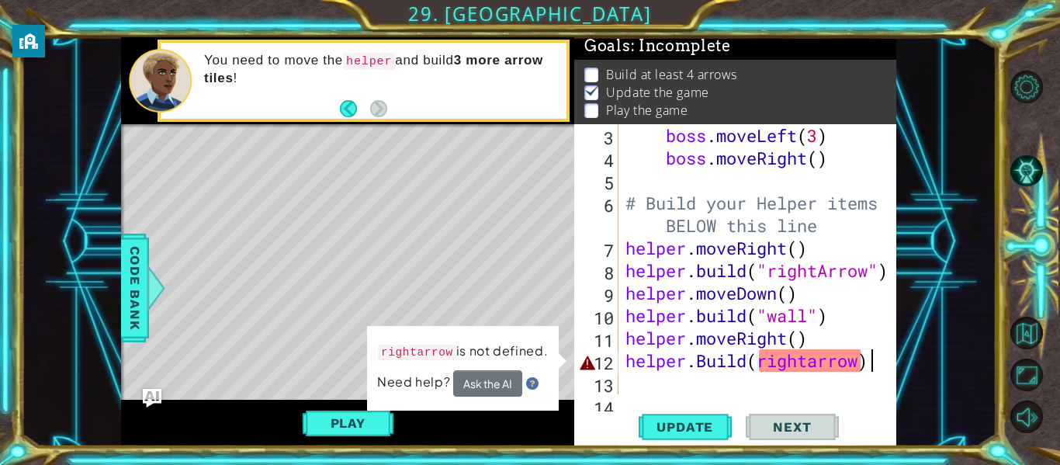
click at [879, 371] on div at bounding box center [886, 236] width 16 height 405
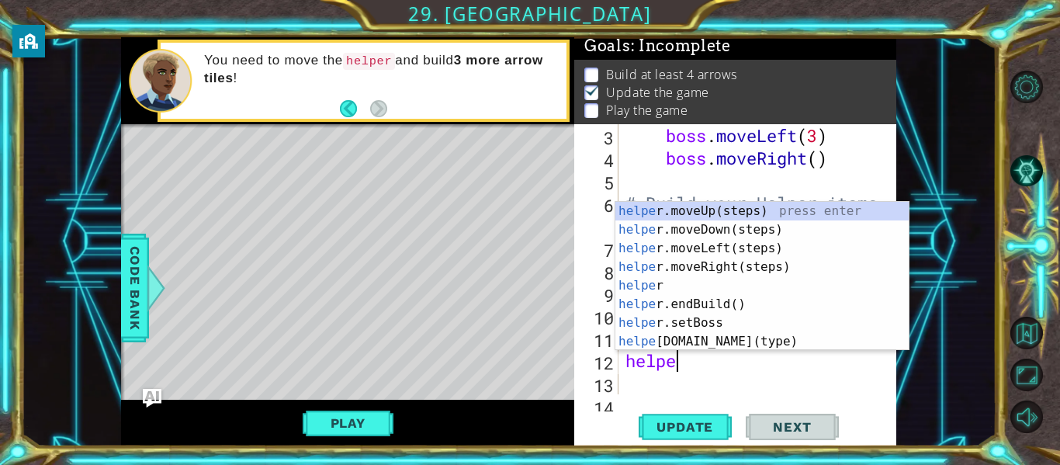
scroll to position [0, 1]
type textarea "h"
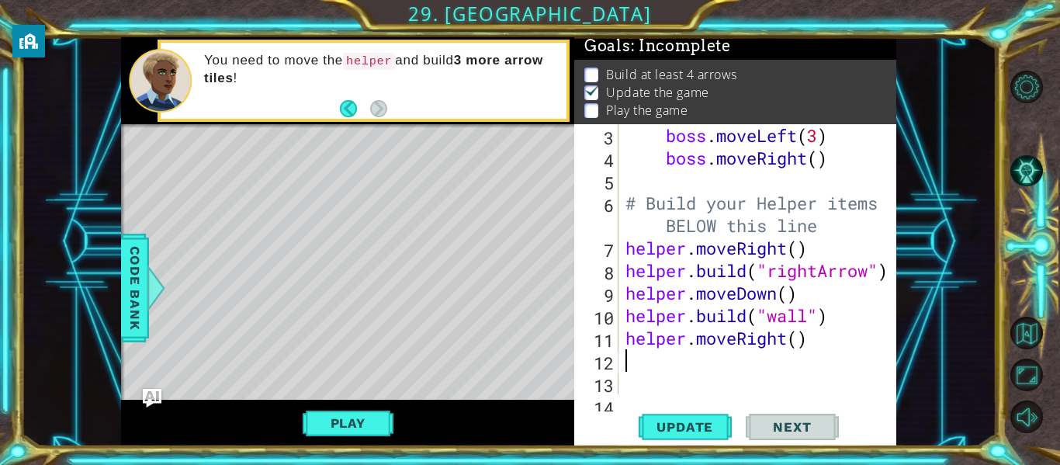
type textarea "h"
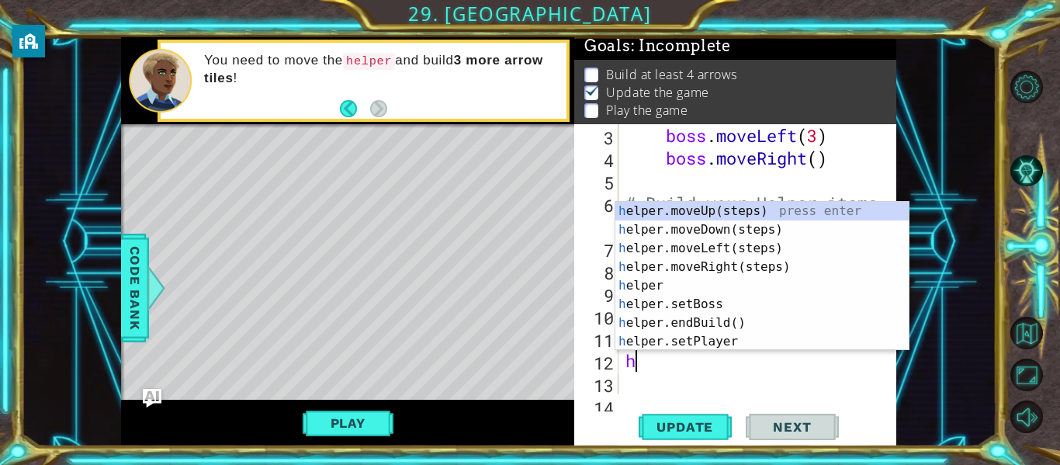
click at [816, 381] on div "boss . moveLeft ( 3 ) boss . moveRight ( ) # Build your Helper items BELOW this…" at bounding box center [761, 281] width 279 height 315
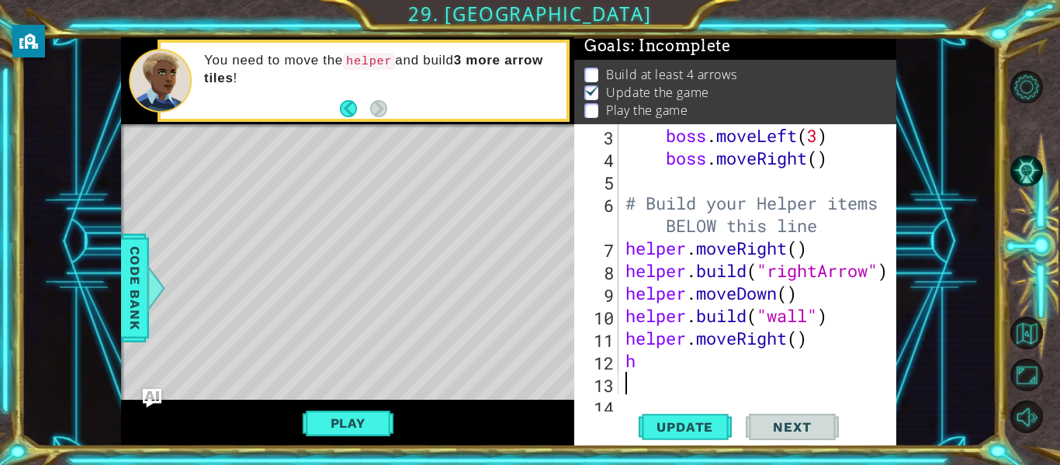
click at [654, 368] on div "boss . moveLeft ( 3 ) boss . moveRight ( ) # Build your Helper items BELOW this…" at bounding box center [761, 281] width 279 height 315
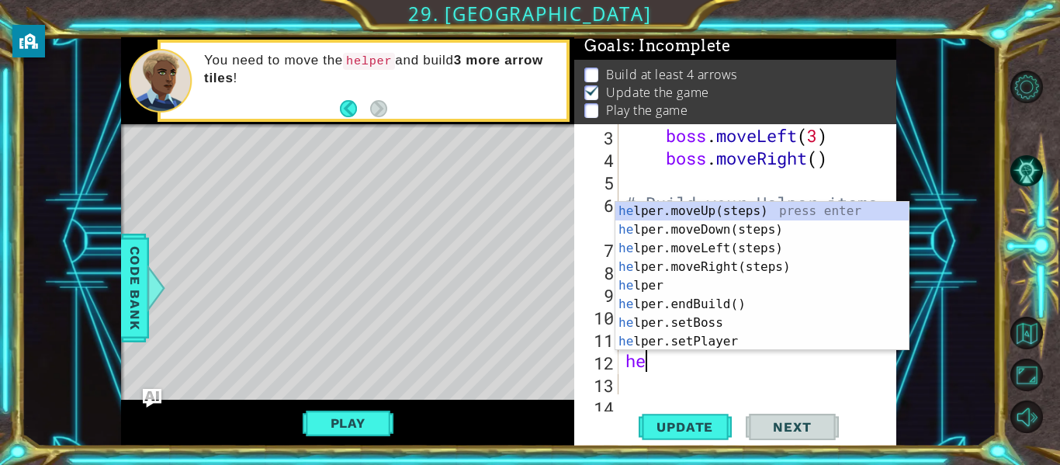
click at [748, 368] on div "boss . moveLeft ( 3 ) boss . moveRight ( ) # Build your Helper items BELOW this…" at bounding box center [761, 281] width 279 height 315
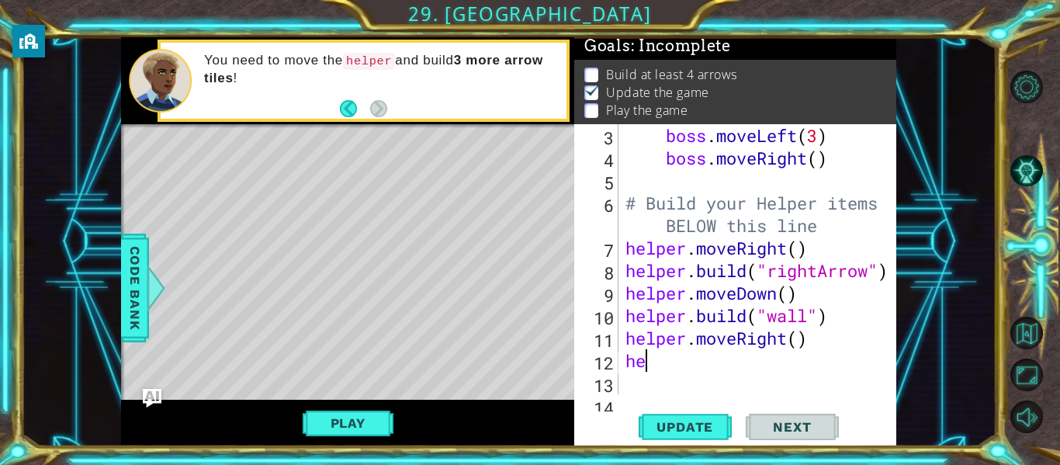
click at [647, 366] on div "boss . moveLeft ( 3 ) boss . moveRight ( ) # Build your Helper items BELOW this…" at bounding box center [761, 281] width 279 height 315
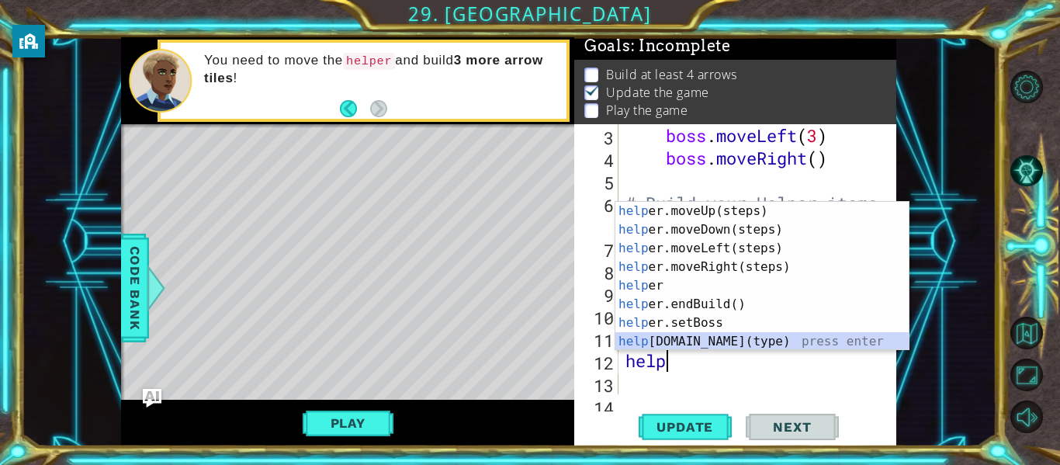
click at [729, 341] on div "help er.moveUp(steps) press enter help er.moveDown(steps) press enter help er.m…" at bounding box center [761, 295] width 293 height 186
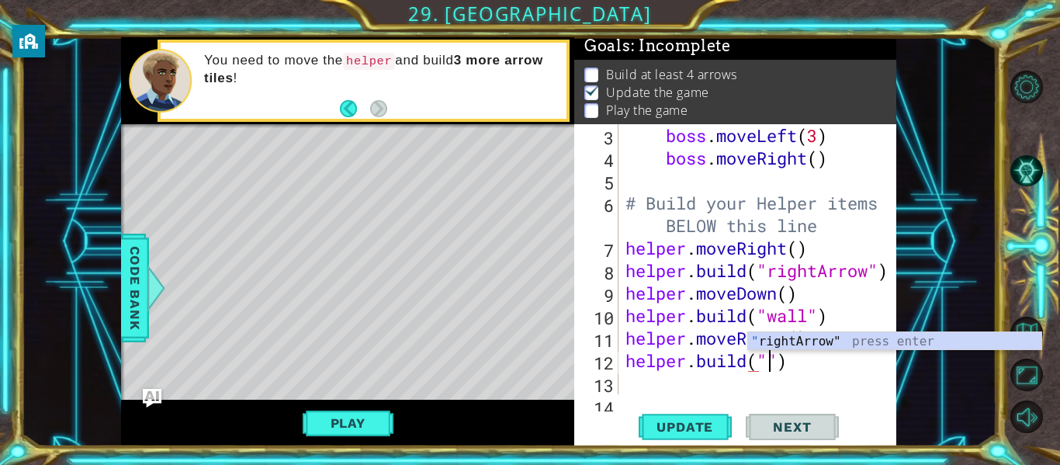
scroll to position [0, 7]
click at [816, 346] on div "" rightArrow" press enter" at bounding box center [894, 360] width 293 height 56
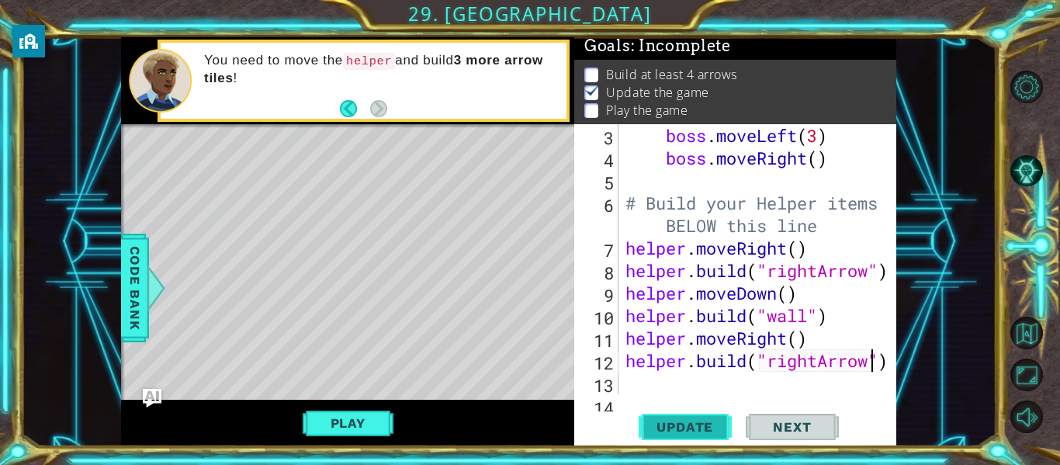
type textarea "[DOMAIN_NAME]("rightArrow")"
click at [676, 420] on span "Update" at bounding box center [685, 427] width 88 height 16
click at [647, 380] on div "boss . moveLeft ( 3 ) boss . moveRight ( ) # Build your Helper items BELOW this…" at bounding box center [761, 281] width 279 height 315
type textarea "h"
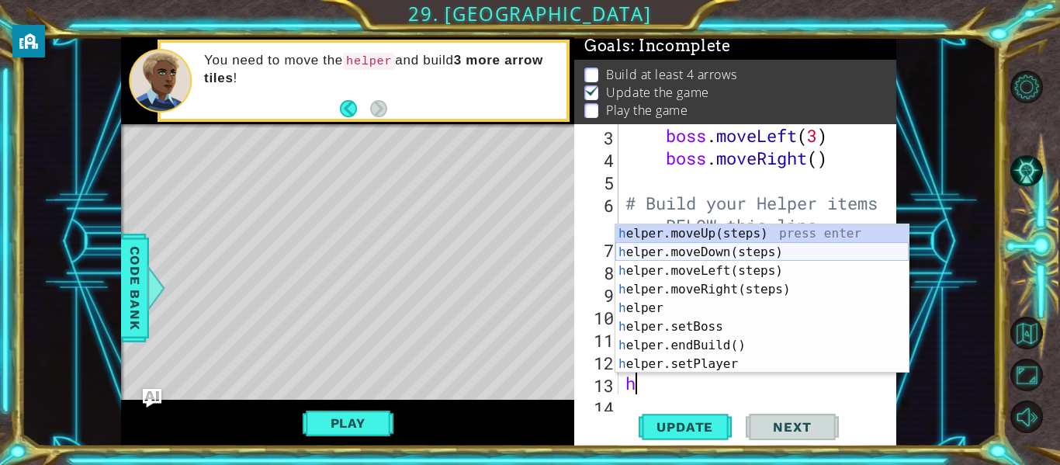
click at [712, 244] on div "h elper.moveUp(steps) press enter h elper.moveDown(steps) press enter h elper.m…" at bounding box center [761, 317] width 293 height 186
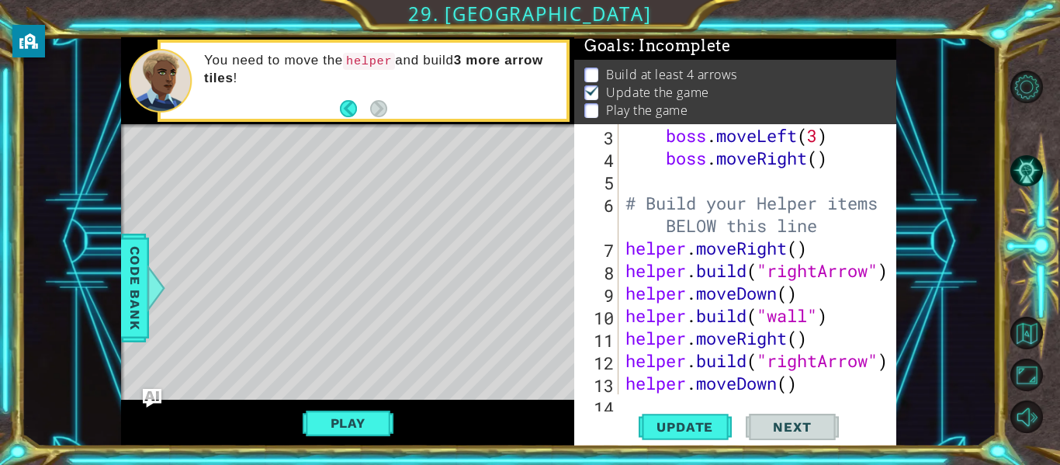
click at [662, 397] on div "3 4 5 6 7 8 9 10 11 12 13 14 boss . moveLeft ( 3 ) boss . moveRight ( ) # Build…" at bounding box center [735, 285] width 322 height 322
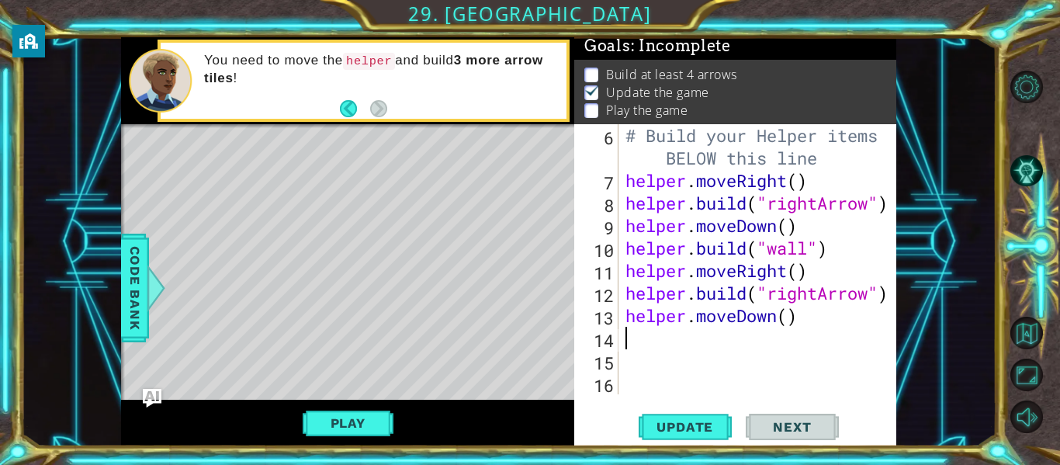
scroll to position [158, 0]
type textarea "h"
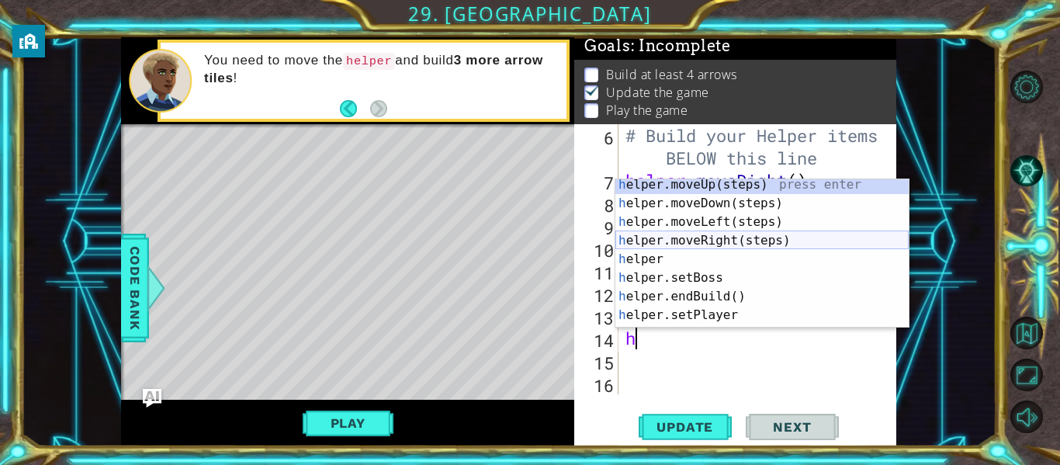
scroll to position [0, 0]
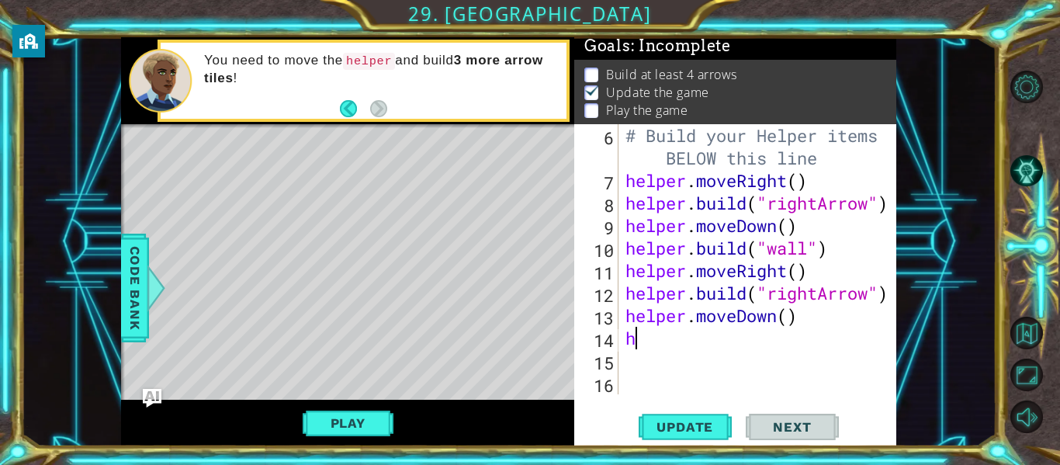
click at [700, 351] on div "# Build your Helper items BELOW this line helper . moveRight ( ) helper . build…" at bounding box center [761, 293] width 279 height 338
click at [648, 339] on div "# Build your Helper items BELOW this line helper . moveRight ( ) helper . build…" at bounding box center [761, 293] width 279 height 338
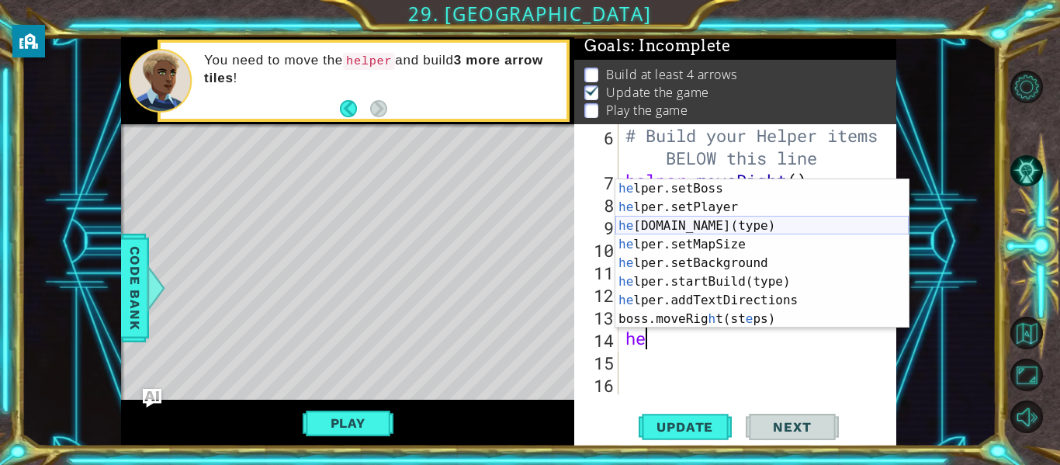
scroll to position [112, 0]
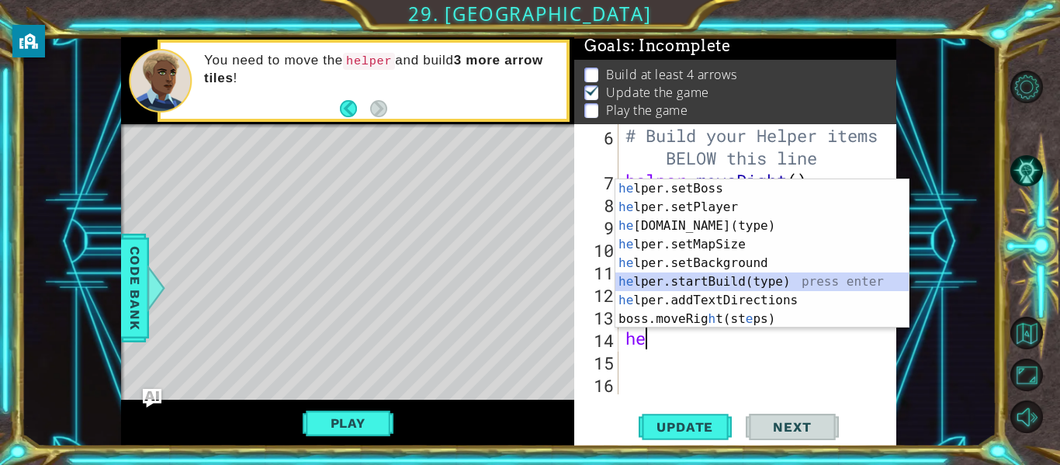
click at [726, 284] on div "he lper.setBoss press enter he lper.setPlayer press enter he [DOMAIN_NAME](type…" at bounding box center [761, 272] width 293 height 186
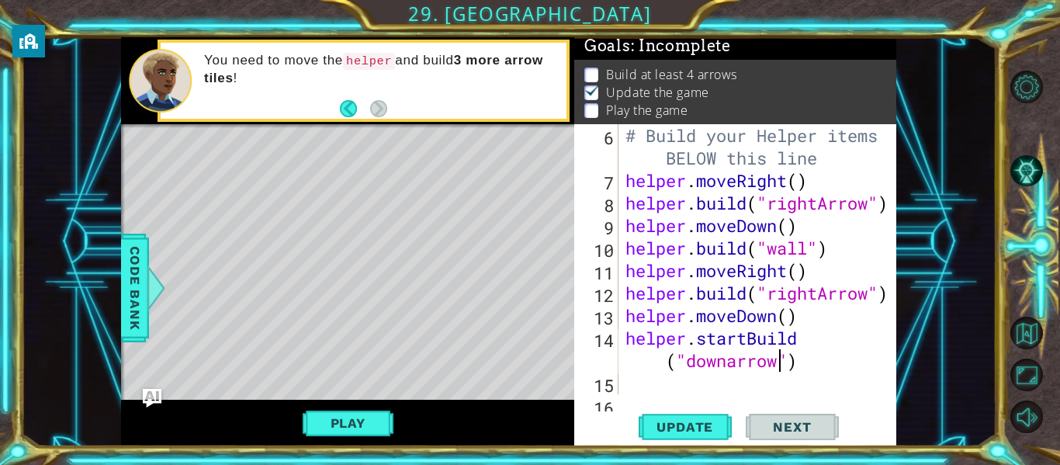
scroll to position [0, 13]
click at [667, 417] on button "Update" at bounding box center [685, 427] width 93 height 32
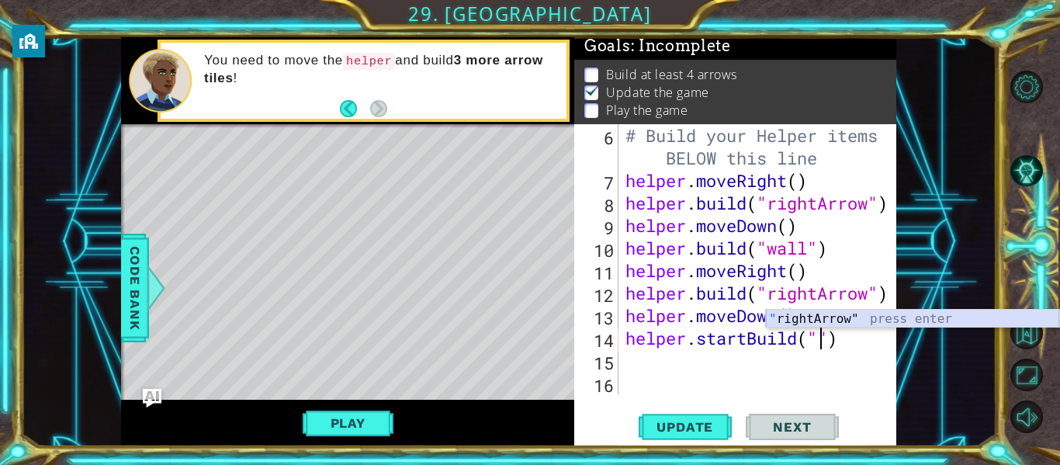
click at [879, 316] on div "" rightArrow" press enter" at bounding box center [912, 338] width 293 height 56
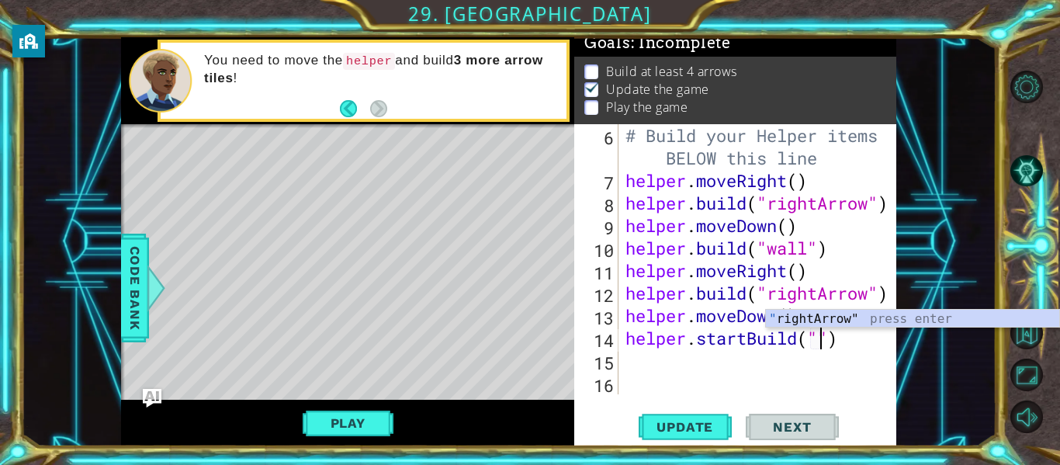
click at [858, 345] on div "# Build your Helper items BELOW this line helper . moveRight ( ) helper . build…" at bounding box center [761, 293] width 279 height 338
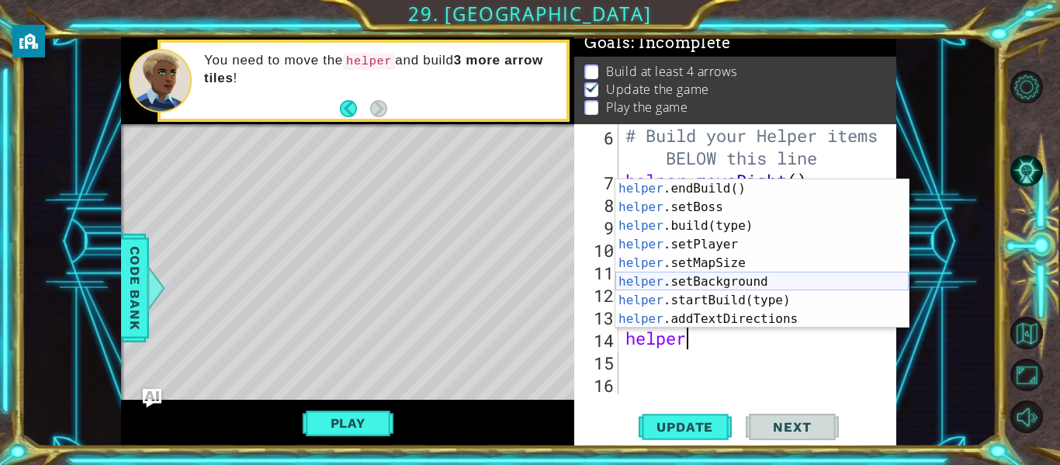
scroll to position [93, 0]
click at [751, 229] on div "helper .endBuild() press enter helper .setBoss press enter helper .build(type) …" at bounding box center [761, 272] width 293 height 186
type textarea "[DOMAIN_NAME]("wall")"
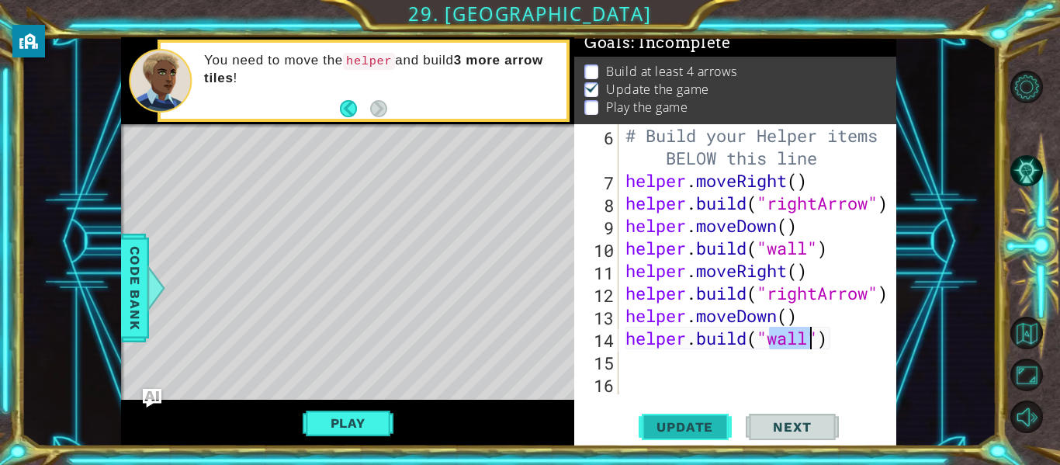
click at [699, 434] on span "Update" at bounding box center [685, 427] width 88 height 16
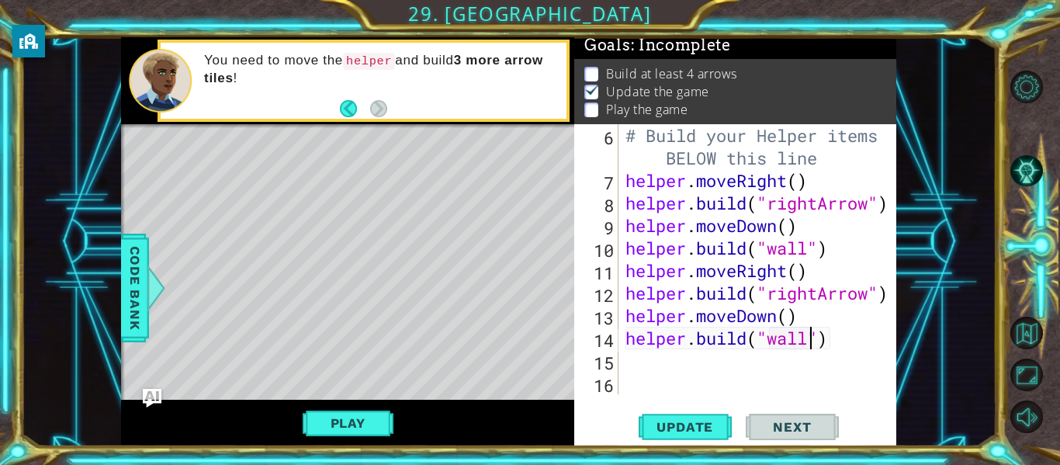
scroll to position [4, 0]
click at [335, 420] on button "Play" at bounding box center [348, 422] width 91 height 29
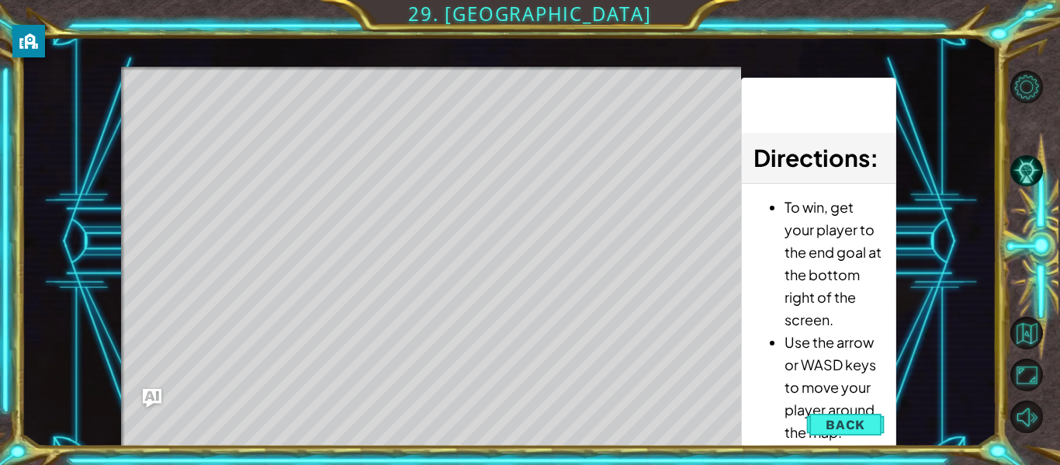
click at [858, 310] on li "To win, get your player to the end goal at the bottom right of the screen." at bounding box center [834, 263] width 99 height 135
click at [837, 425] on span "Back" at bounding box center [846, 425] width 40 height 16
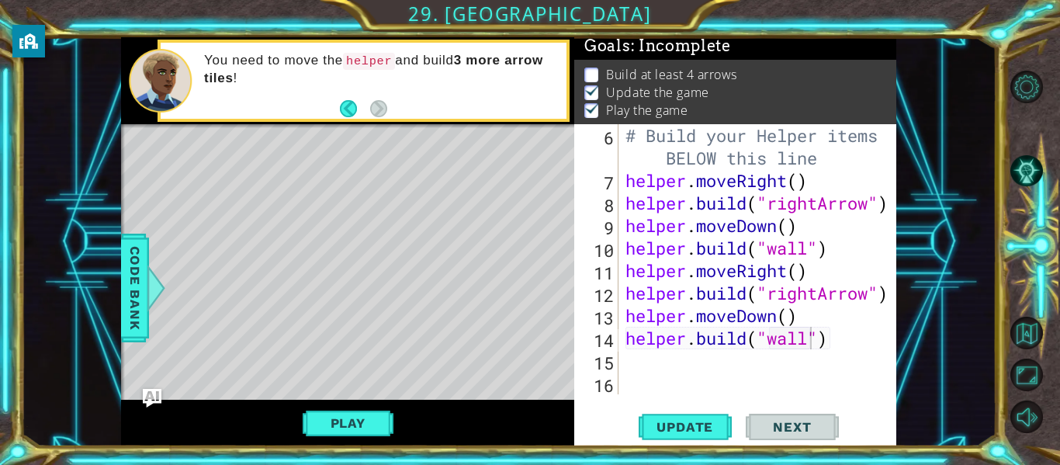
click at [698, 381] on div "# Build your Helper items BELOW this line helper . moveRight ( ) helper . build…" at bounding box center [761, 293] width 279 height 338
click at [851, 342] on div "# Build your Helper items BELOW this line helper . moveRight ( ) helper . build…" at bounding box center [761, 293] width 279 height 338
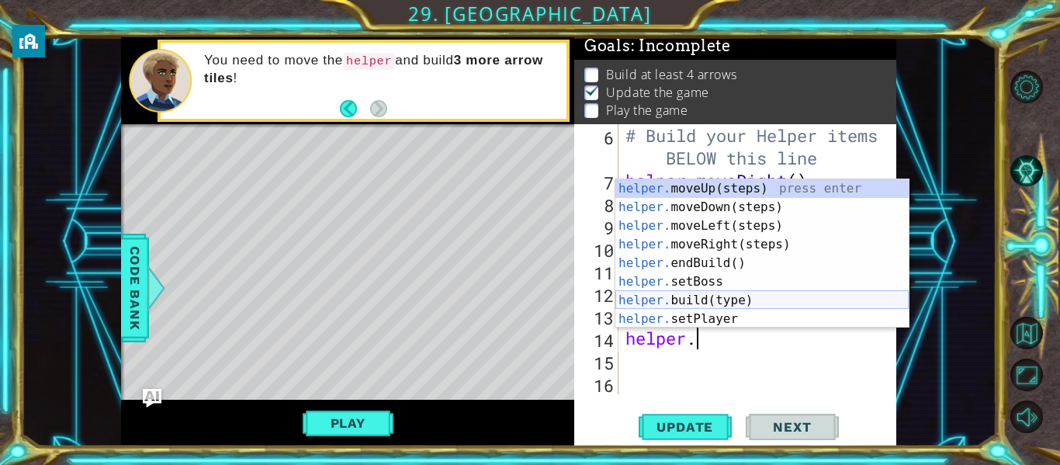
click at [705, 295] on div "helper. moveUp(steps) press enter helper. moveDown(steps) press enter helper. m…" at bounding box center [761, 272] width 293 height 186
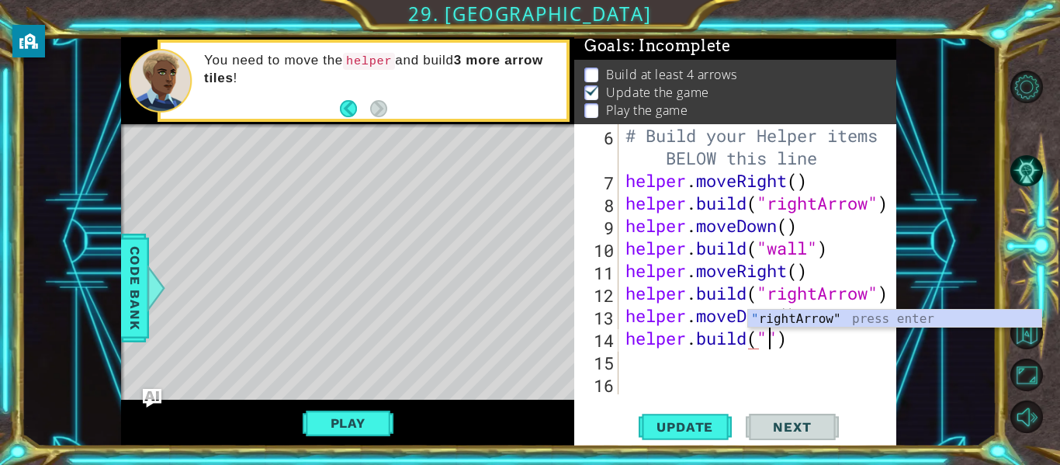
scroll to position [0, 7]
click at [830, 327] on body "1 ההההההההההההההההההההההההההההההההההההההההההההההההההההההההההההההההההההההההההההה…" at bounding box center [530, 232] width 1060 height 465
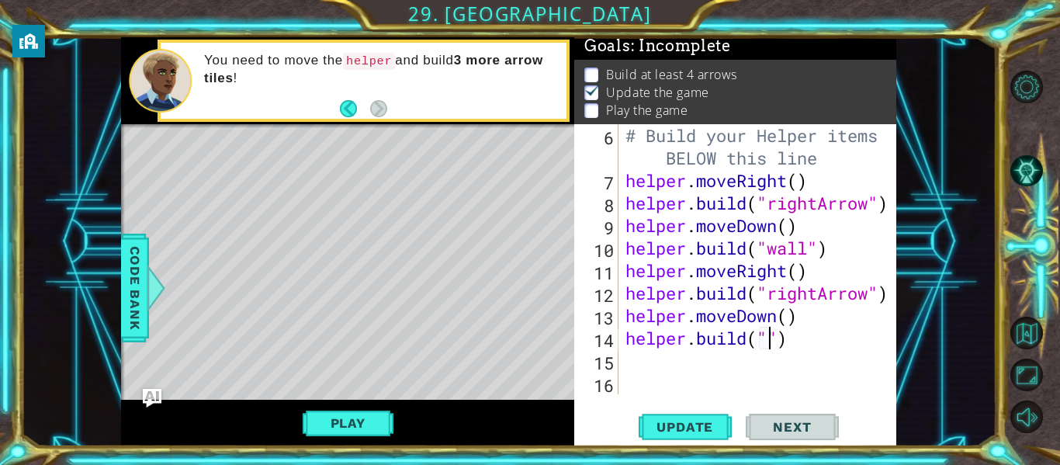
click at [768, 341] on div "# Build your Helper items BELOW this line helper . moveRight ( ) helper . build…" at bounding box center [761, 293] width 279 height 338
click at [772, 343] on div "# Build your Helper items BELOW this line helper . moveRight ( ) helper . build…" at bounding box center [761, 293] width 279 height 338
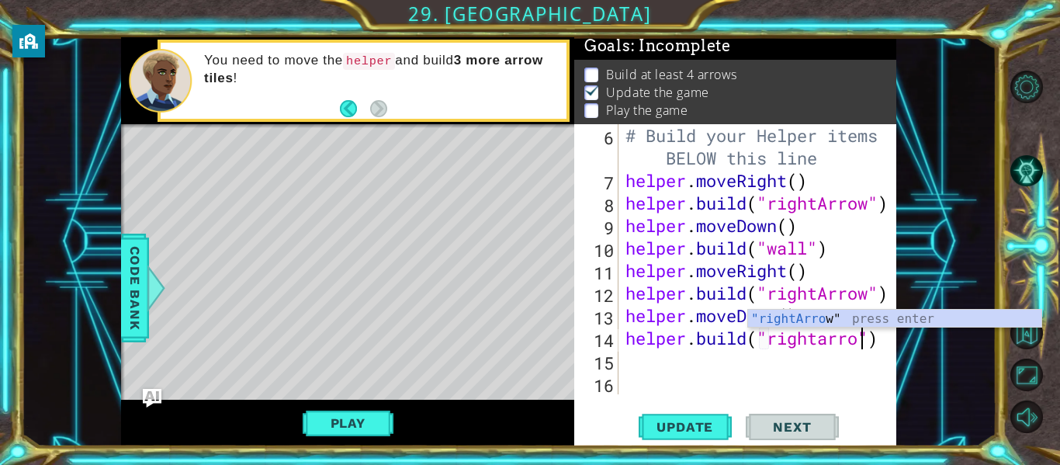
scroll to position [0, 12]
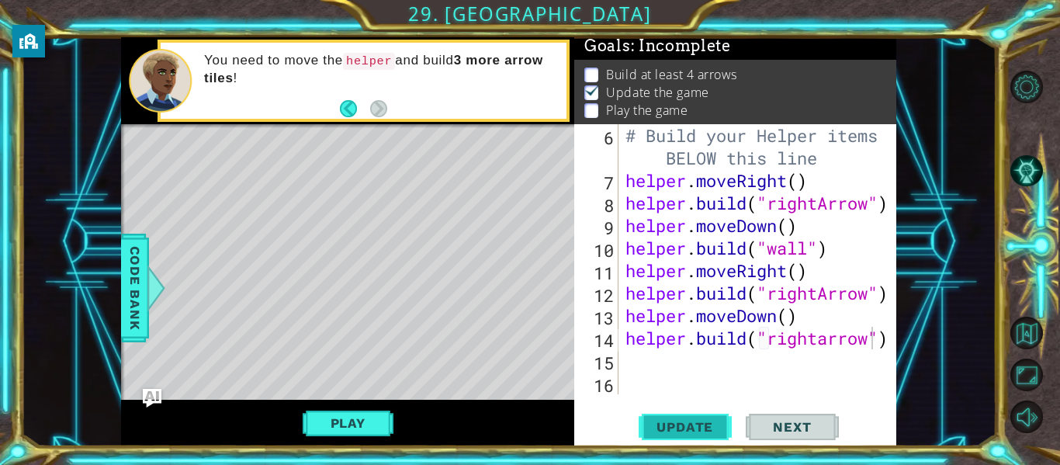
click at [689, 422] on span "Update" at bounding box center [685, 427] width 88 height 16
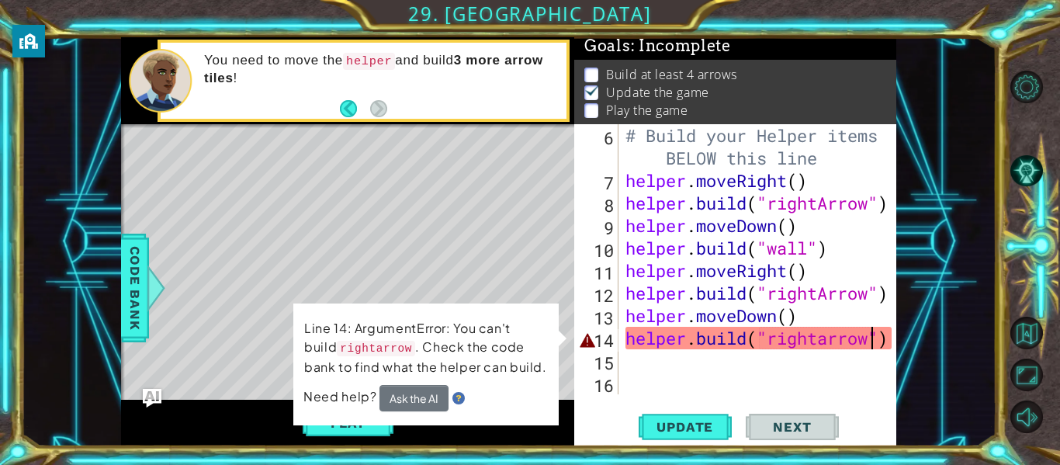
click at [827, 340] on div "# Build your Helper items BELOW this line helper . moveRight ( ) helper . build…" at bounding box center [761, 293] width 279 height 338
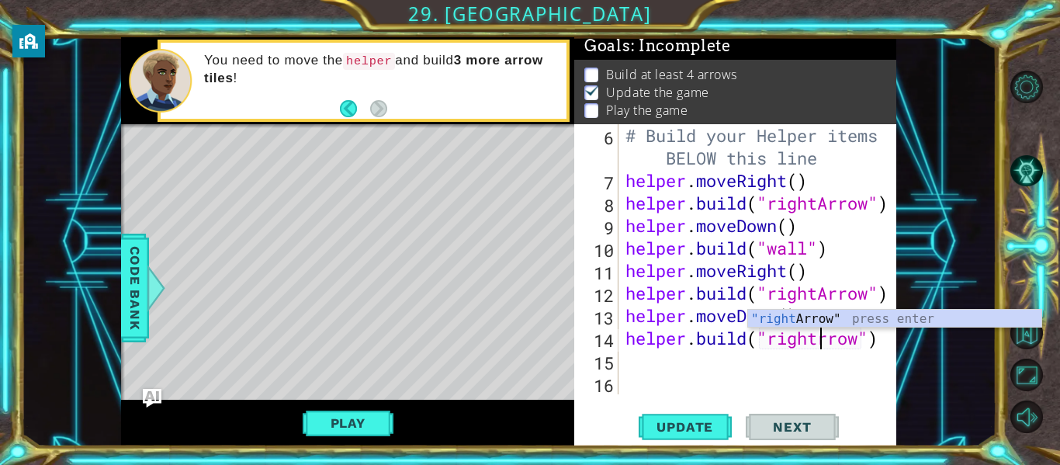
scroll to position [0, 10]
click at [654, 426] on span "Update" at bounding box center [685, 427] width 88 height 16
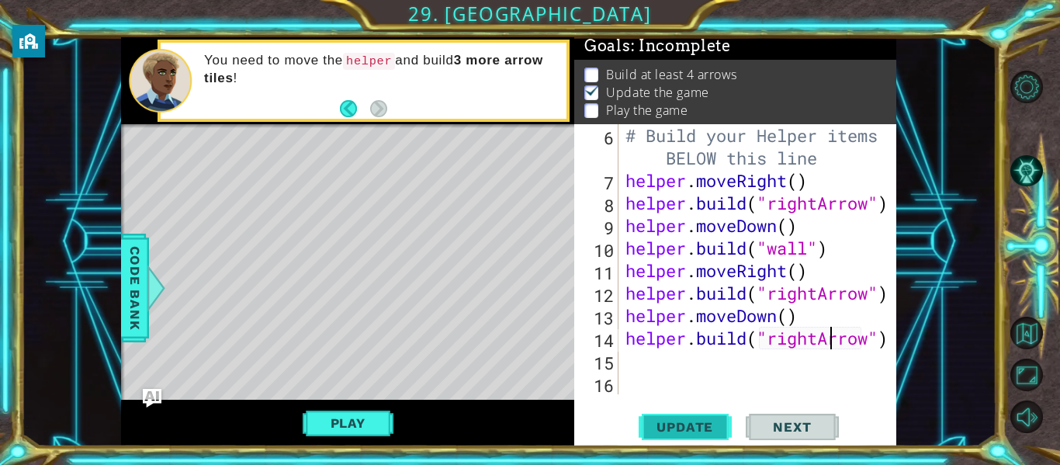
click at [657, 423] on span "Update" at bounding box center [685, 427] width 88 height 16
click at [668, 428] on span "Update" at bounding box center [685, 427] width 88 height 16
click at [670, 429] on span "Update" at bounding box center [685, 427] width 88 height 16
click at [671, 434] on span "Update" at bounding box center [685, 427] width 88 height 16
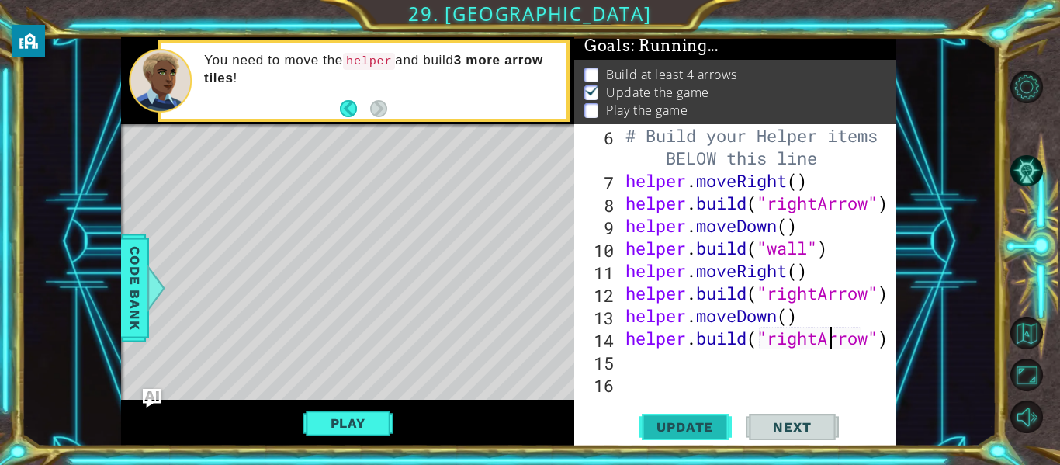
click at [672, 436] on button "Update" at bounding box center [685, 427] width 93 height 32
click at [361, 428] on button "Play" at bounding box center [348, 422] width 91 height 29
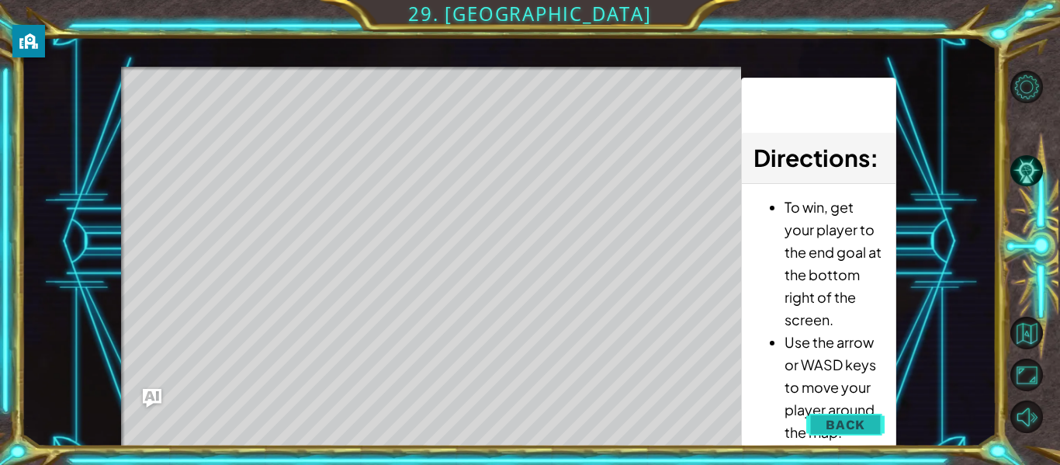
click at [846, 421] on span "Back" at bounding box center [846, 425] width 40 height 16
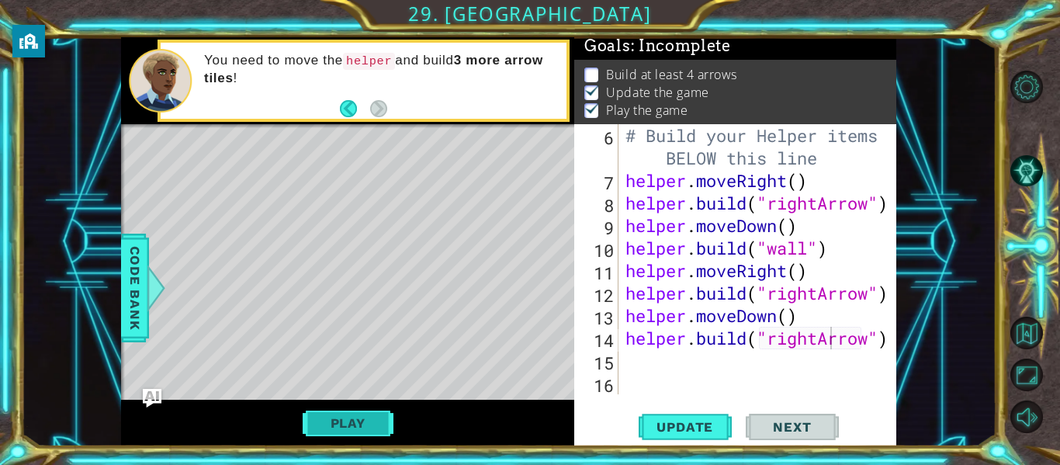
click at [350, 425] on button "Play" at bounding box center [348, 422] width 91 height 29
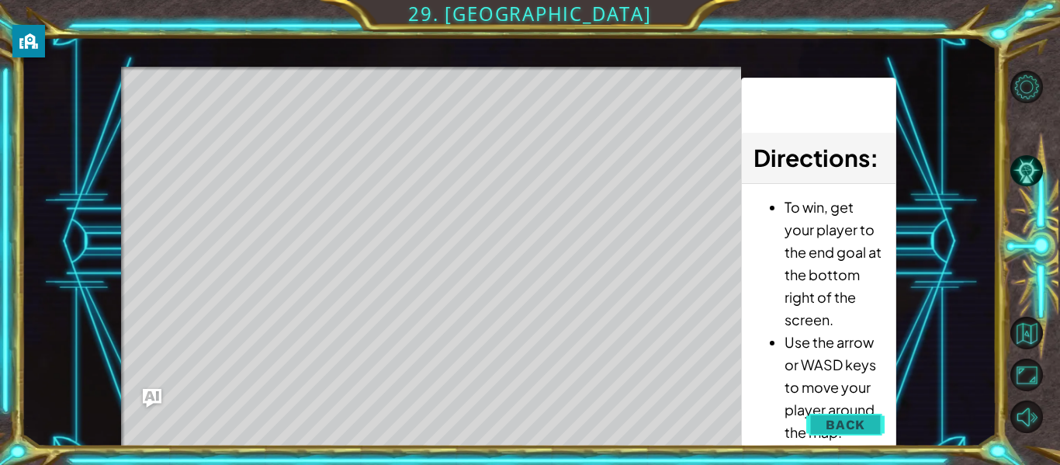
click at [838, 418] on span "Back" at bounding box center [846, 425] width 40 height 16
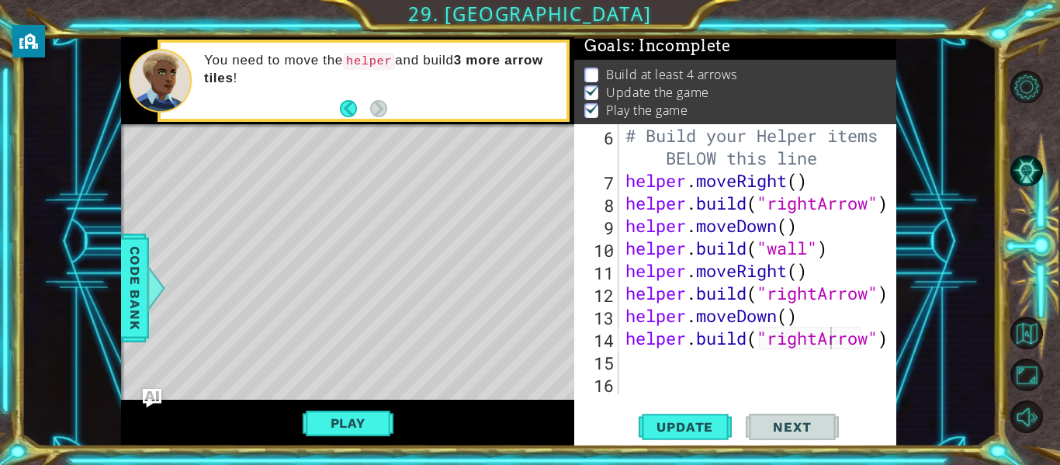
click at [886, 345] on div at bounding box center [886, 181] width 16 height 428
click at [889, 342] on div at bounding box center [886, 181] width 16 height 428
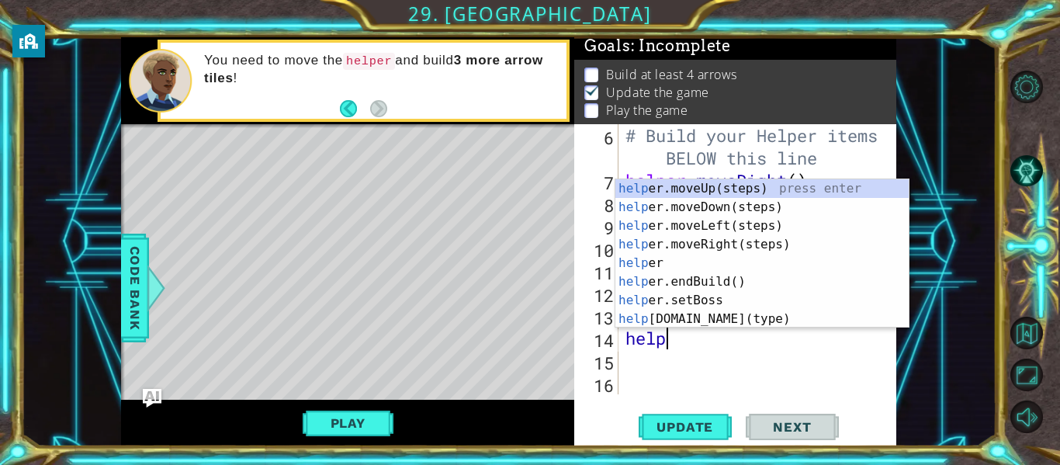
scroll to position [0, 0]
type textarea "h"
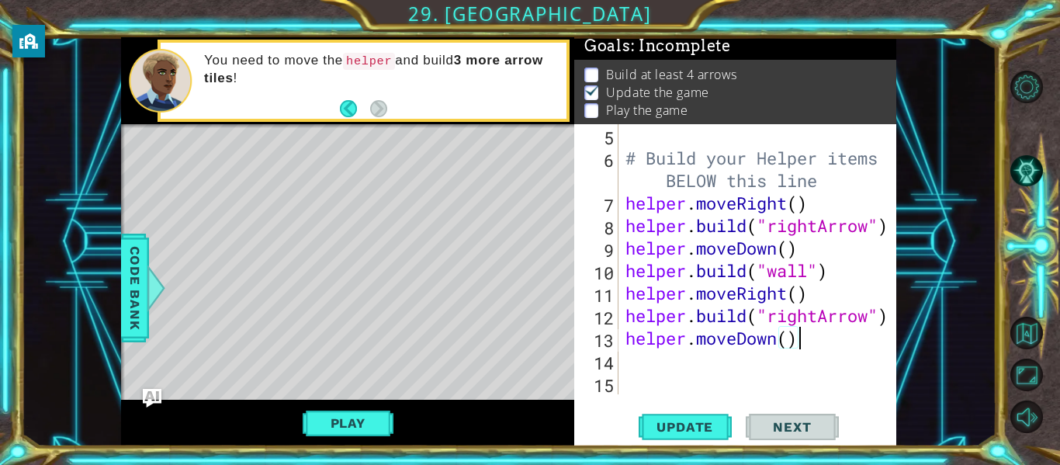
scroll to position [135, 0]
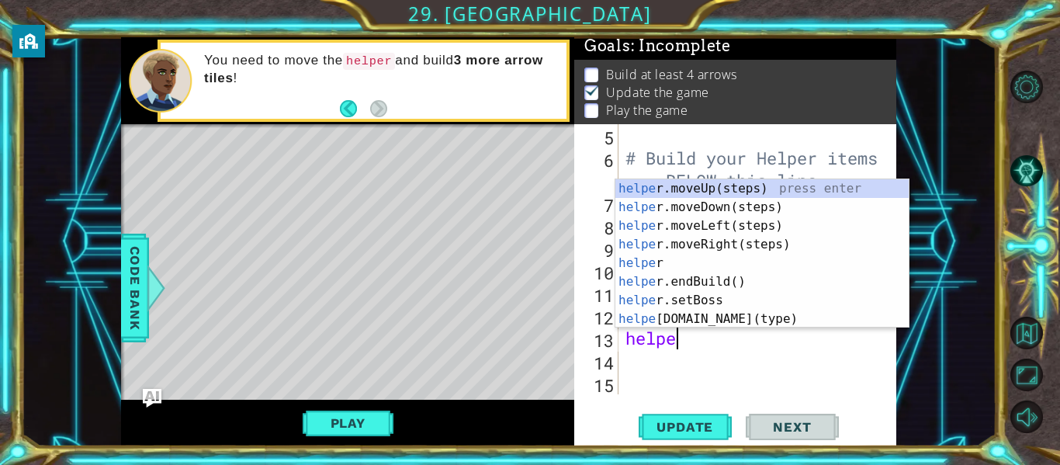
type textarea "h"
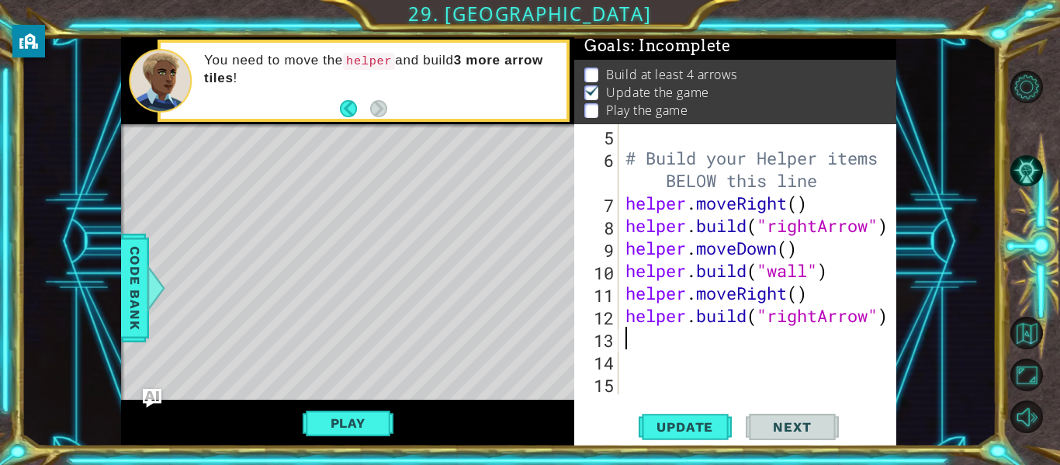
scroll to position [113, 0]
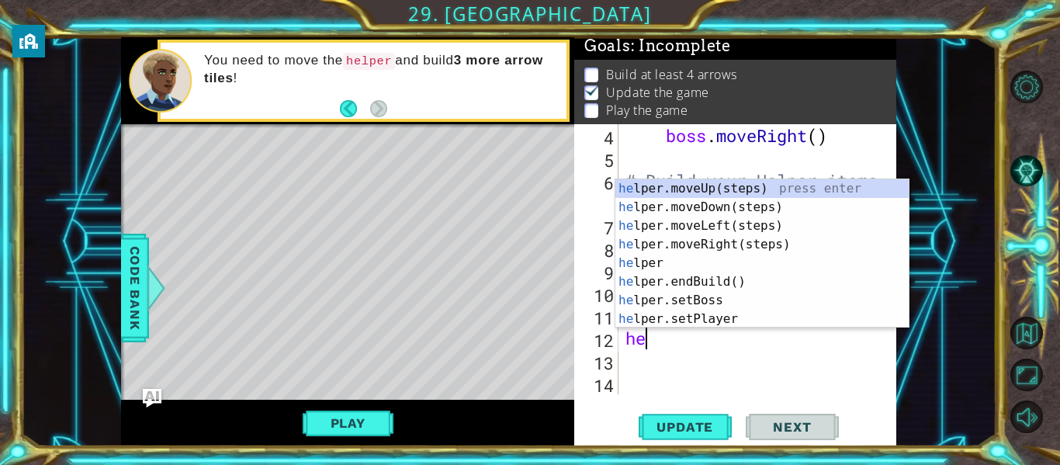
type textarea "h"
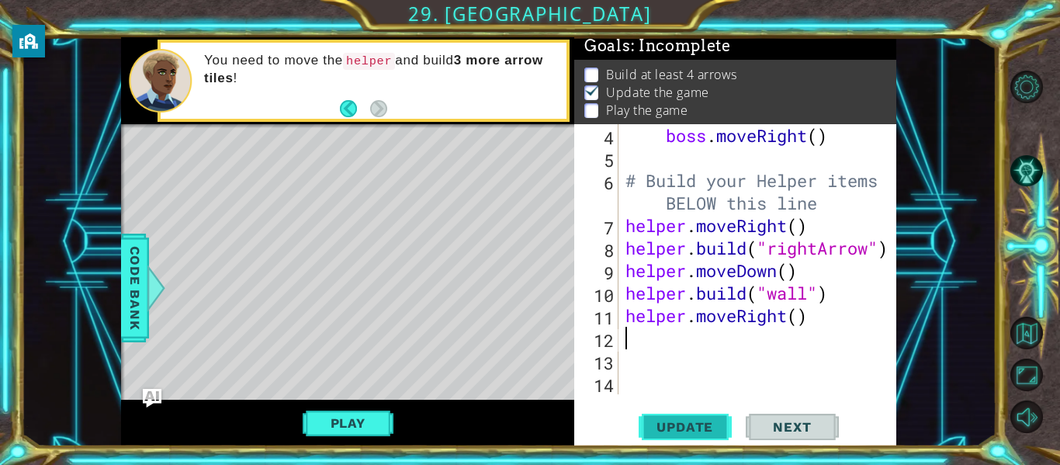
click at [685, 427] on span "Update" at bounding box center [685, 427] width 88 height 16
click at [349, 424] on button "Play" at bounding box center [348, 422] width 91 height 29
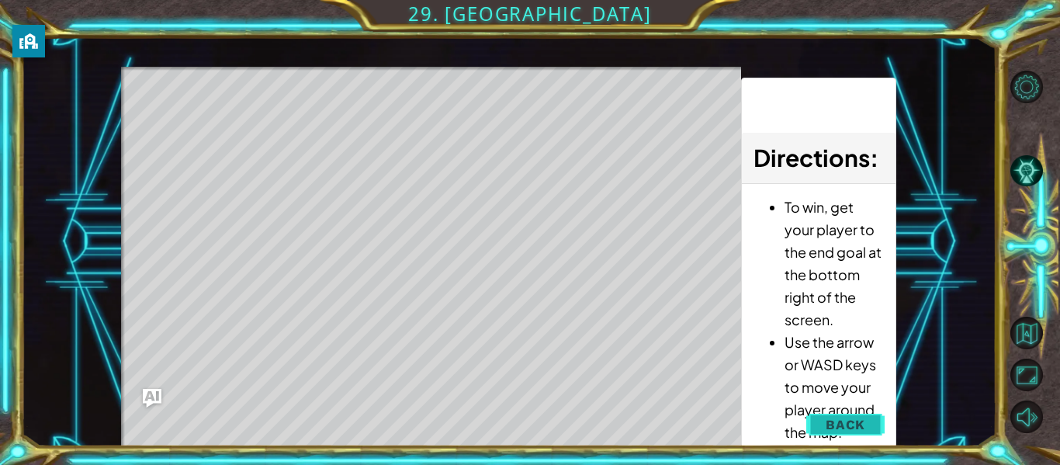
click at [834, 417] on span "Back" at bounding box center [846, 425] width 40 height 16
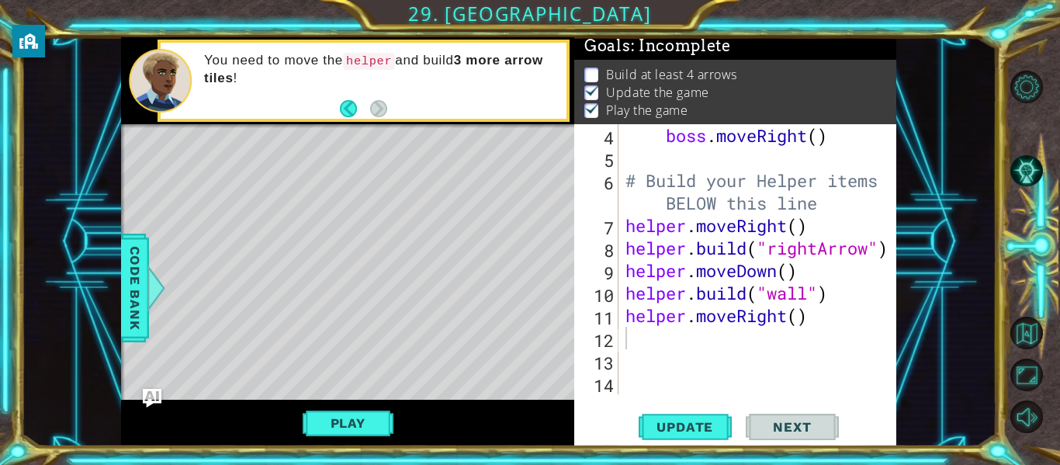
type textarea "helper.moveRight()"
click at [808, 325] on div "boss . moveRight ( ) # Build your Helper items BELOW this line helper . moveRig…" at bounding box center [761, 281] width 279 height 315
click at [125, 270] on span "Code Bank" at bounding box center [135, 288] width 25 height 95
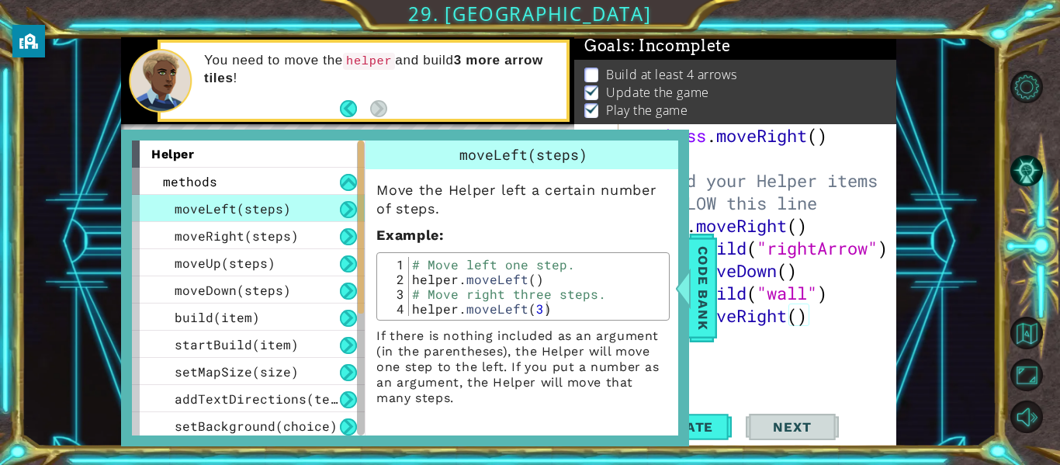
click at [772, 336] on div "boss . moveRight ( ) # Build your Helper items BELOW this line helper . moveRig…" at bounding box center [761, 281] width 279 height 315
click at [699, 322] on span "Code Bank" at bounding box center [703, 288] width 25 height 95
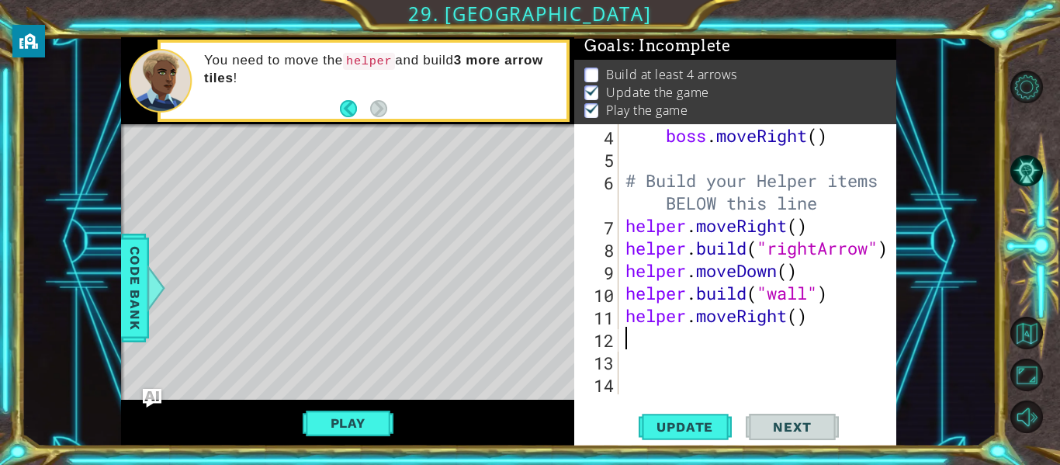
click at [841, 338] on div "boss . moveRight ( ) # Build your Helper items BELOW this line helper . moveRig…" at bounding box center [761, 281] width 279 height 315
click at [834, 328] on div "boss . moveRight ( ) # Build your Helper items BELOW this line helper . moveRig…" at bounding box center [761, 281] width 279 height 315
click at [824, 326] on div "boss . moveRight ( ) # Build your Helper items BELOW this line helper . moveRig…" at bounding box center [761, 281] width 279 height 315
click at [359, 425] on button "Play" at bounding box center [348, 422] width 91 height 29
click at [339, 414] on button "Play" at bounding box center [348, 422] width 91 height 29
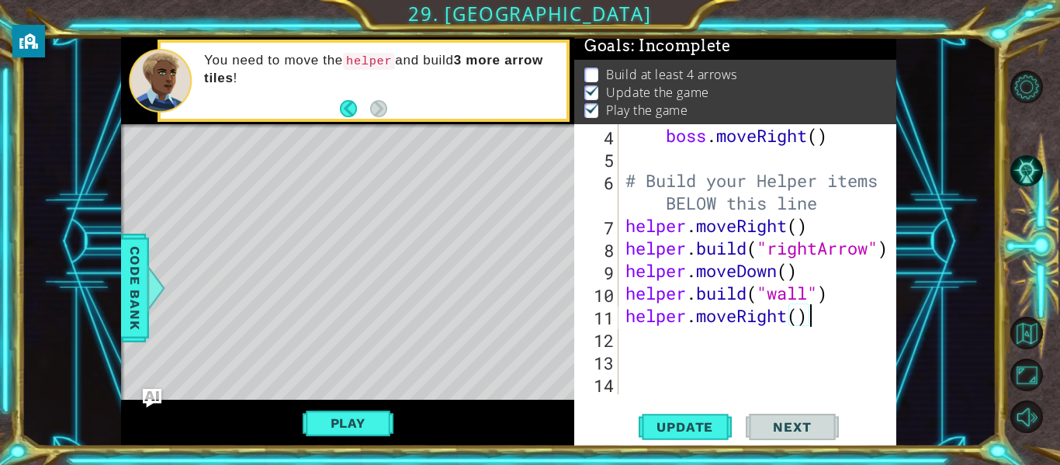
click at [831, 317] on div "boss . moveRight ( ) # Build your Helper items BELOW this line helper . moveRig…" at bounding box center [761, 281] width 279 height 315
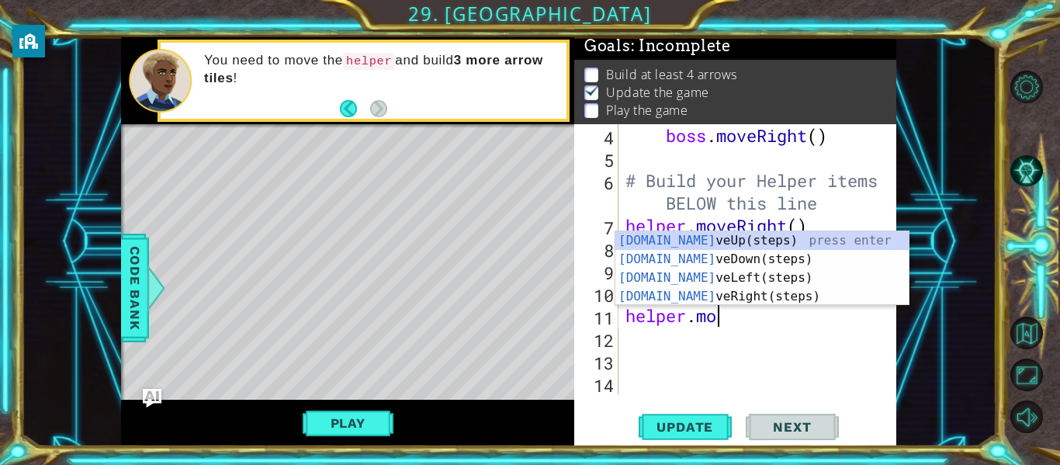
type textarea "h"
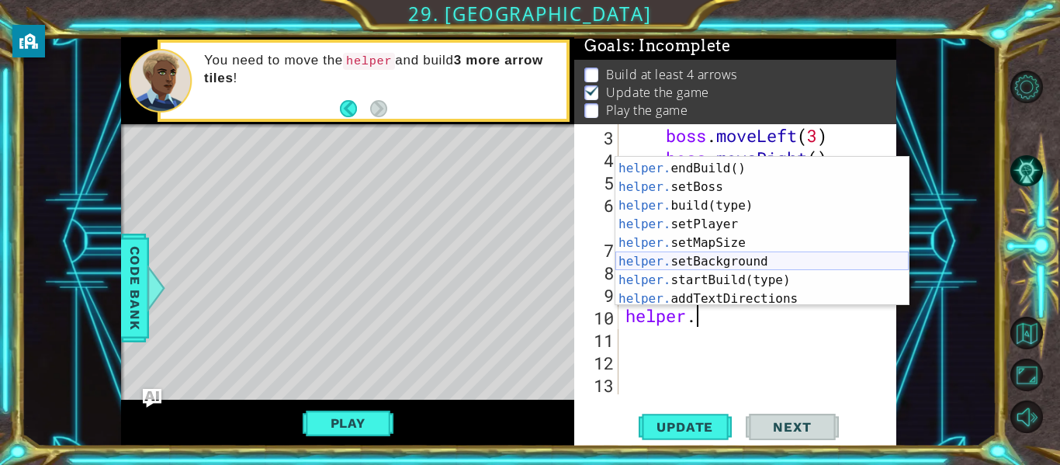
scroll to position [72, 0]
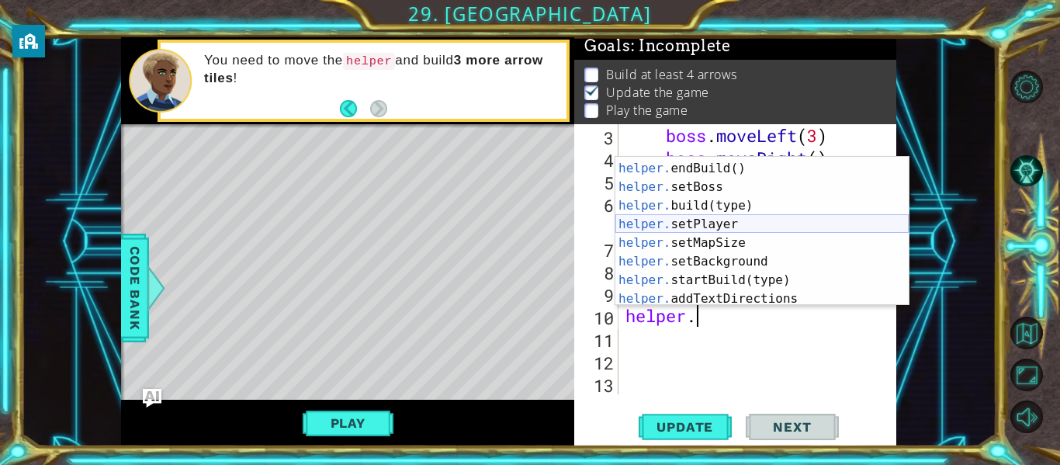
click at [700, 227] on div "helper. moveRight(steps) press enter helper. endBuild() press enter helper. set…" at bounding box center [761, 233] width 293 height 186
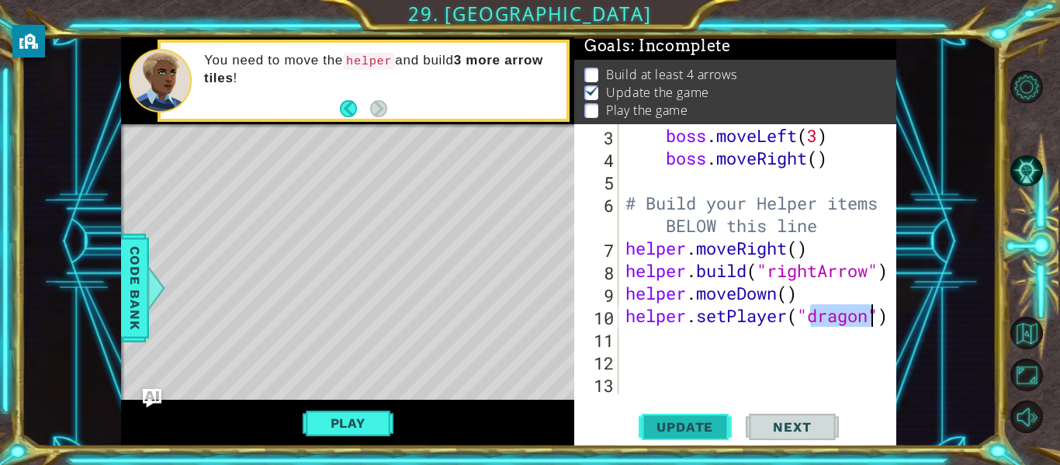
click at [677, 433] on span "Update" at bounding box center [685, 427] width 88 height 16
click at [342, 426] on button "Play" at bounding box center [348, 422] width 91 height 29
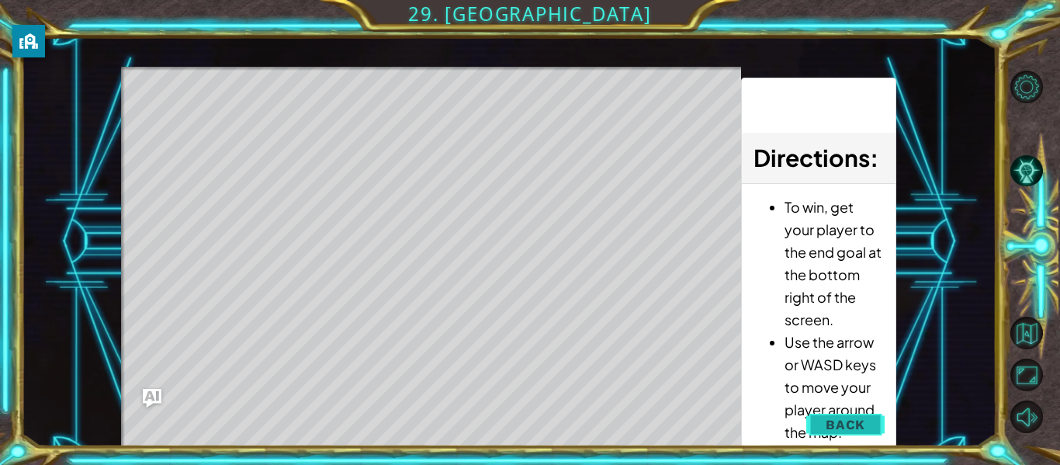
click at [854, 418] on span "Back" at bounding box center [846, 425] width 40 height 16
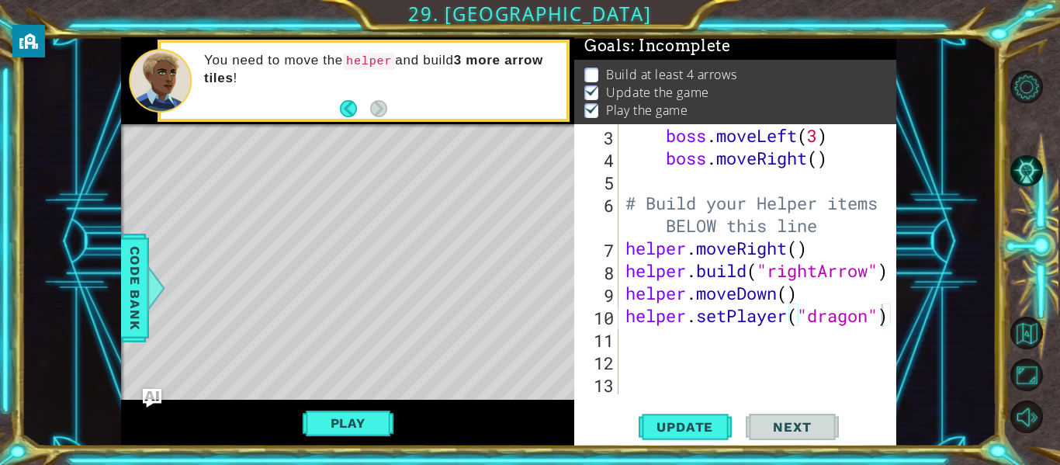
click at [886, 317] on div at bounding box center [886, 214] width 16 height 360
click at [901, 317] on div "1 ההההההההההההההההההההההההההההההההההההההההההההההההההההההההההההההההההההההההההההה…" at bounding box center [509, 241] width 976 height 409
click at [893, 314] on div at bounding box center [886, 214] width 16 height 360
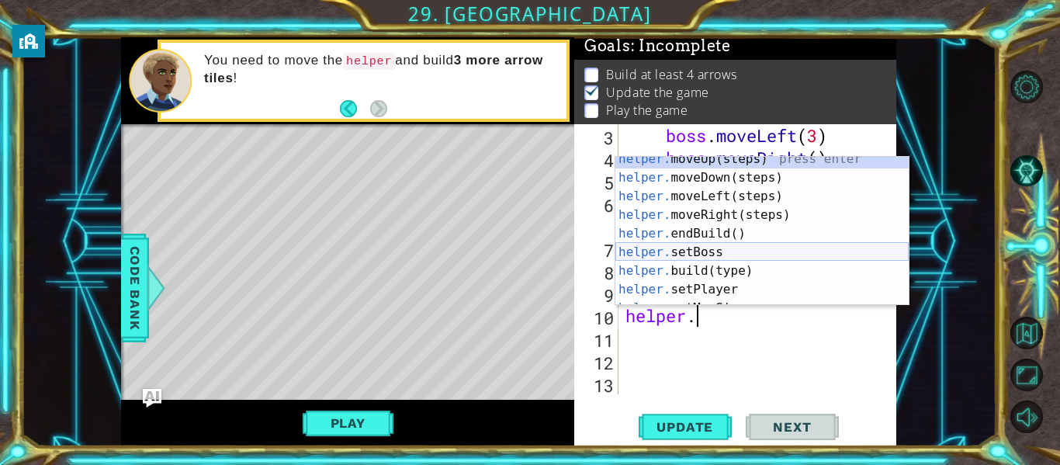
scroll to position [75, 0]
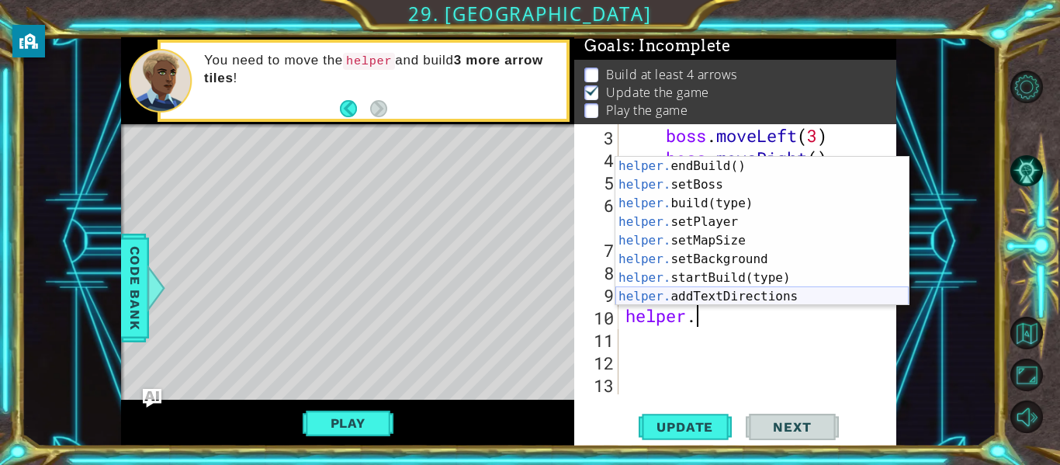
click at [724, 300] on div "helper. endBuild() press enter helper. setBoss press enter helper. build(type) …" at bounding box center [761, 250] width 293 height 186
type textarea "helper.addTextDirections("message")"
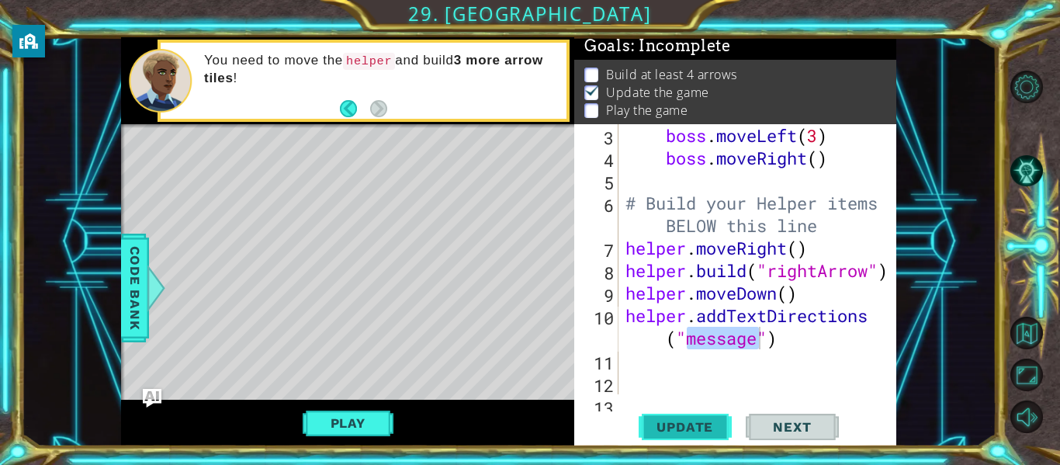
click at [689, 427] on span "Update" at bounding box center [685, 427] width 88 height 16
click at [335, 422] on button "Play" at bounding box center [348, 422] width 91 height 29
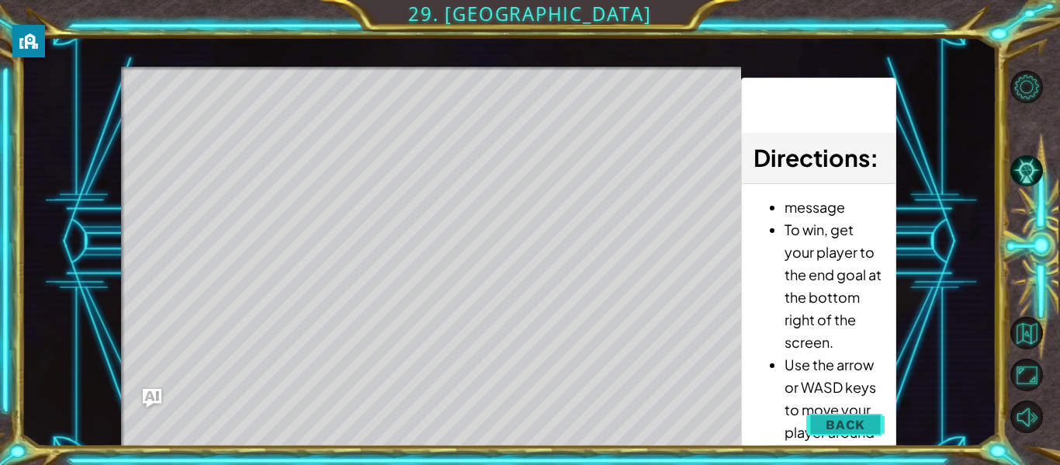
click at [816, 424] on button "Back" at bounding box center [845, 424] width 78 height 31
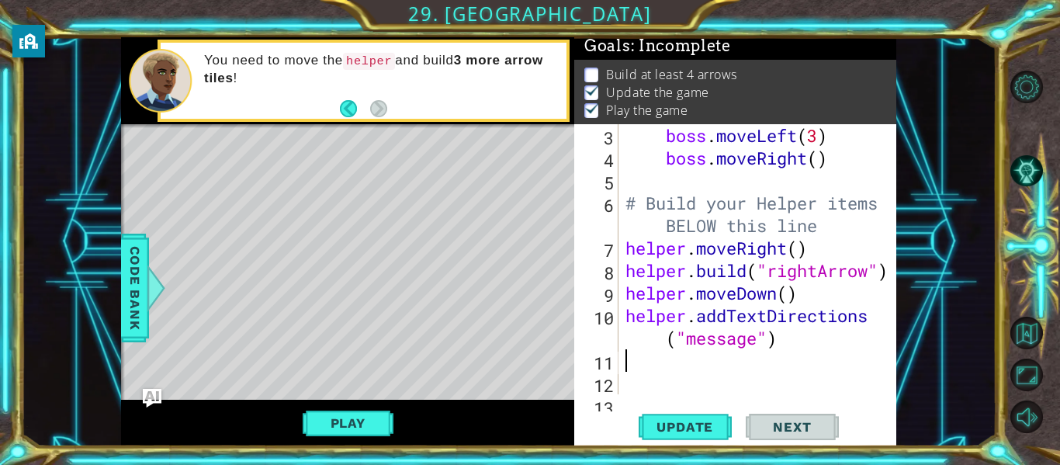
click at [654, 361] on div "boss . moveLeft ( 3 ) boss . moveRight ( ) # Build your Helper items BELOW this…" at bounding box center [761, 281] width 279 height 315
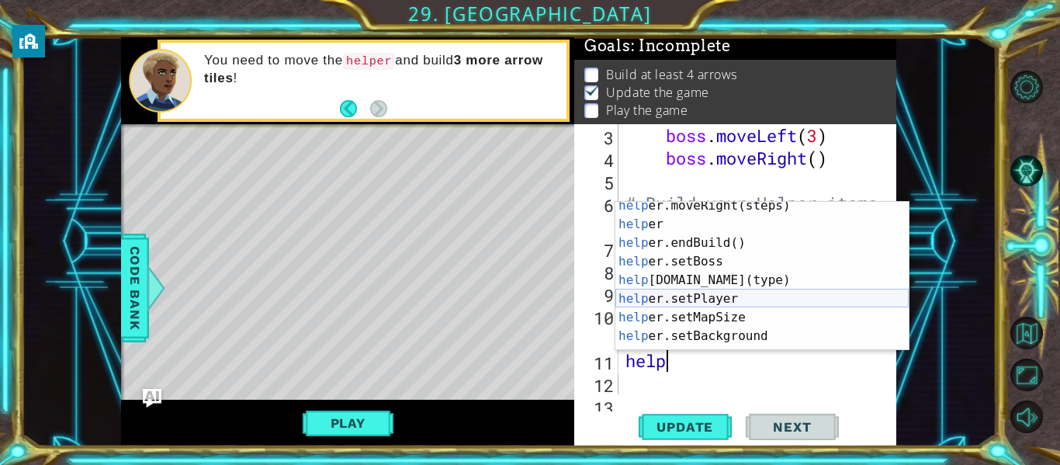
scroll to position [62, 0]
click at [711, 321] on div "help er.moveRight(steps) press enter help er press enter help er.endBuild() pre…" at bounding box center [761, 289] width 293 height 186
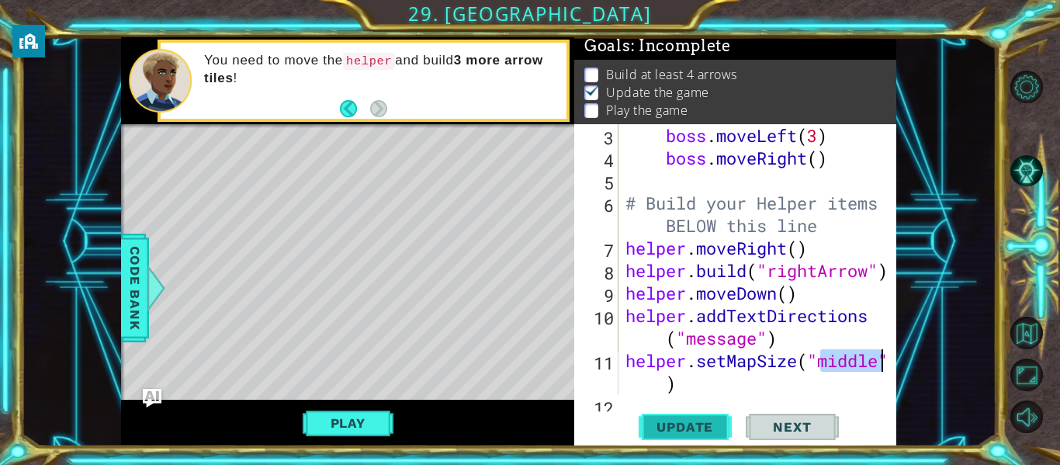
click at [716, 427] on span "Update" at bounding box center [685, 427] width 88 height 16
click at [354, 428] on button "Play" at bounding box center [348, 422] width 91 height 29
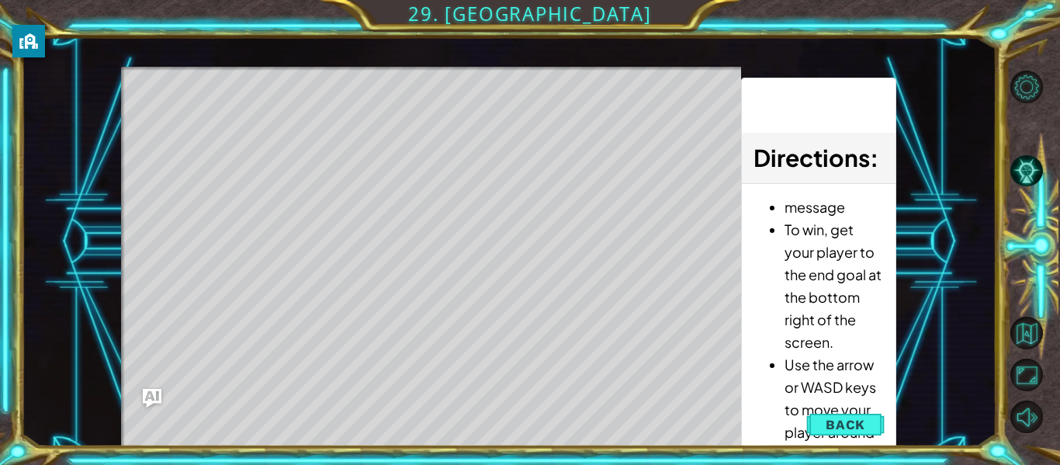
click at [834, 441] on li "Use the arrow or WASD keys to move your player around the map." at bounding box center [834, 409] width 99 height 113
click at [838, 432] on span "Back" at bounding box center [846, 425] width 40 height 16
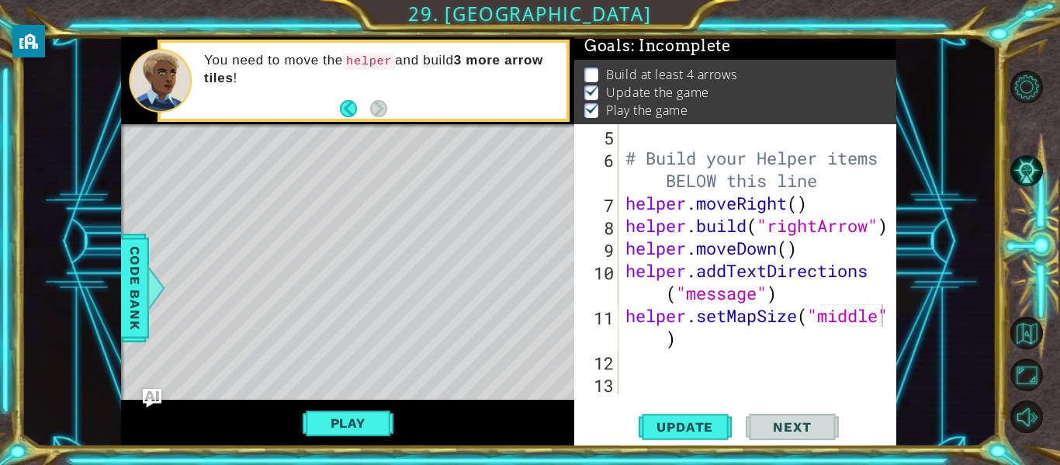
scroll to position [135, 0]
click at [889, 313] on div at bounding box center [886, 191] width 16 height 405
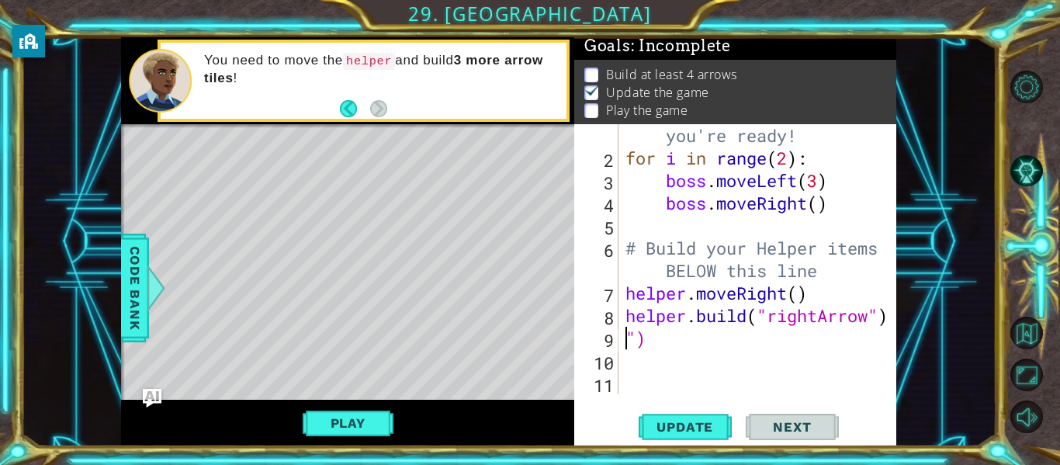
scroll to position [23, 0]
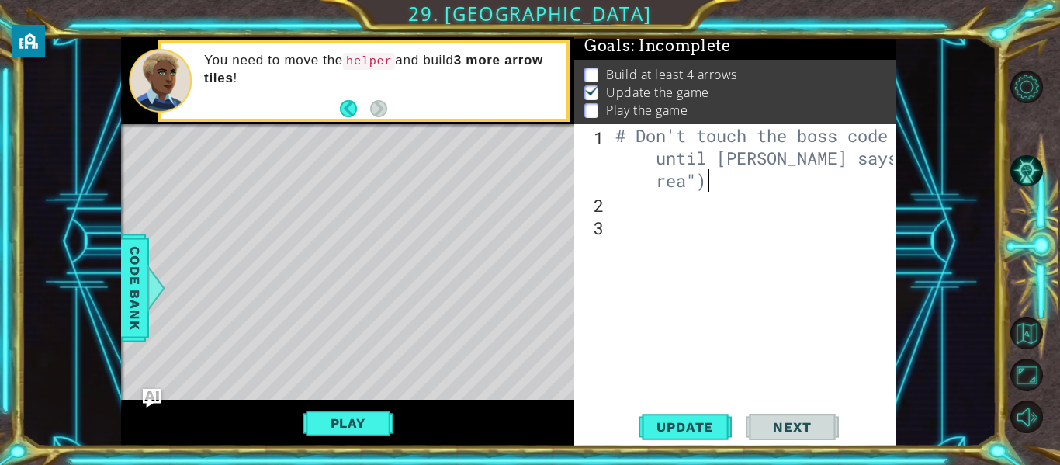
click at [713, 192] on div "# Don't touch the boss code until [PERSON_NAME] says you're rea")" at bounding box center [756, 304] width 289 height 360
type textarea "# Don't touch the boss code until [PERSON_NAME] says you're rea""
